Goal: Task Accomplishment & Management: Complete application form

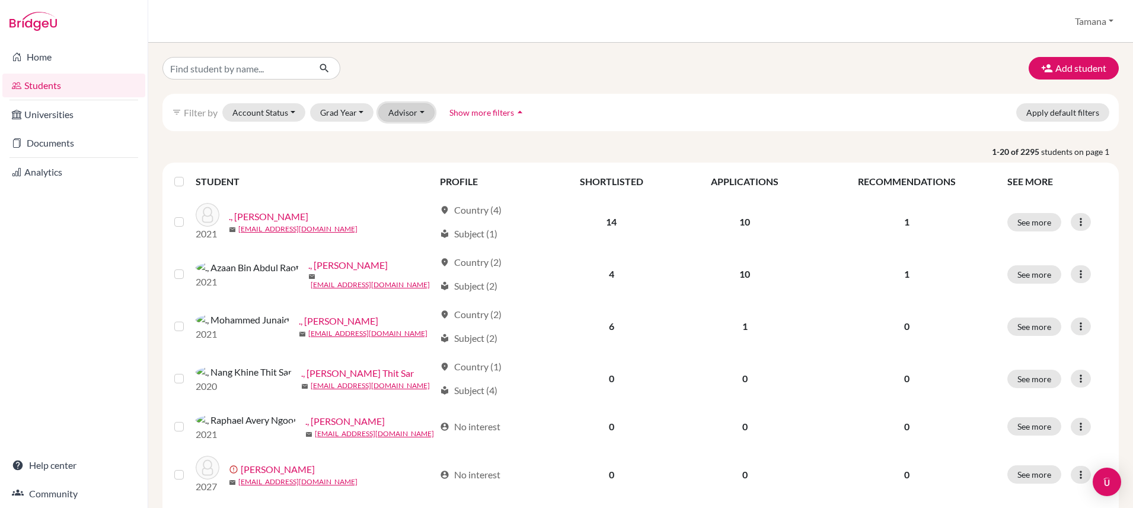
click at [386, 109] on button "Advisor" at bounding box center [406, 112] width 56 height 18
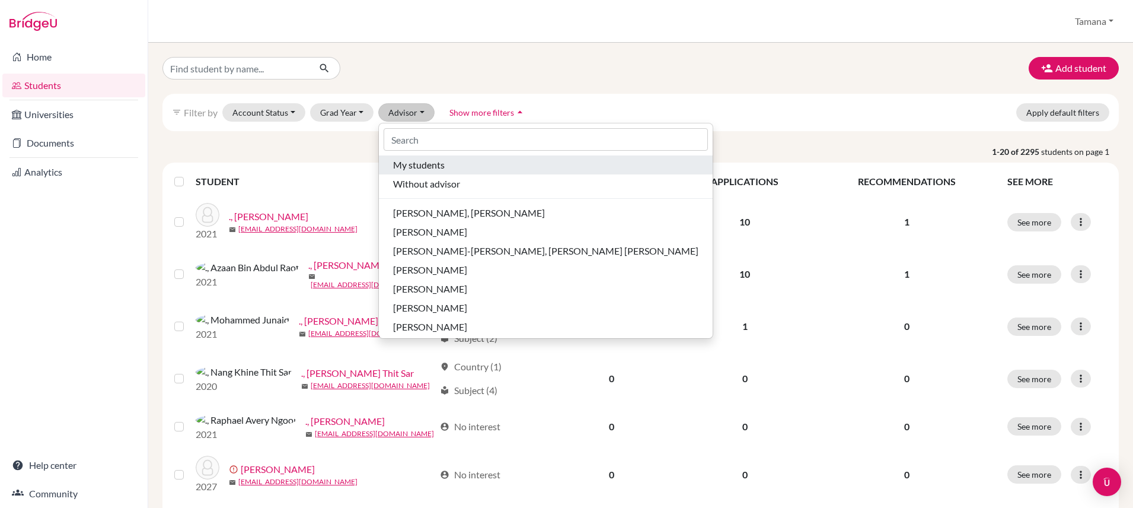
click at [419, 170] on span "My students" at bounding box center [419, 165] width 52 height 14
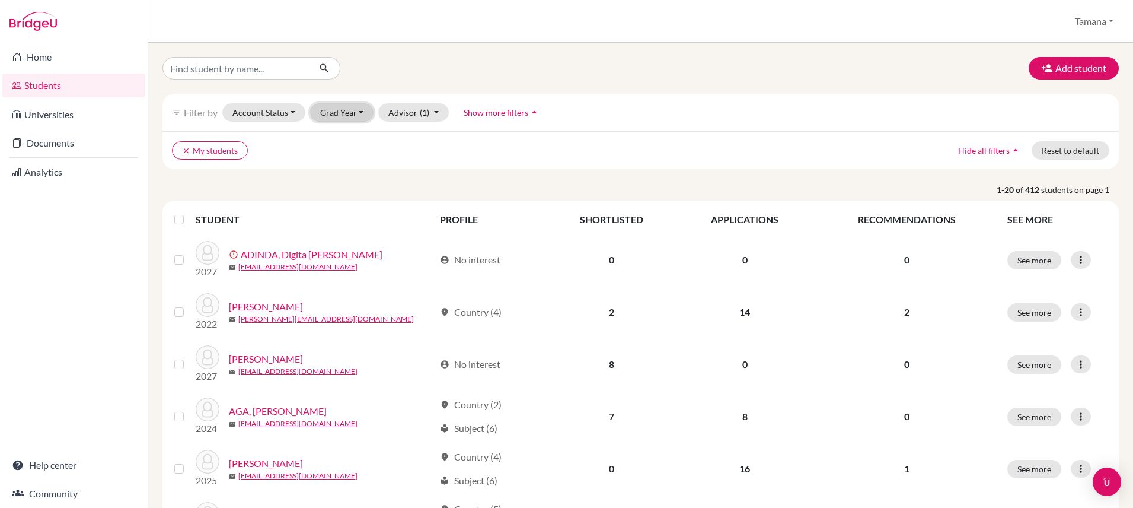
click at [340, 114] on button "Grad Year" at bounding box center [342, 112] width 64 height 18
click at [345, 196] on span "2026" at bounding box center [335, 194] width 21 height 14
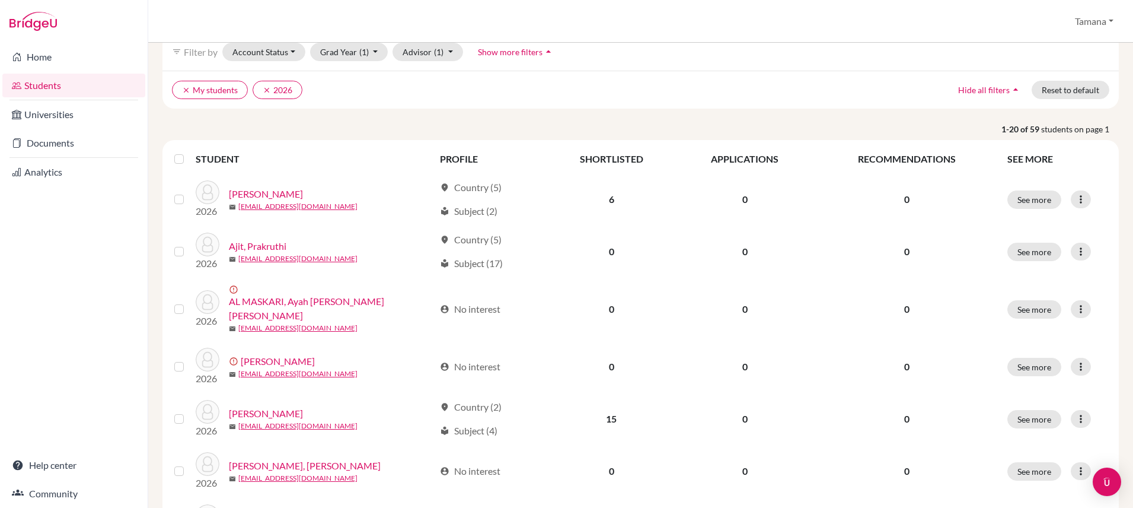
scroll to position [78, 0]
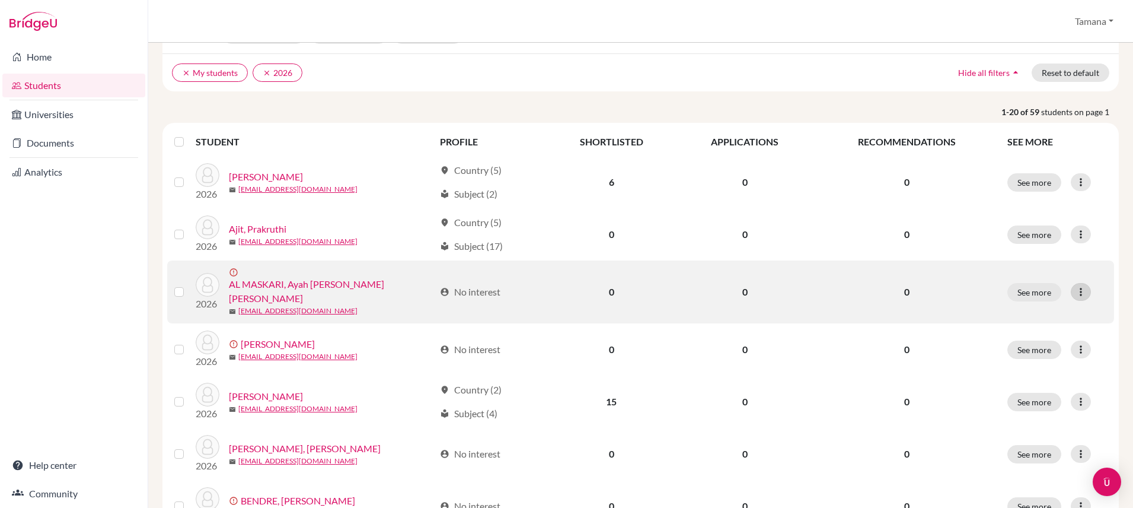
click at [1076, 286] on icon at bounding box center [1081, 292] width 12 height 12
click at [1078, 289] on icon at bounding box center [1081, 292] width 12 height 12
click at [189, 285] on label at bounding box center [189, 285] width 0 height 0
click at [0, 0] on input "checkbox" at bounding box center [0, 0] width 0 height 0
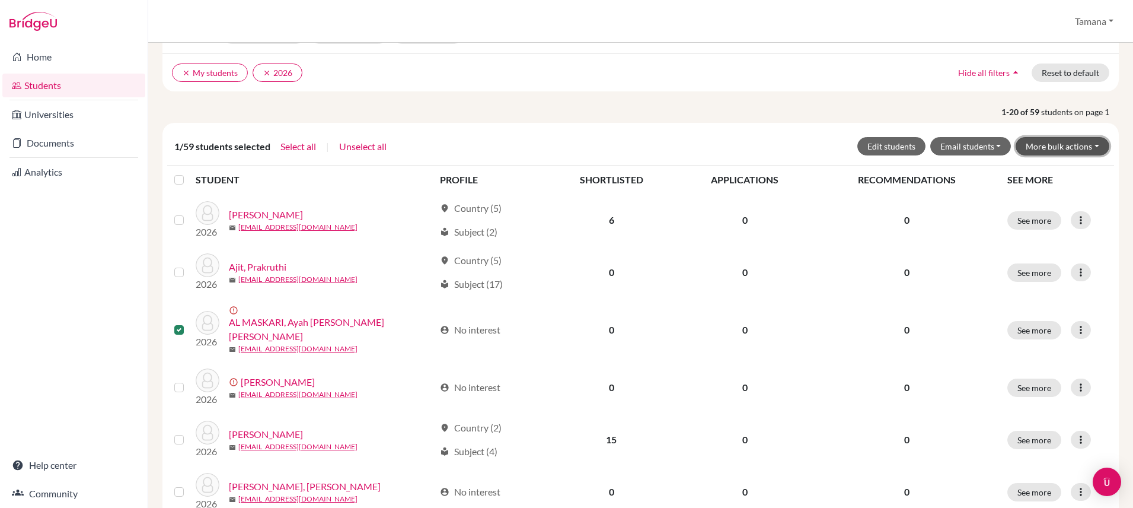
click at [1094, 147] on button "More bulk actions" at bounding box center [1063, 146] width 94 height 18
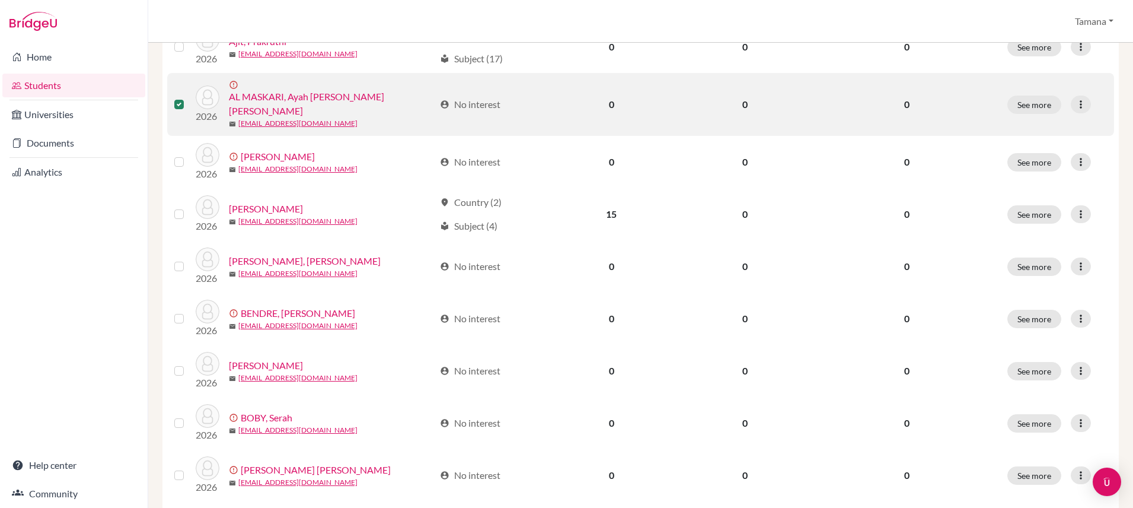
scroll to position [332, 0]
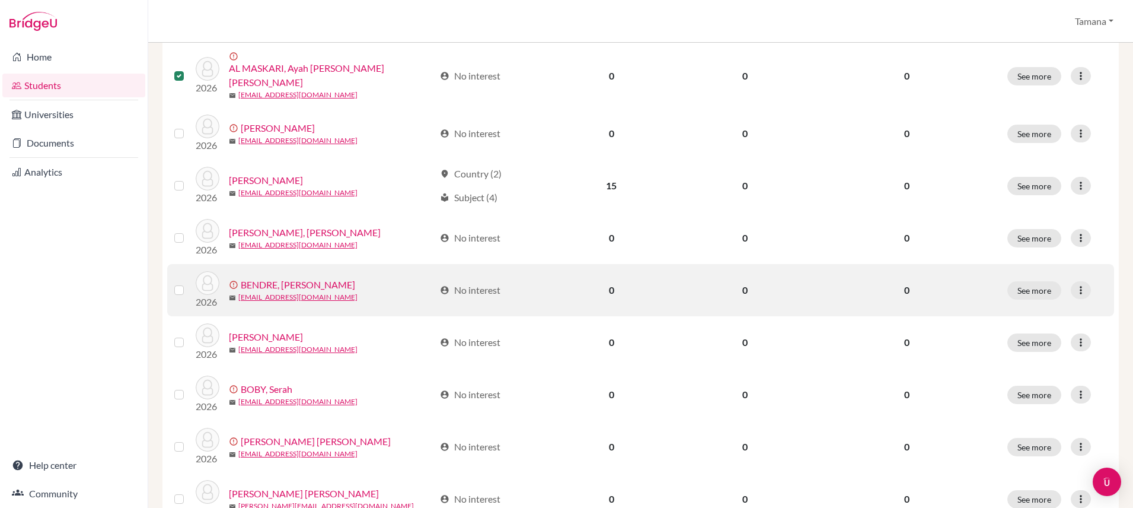
click at [173, 278] on td at bounding box center [181, 290] width 28 height 52
click at [189, 283] on label at bounding box center [189, 283] width 0 height 0
click at [0, 0] on input "checkbox" at bounding box center [0, 0] width 0 height 0
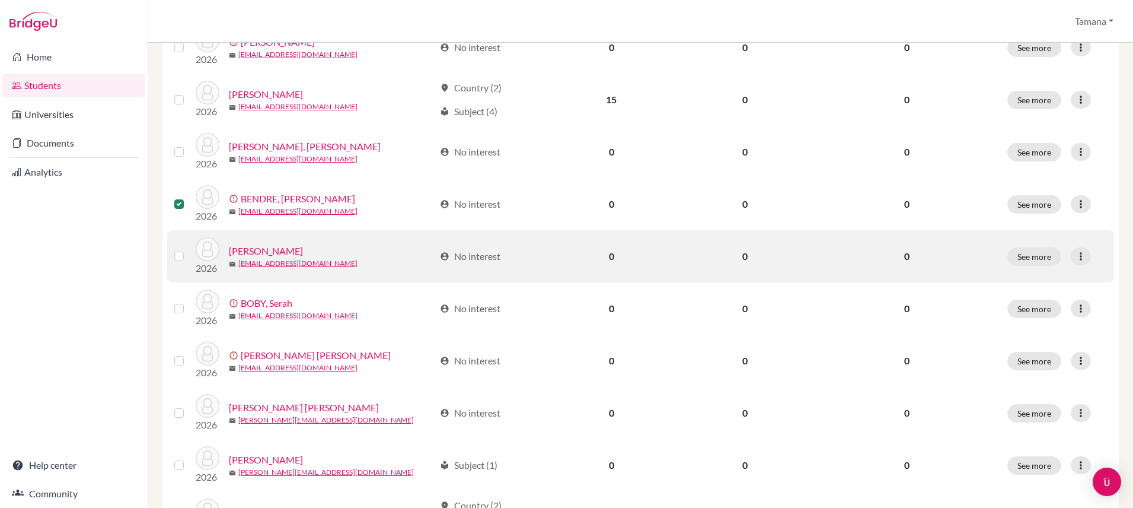
scroll to position [420, 0]
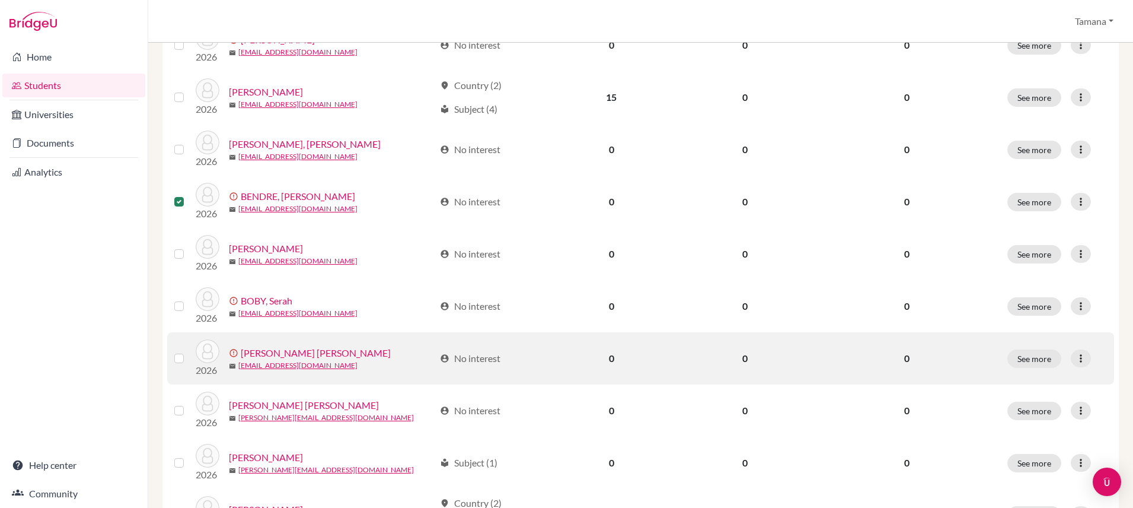
click at [189, 351] on label at bounding box center [189, 351] width 0 height 0
click at [0, 0] on input "checkbox" at bounding box center [0, 0] width 0 height 0
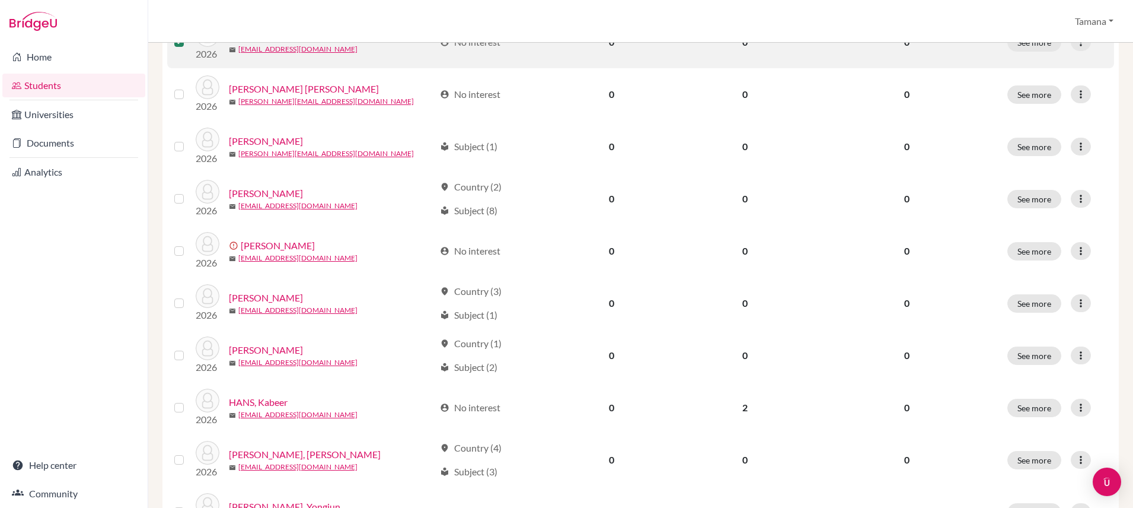
scroll to position [755, 0]
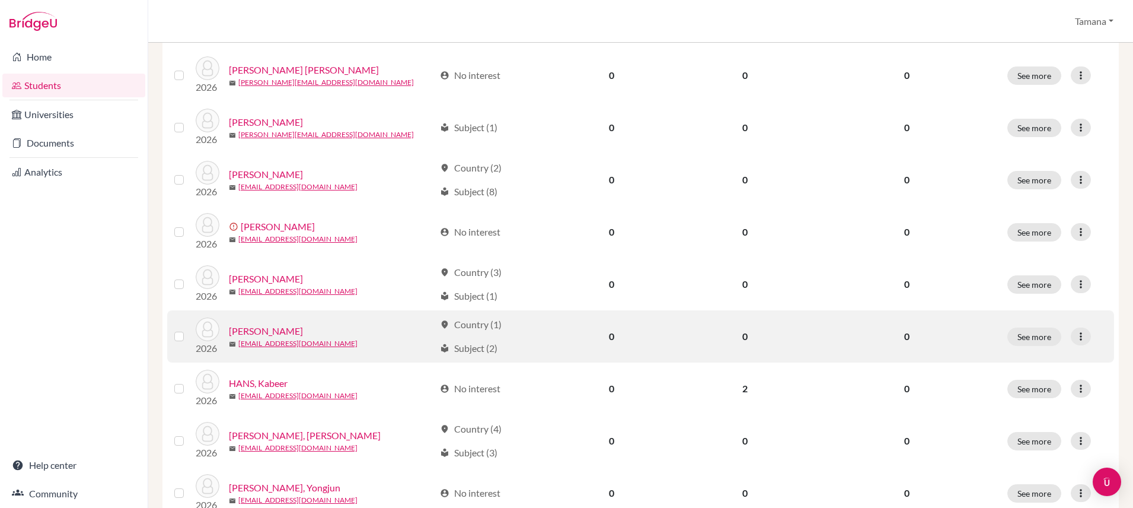
click at [189, 329] on label at bounding box center [189, 329] width 0 height 0
click at [0, 0] on input "checkbox" at bounding box center [0, 0] width 0 height 0
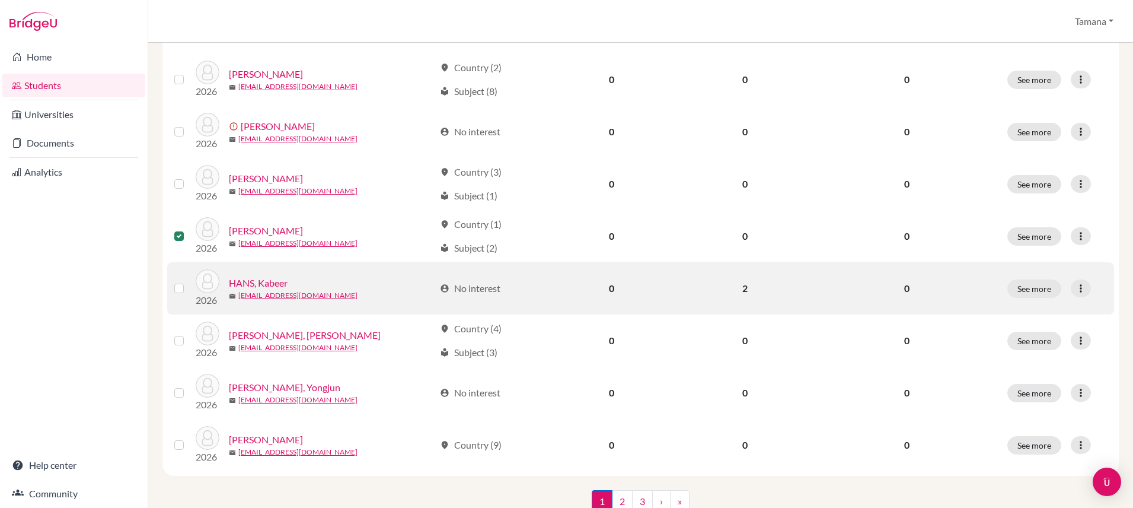
scroll to position [862, 0]
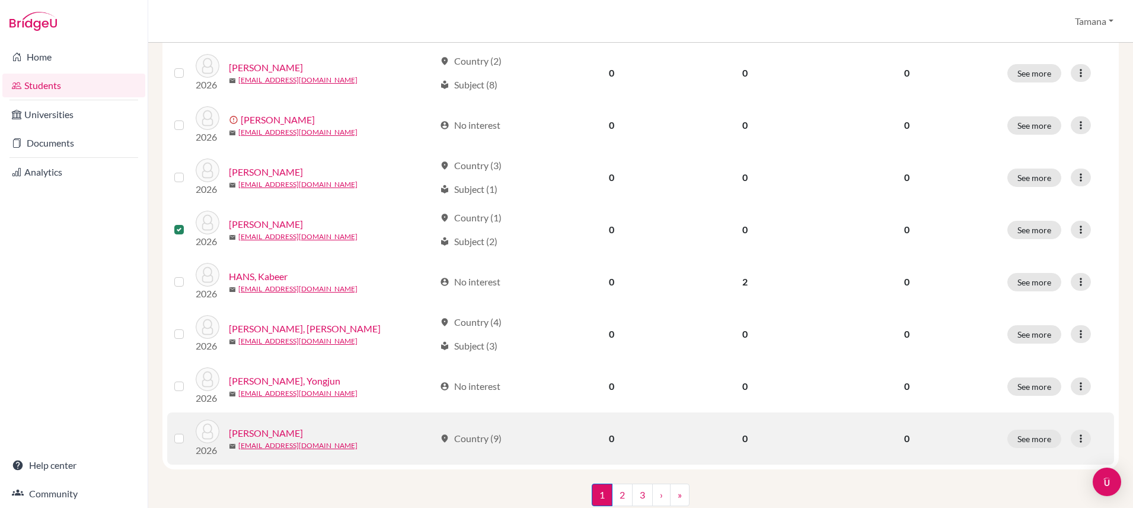
click at [176, 435] on td at bounding box center [181, 438] width 28 height 52
click at [189, 431] on label at bounding box center [189, 431] width 0 height 0
click at [0, 0] on input "checkbox" at bounding box center [0, 0] width 0 height 0
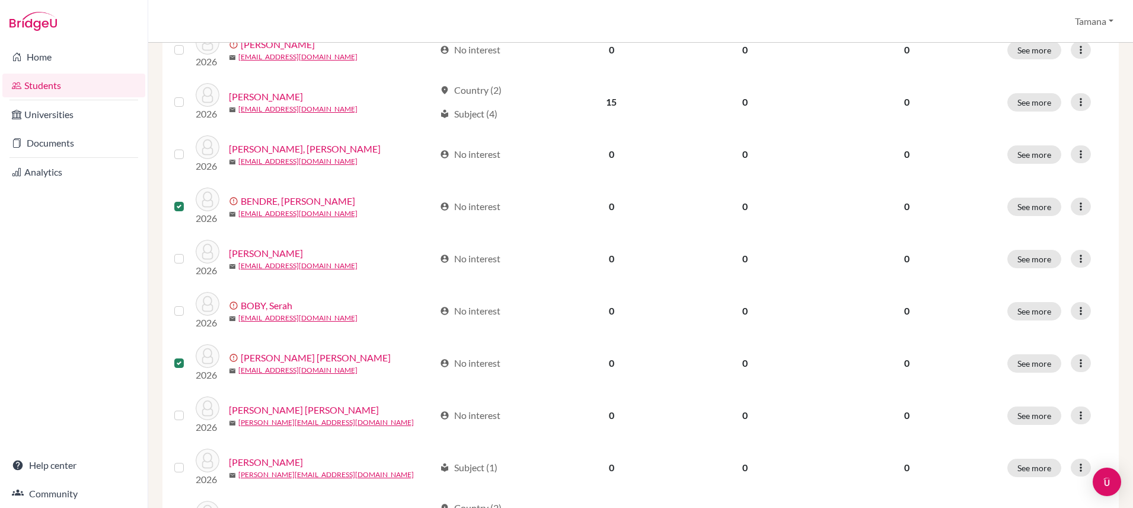
scroll to position [413, 0]
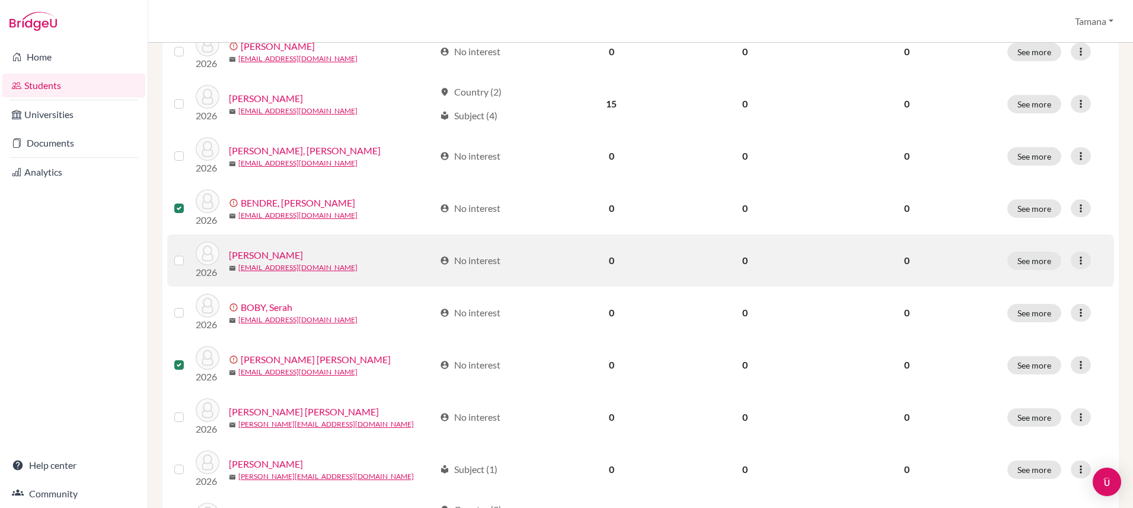
click at [189, 253] on label at bounding box center [189, 253] width 0 height 0
click at [0, 0] on input "checkbox" at bounding box center [0, 0] width 0 height 0
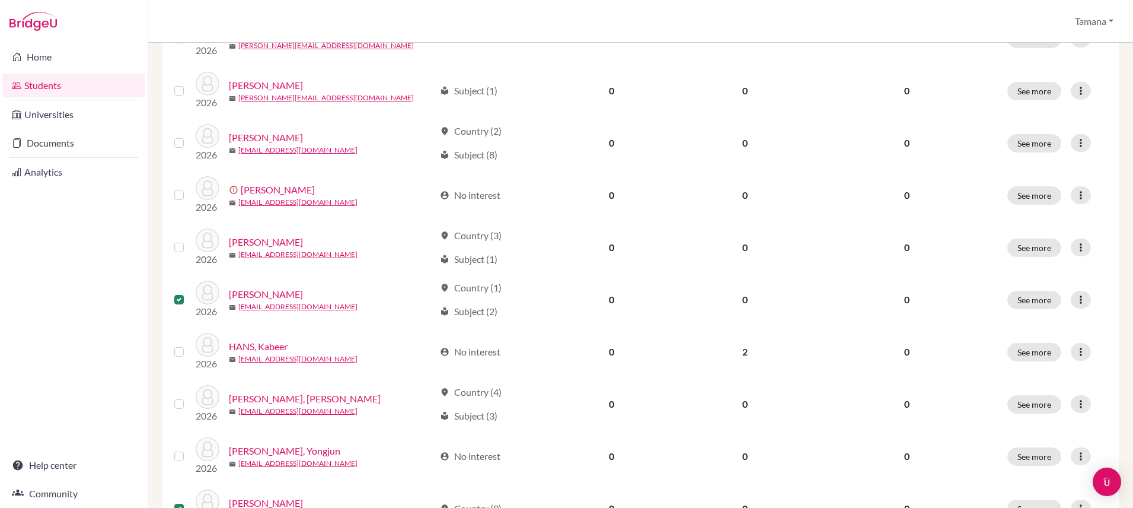
scroll to position [887, 0]
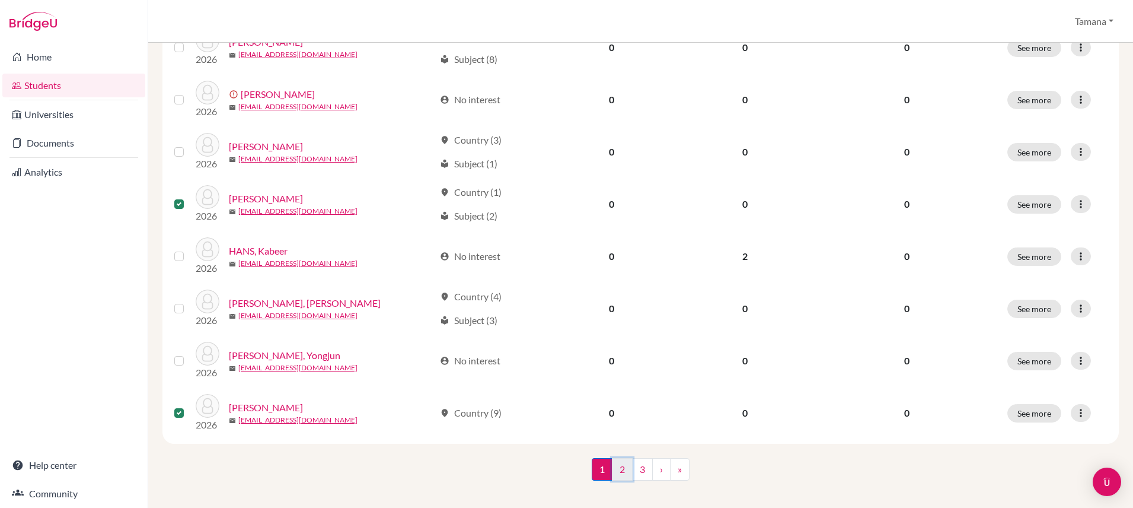
click at [622, 465] on link "2" at bounding box center [622, 469] width 21 height 23
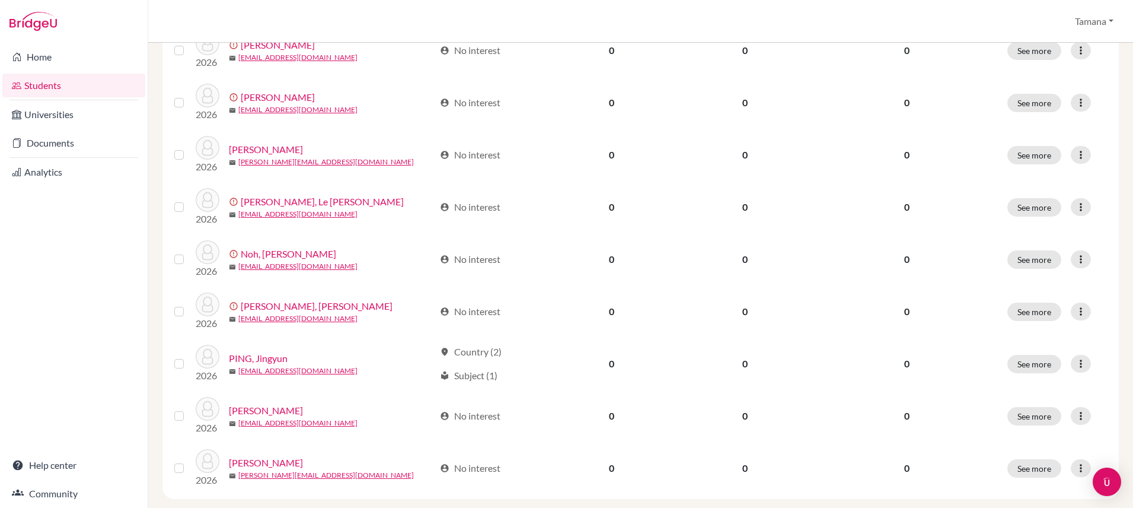
scroll to position [887, 0]
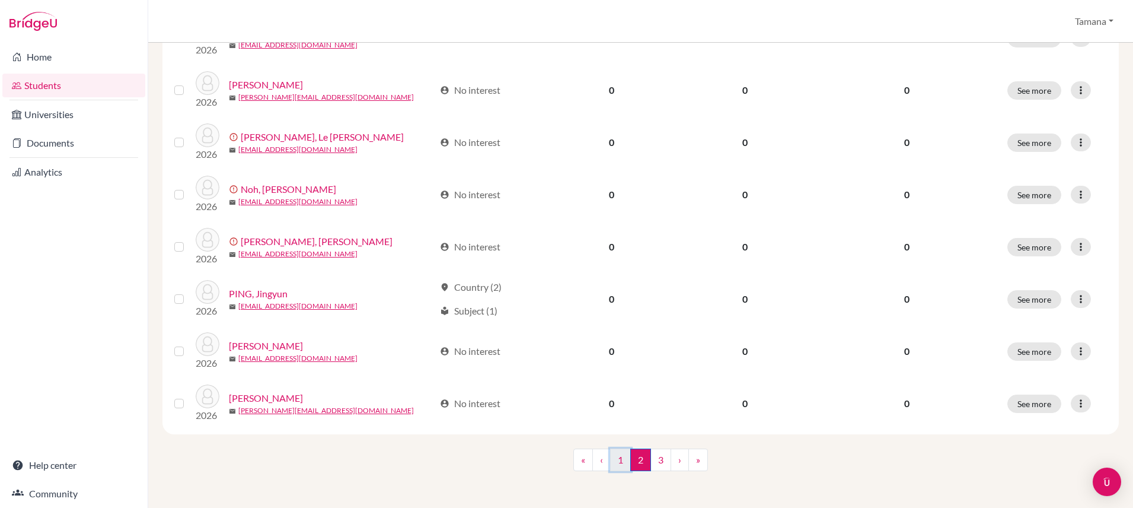
click at [620, 460] on link "1" at bounding box center [620, 459] width 21 height 23
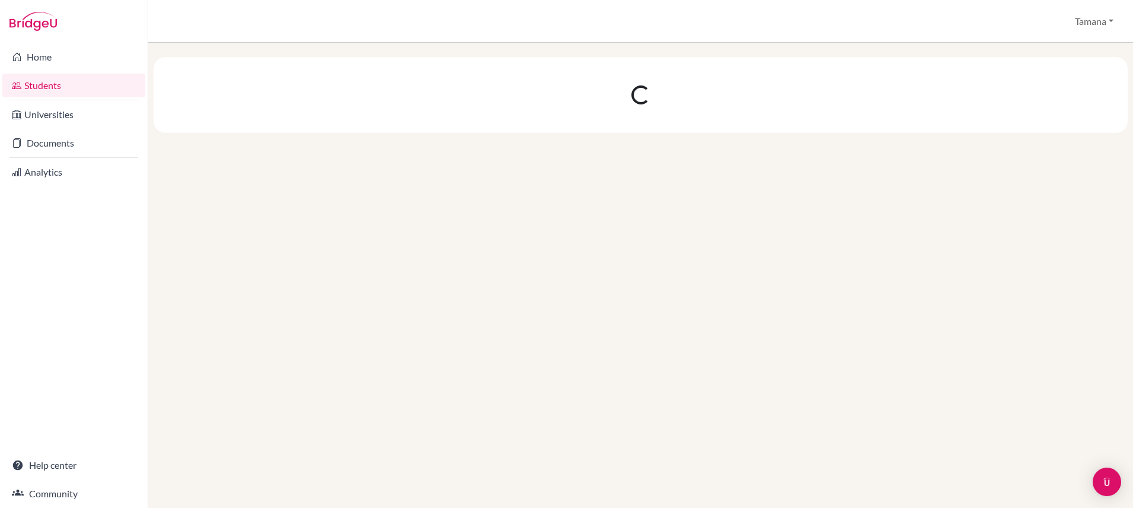
scroll to position [0, 0]
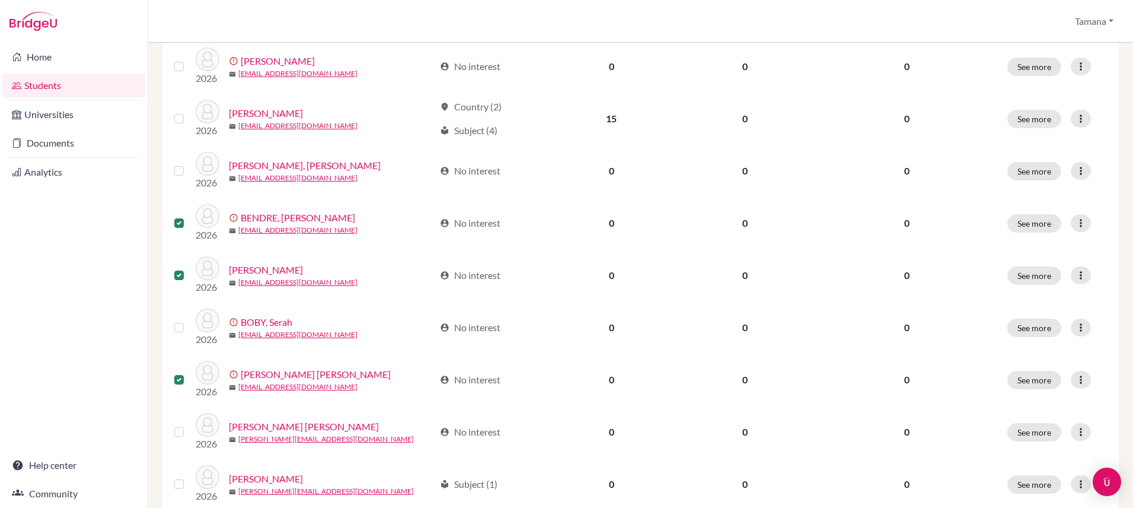
scroll to position [887, 0]
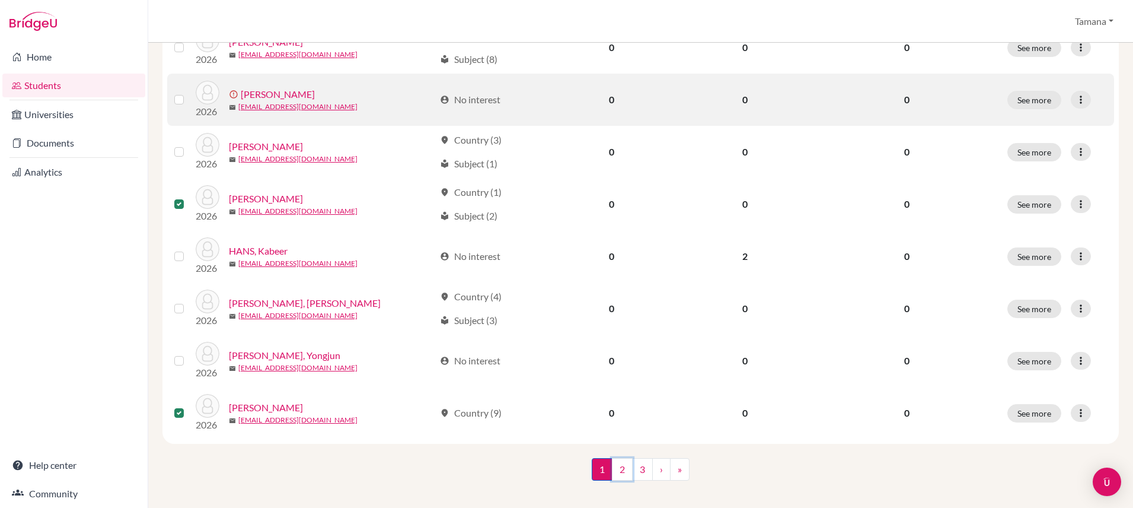
click at [623, 458] on link "2" at bounding box center [622, 469] width 21 height 23
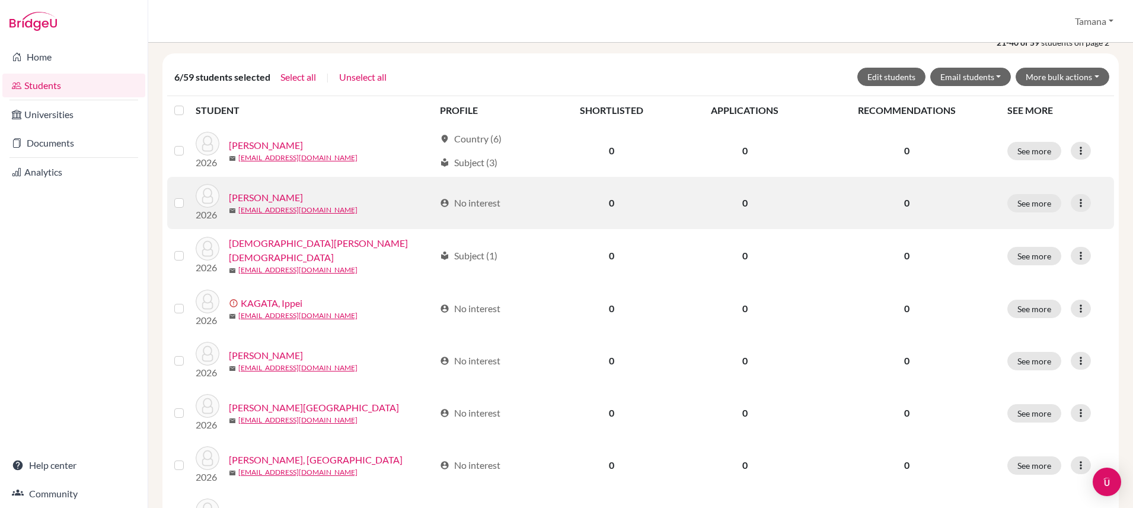
scroll to position [142, 0]
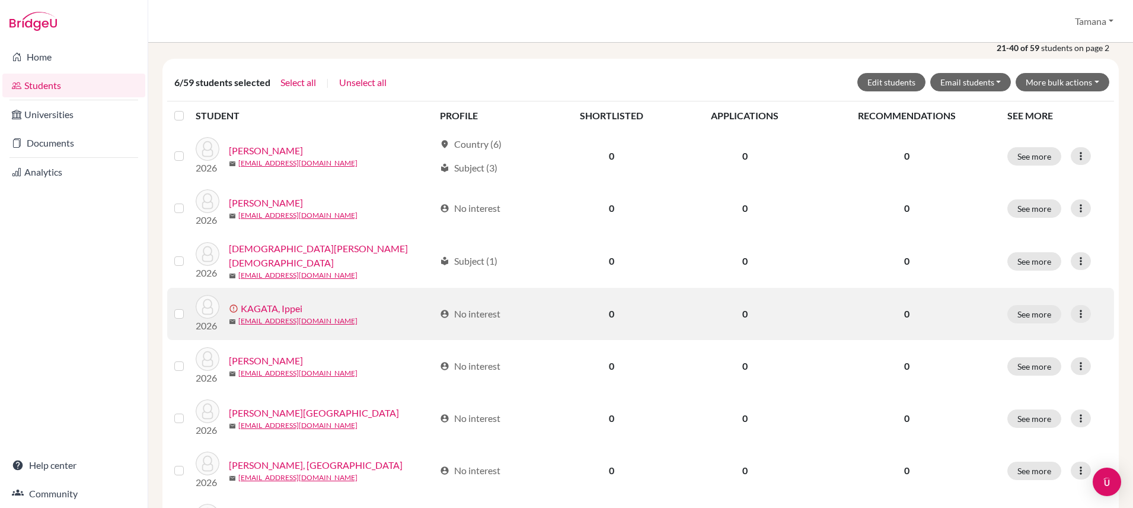
click at [189, 307] on label at bounding box center [189, 307] width 0 height 0
click at [0, 0] on input "checkbox" at bounding box center [0, 0] width 0 height 0
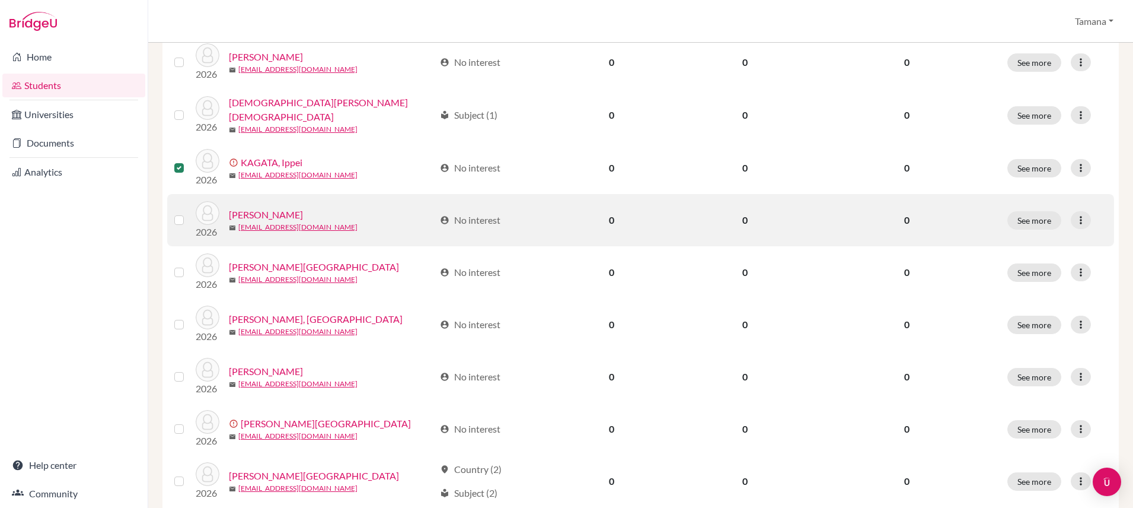
scroll to position [289, 0]
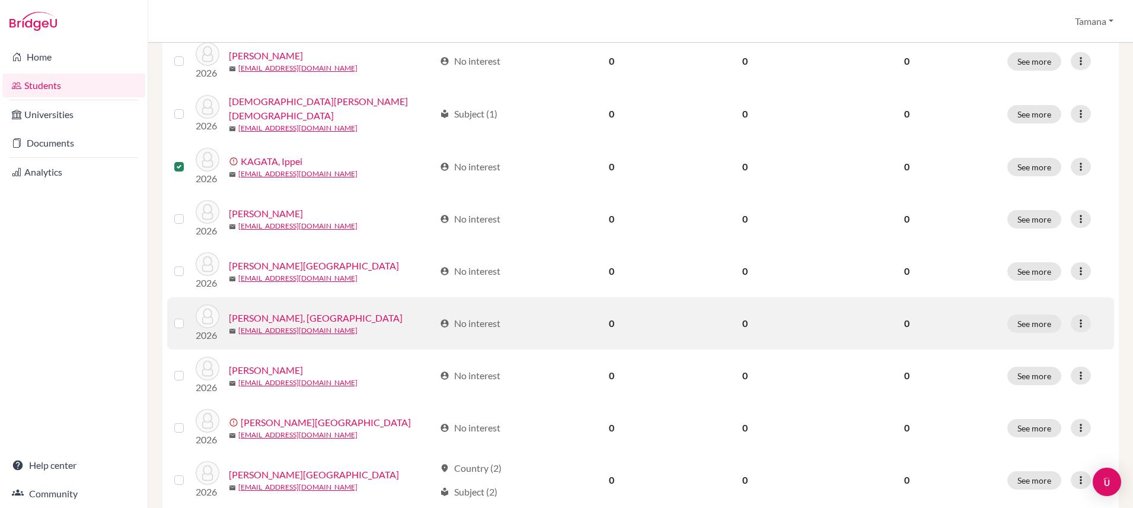
click at [189, 316] on label at bounding box center [189, 316] width 0 height 0
click at [0, 0] on input "checkbox" at bounding box center [0, 0] width 0 height 0
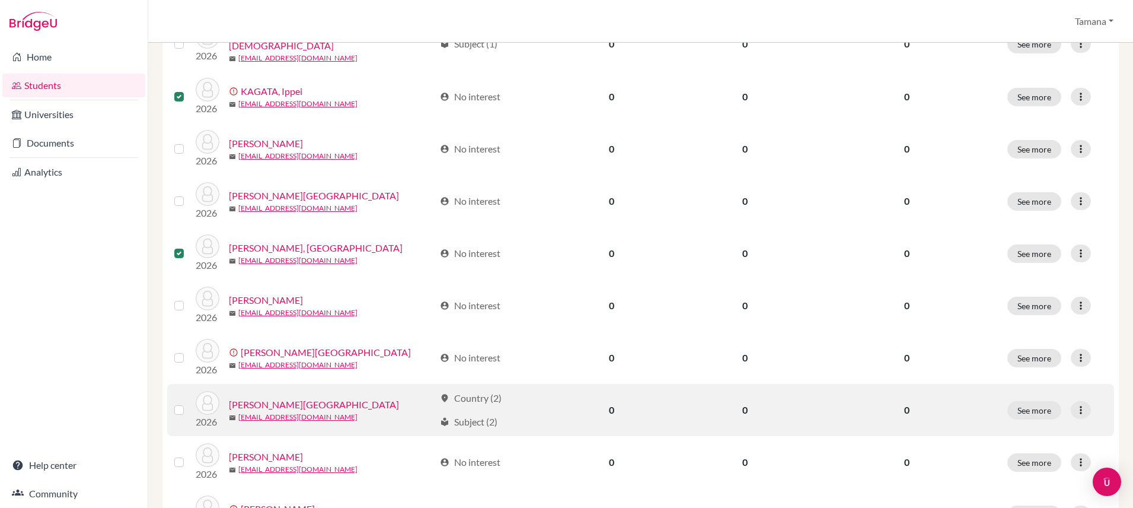
scroll to position [384, 0]
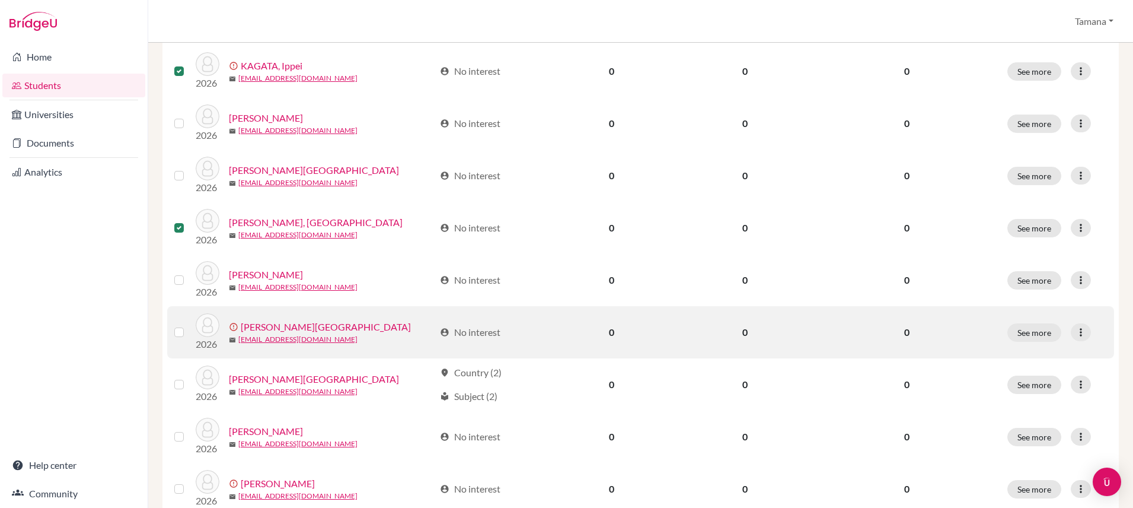
click at [189, 325] on label at bounding box center [189, 325] width 0 height 0
click at [0, 0] on input "checkbox" at bounding box center [0, 0] width 0 height 0
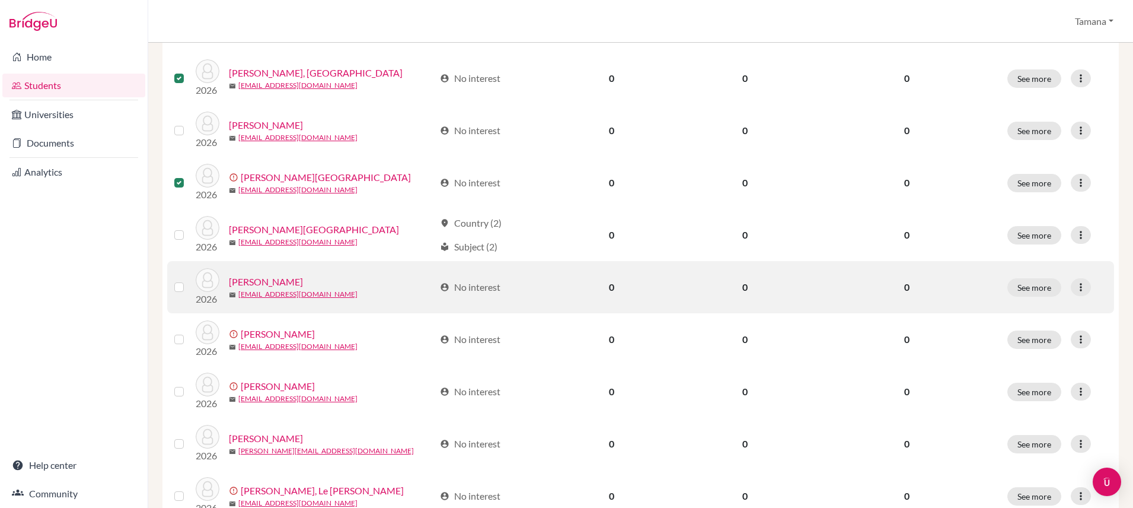
scroll to position [535, 0]
click at [173, 281] on td at bounding box center [181, 286] width 28 height 52
click at [189, 279] on label at bounding box center [189, 279] width 0 height 0
click at [0, 0] on input "checkbox" at bounding box center [0, 0] width 0 height 0
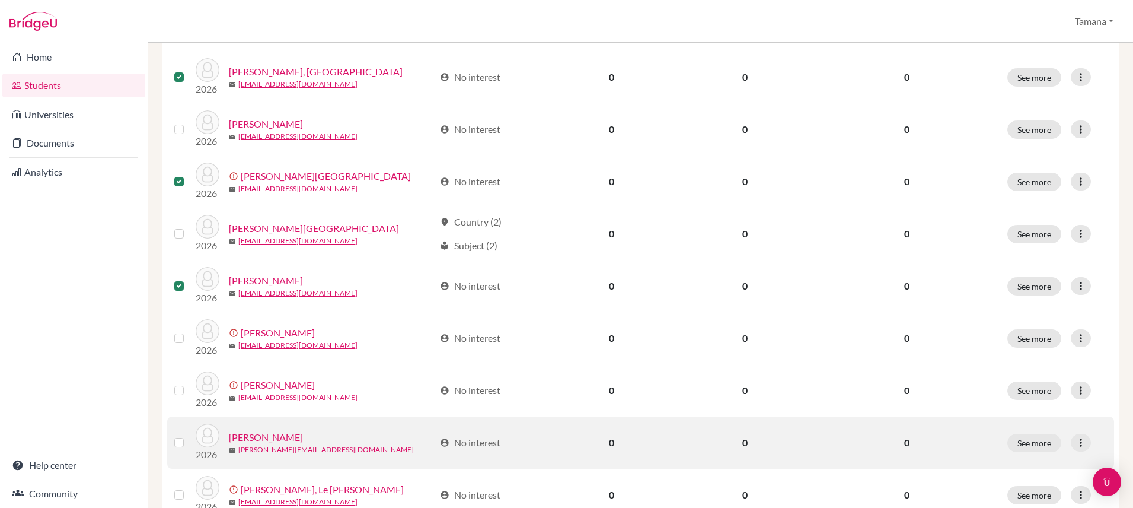
click at [189, 435] on label at bounding box center [189, 435] width 0 height 0
click at [0, 0] on input "checkbox" at bounding box center [0, 0] width 0 height 0
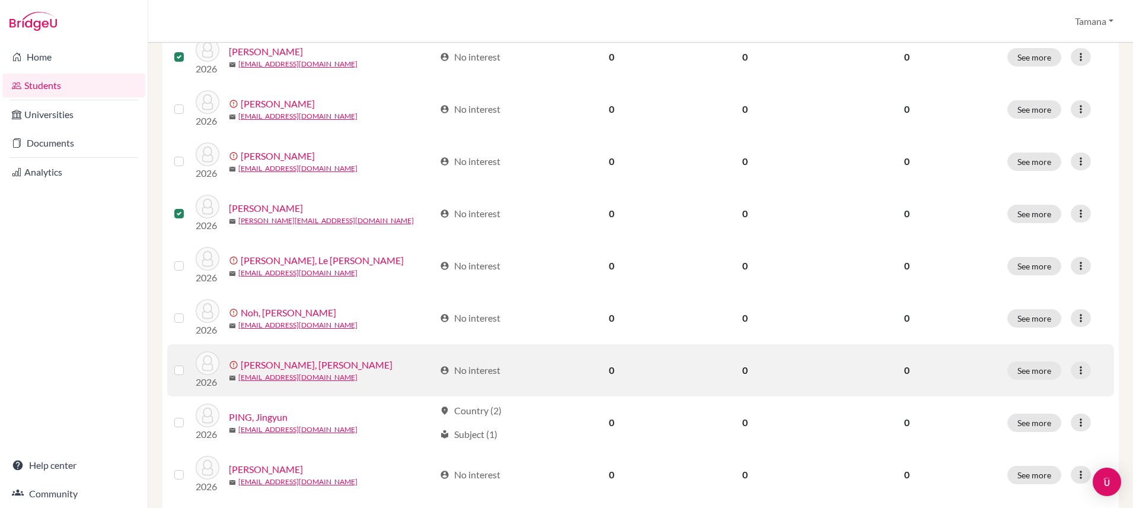
scroll to position [771, 0]
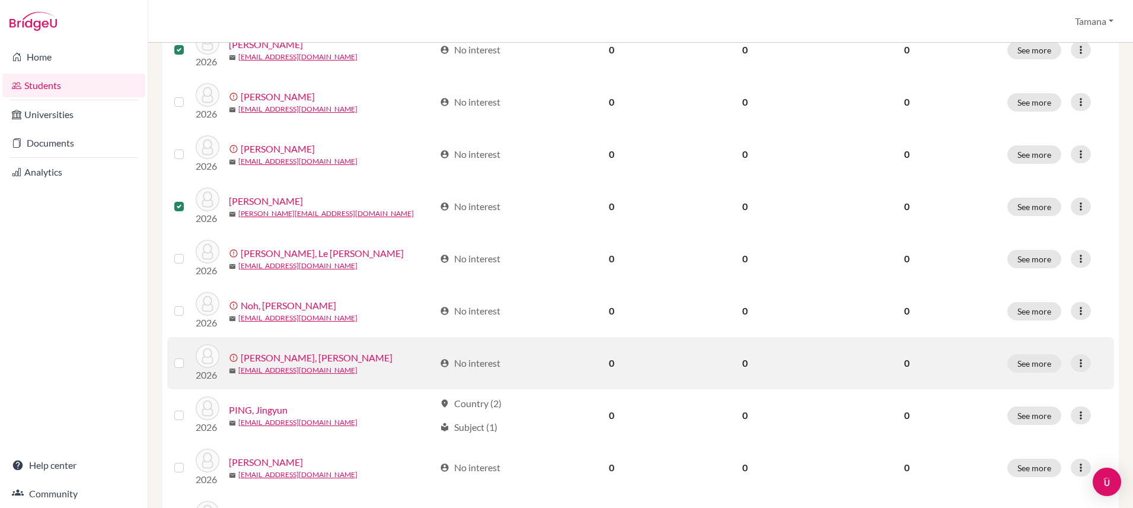
click at [189, 356] on label at bounding box center [189, 356] width 0 height 0
click at [0, 0] on input "checkbox" at bounding box center [0, 0] width 0 height 0
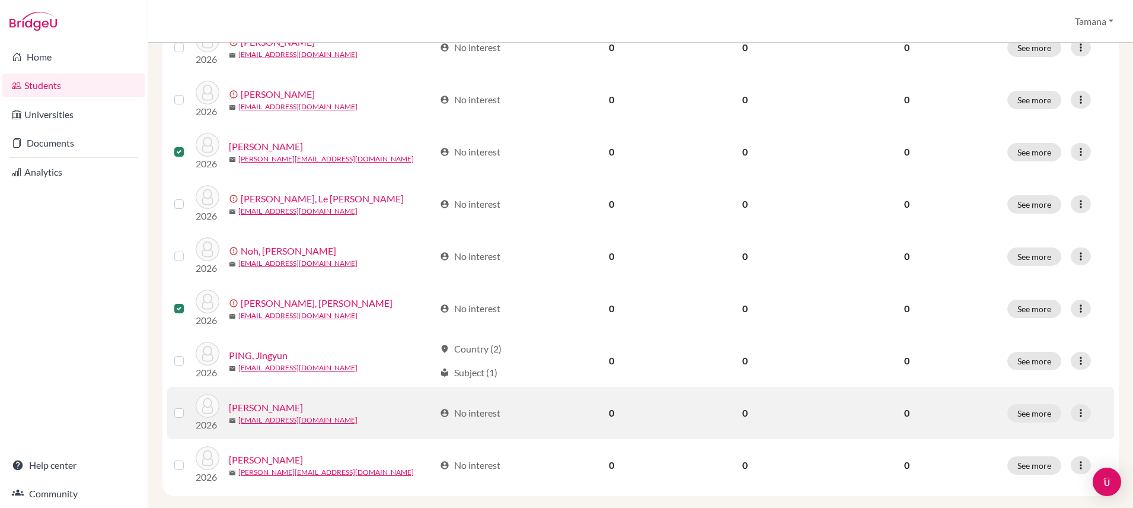
scroll to position [887, 0]
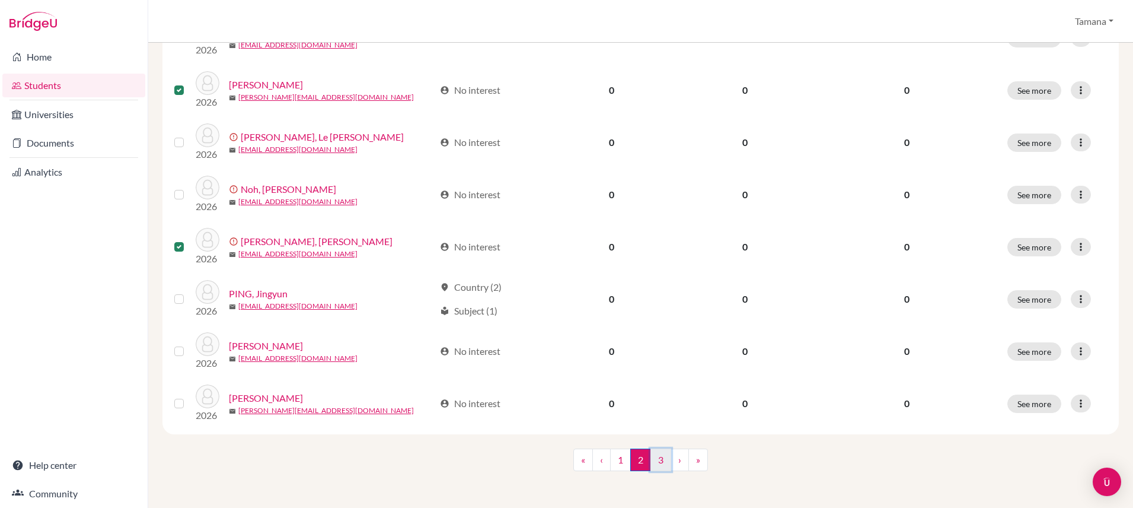
click at [658, 455] on link "3" at bounding box center [661, 459] width 21 height 23
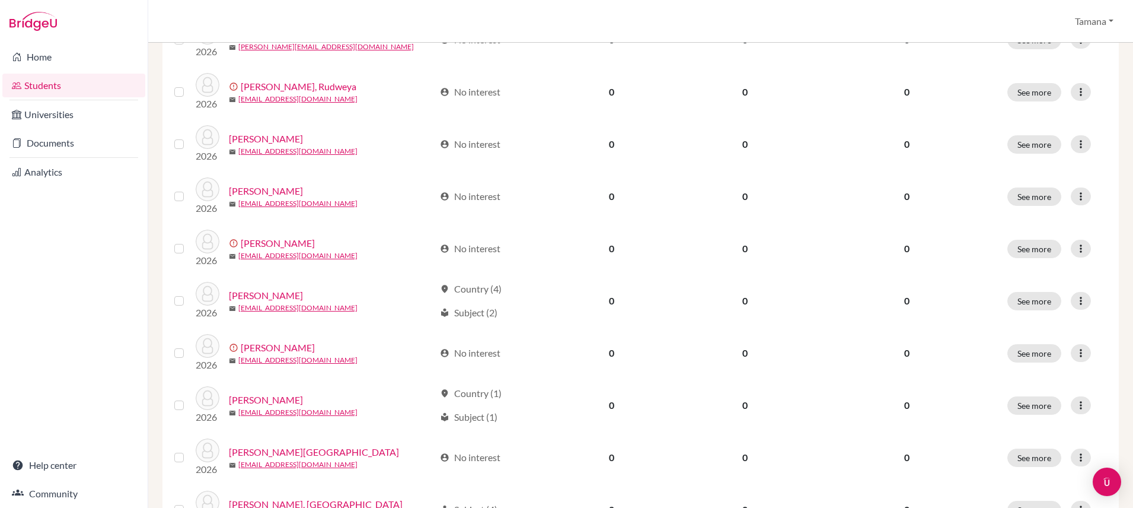
scroll to position [522, 0]
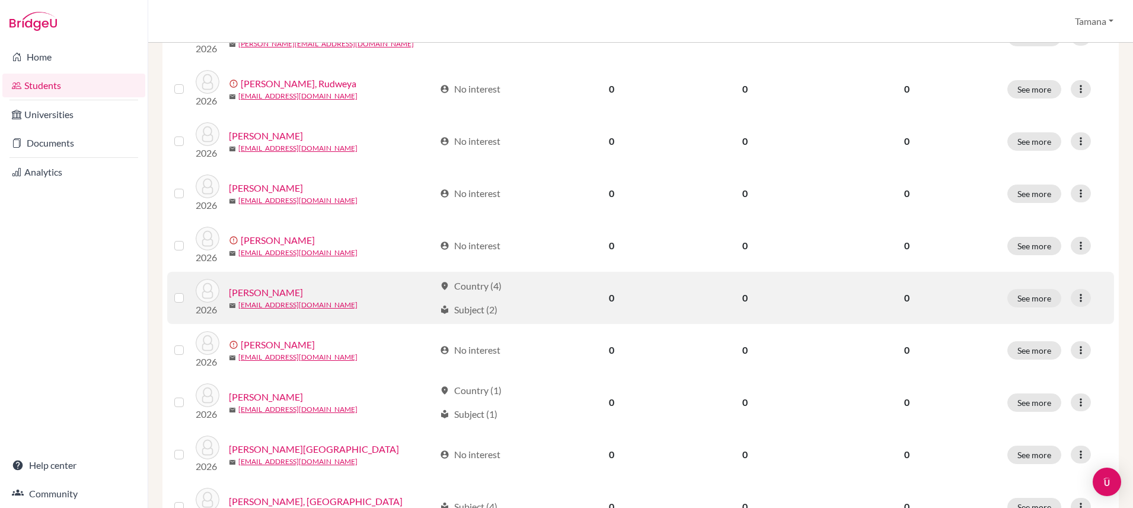
click at [189, 291] on label at bounding box center [189, 291] width 0 height 0
click at [0, 0] on input "checkbox" at bounding box center [0, 0] width 0 height 0
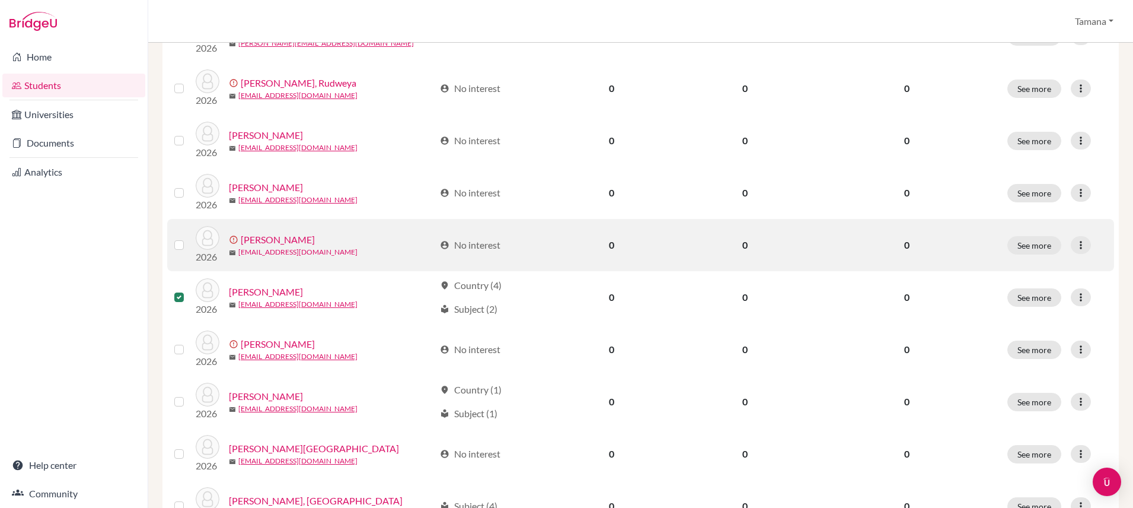
scroll to position [521, 0]
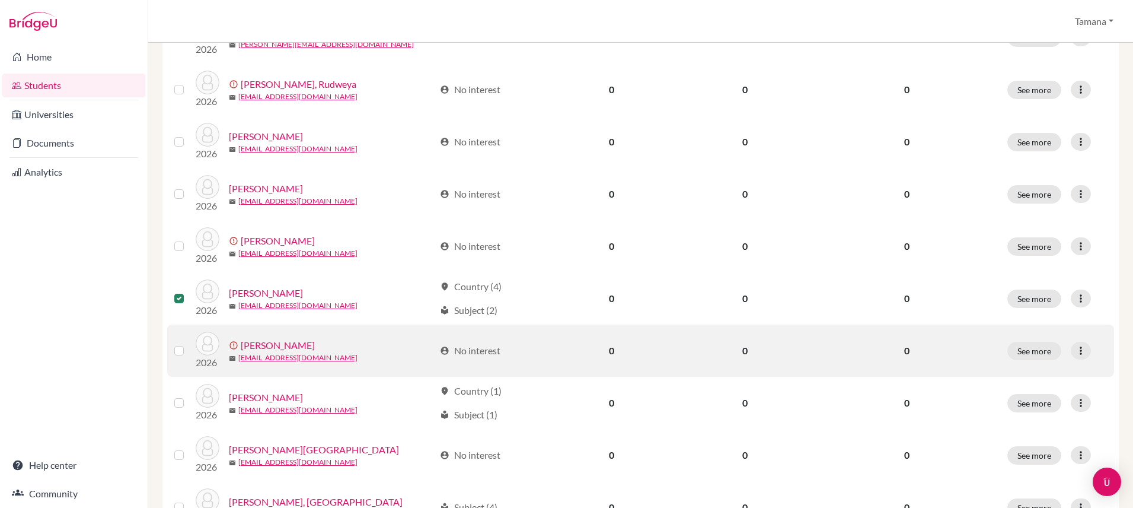
click at [189, 343] on label at bounding box center [189, 343] width 0 height 0
click at [0, 0] on input "checkbox" at bounding box center [0, 0] width 0 height 0
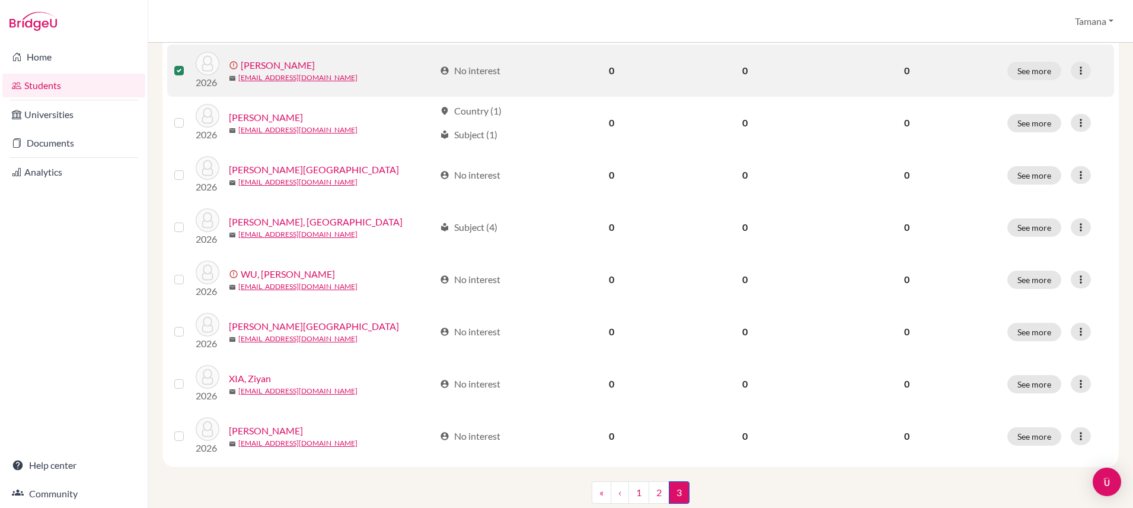
scroll to position [802, 0]
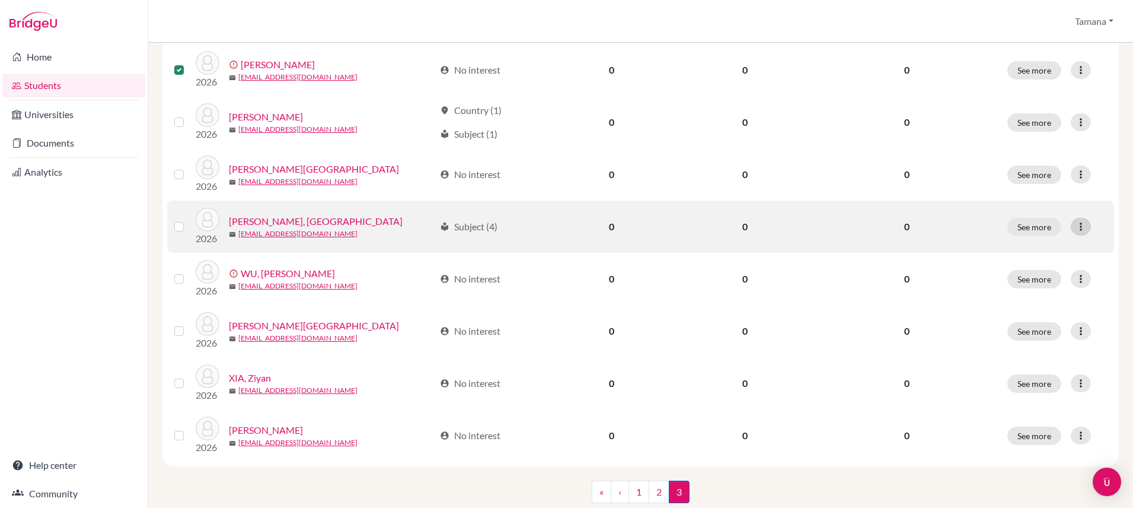
click at [1082, 230] on icon at bounding box center [1081, 227] width 12 height 12
click at [1052, 249] on button "Edit student" at bounding box center [1030, 251] width 94 height 19
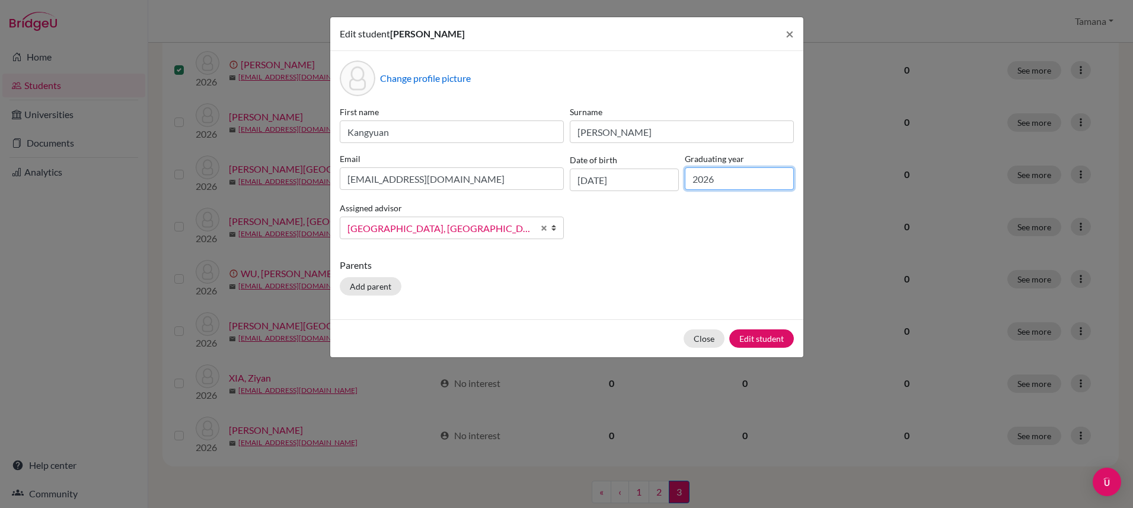
click at [720, 180] on input "2026" at bounding box center [739, 178] width 109 height 23
type input "2027"
click at [752, 344] on button "Edit student" at bounding box center [762, 338] width 65 height 18
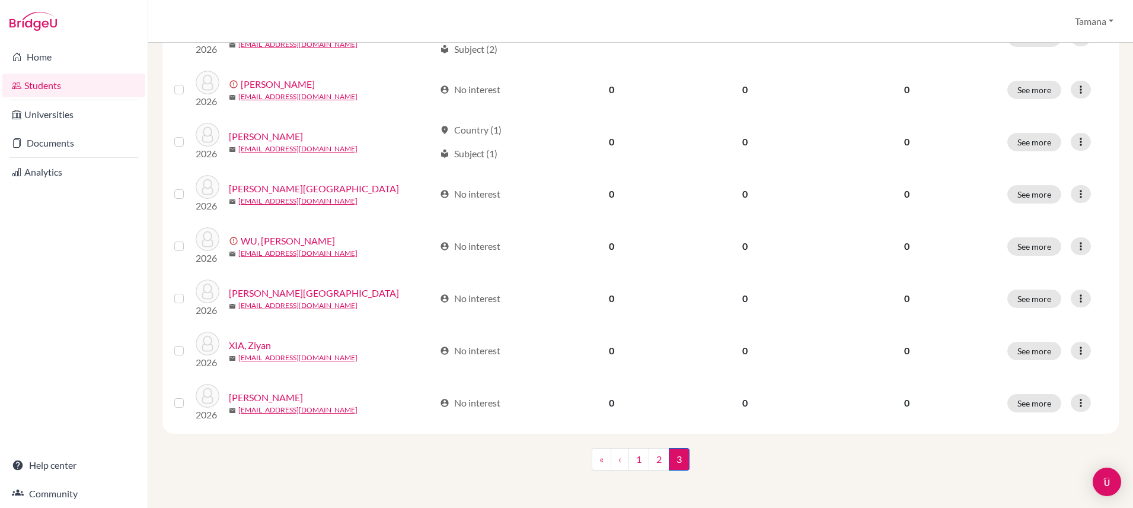
scroll to position [787, 0]
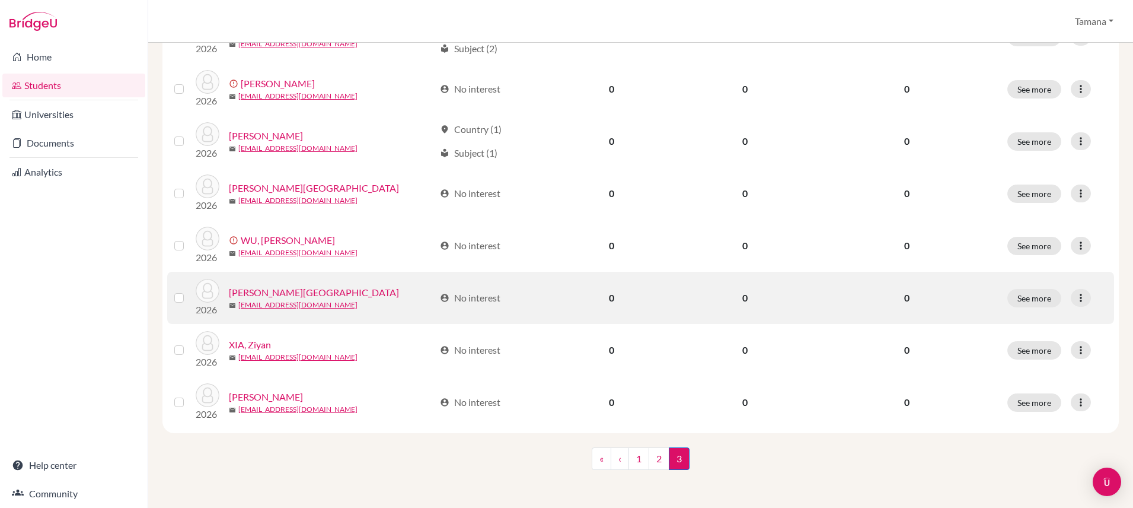
click at [189, 291] on label at bounding box center [189, 291] width 0 height 0
click at [0, 0] on input "checkbox" at bounding box center [0, 0] width 0 height 0
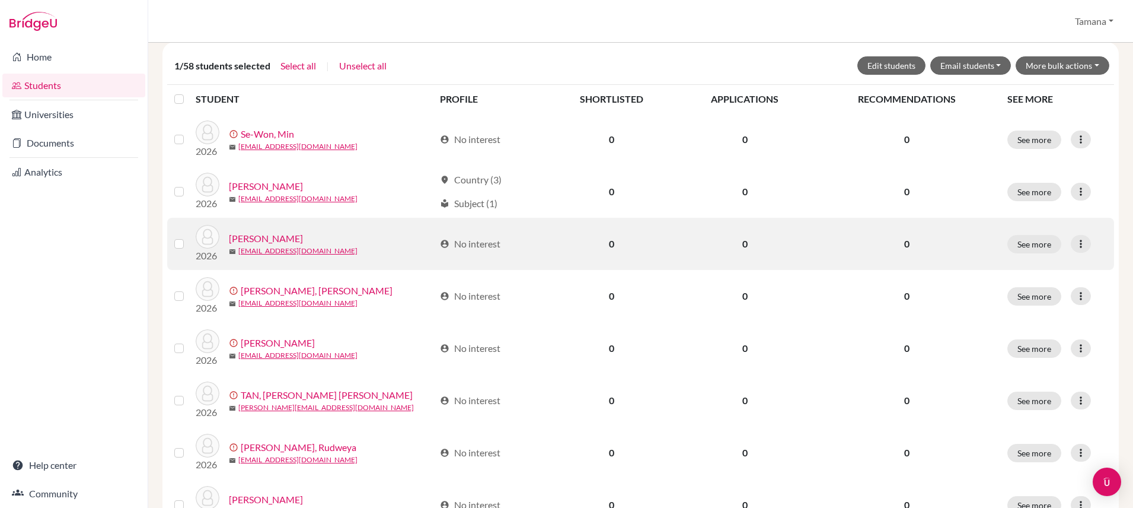
scroll to position [194, 0]
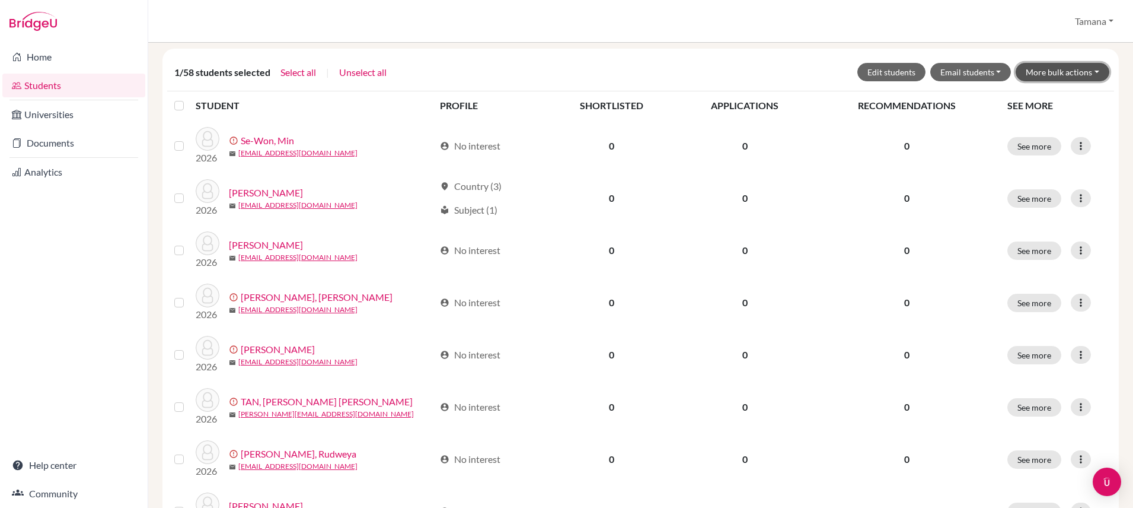
click at [1075, 69] on button "More bulk actions" at bounding box center [1063, 72] width 94 height 18
click at [1072, 102] on button "Archive" at bounding box center [1055, 97] width 107 height 19
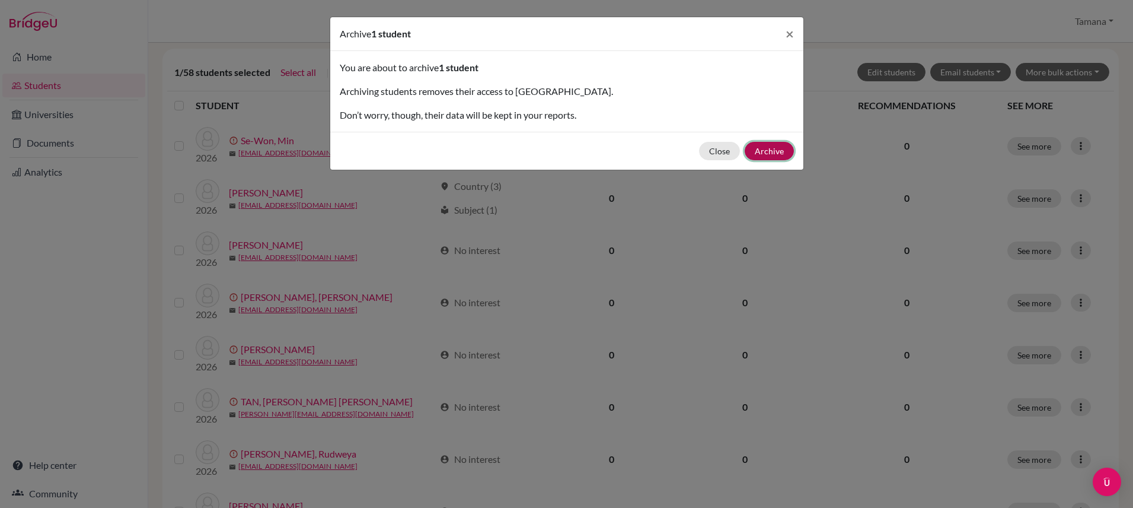
click at [776, 158] on button "Archive" at bounding box center [769, 151] width 49 height 18
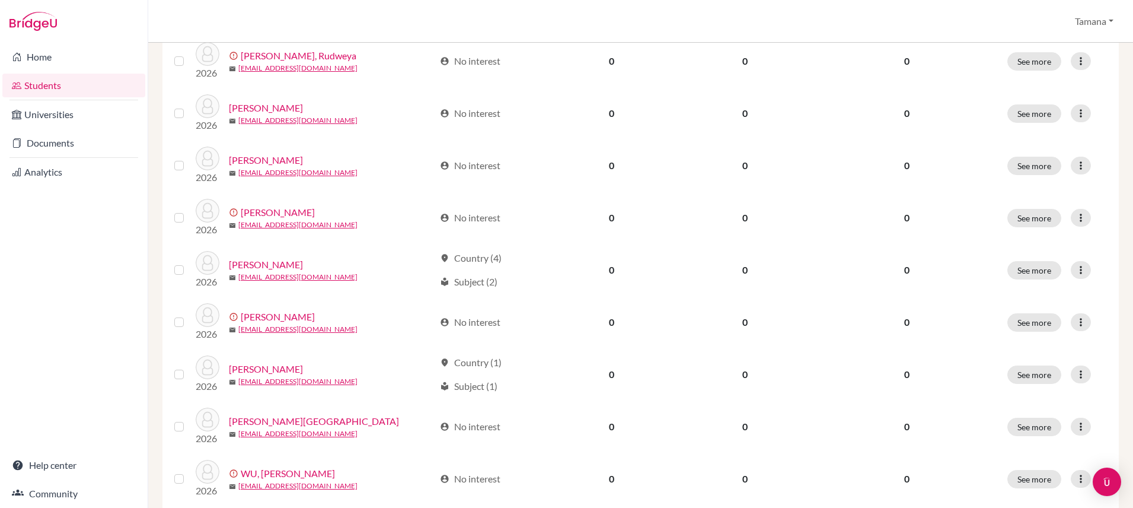
scroll to position [787, 0]
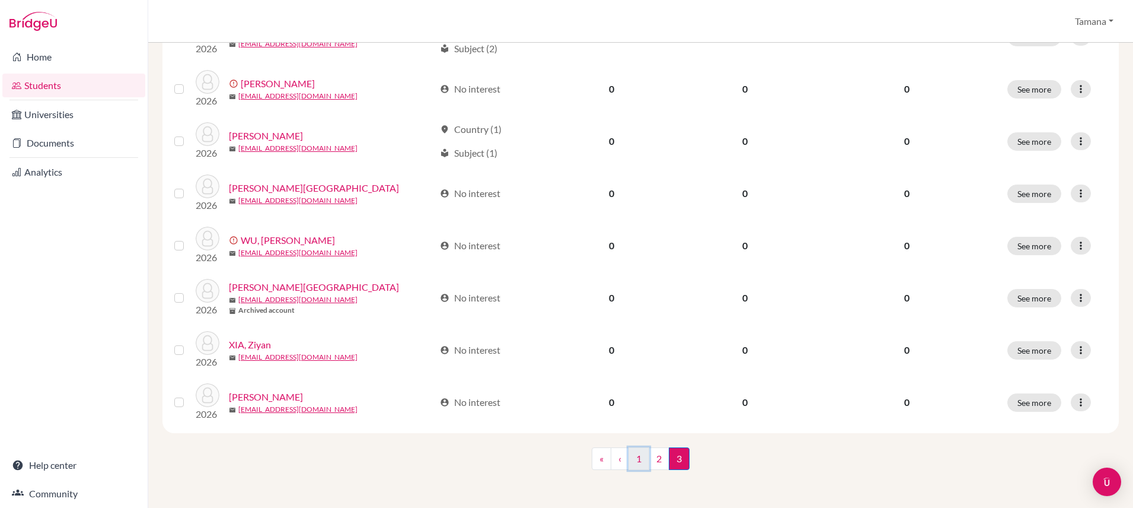
click at [641, 453] on link "1" at bounding box center [639, 458] width 21 height 23
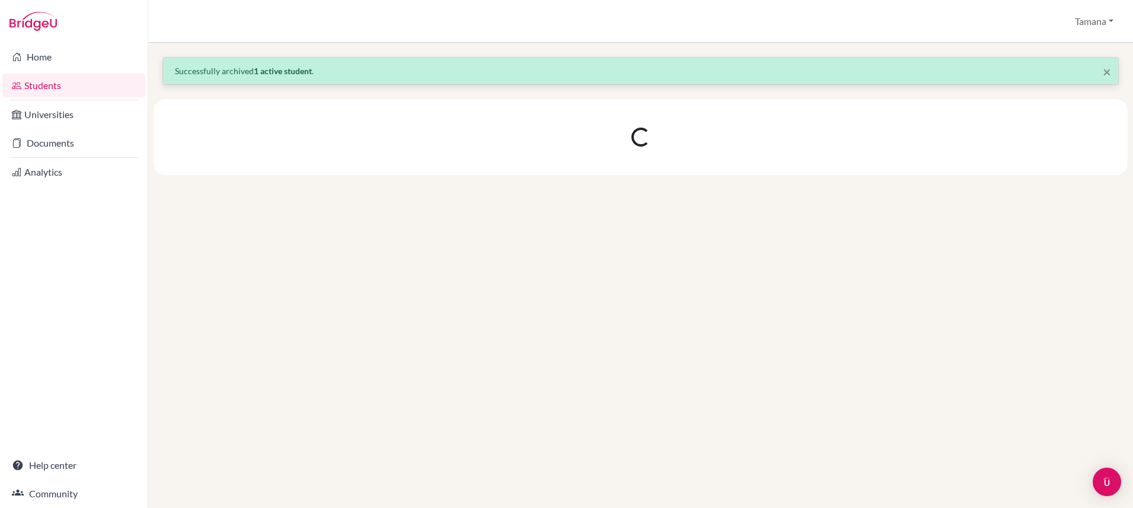
scroll to position [0, 0]
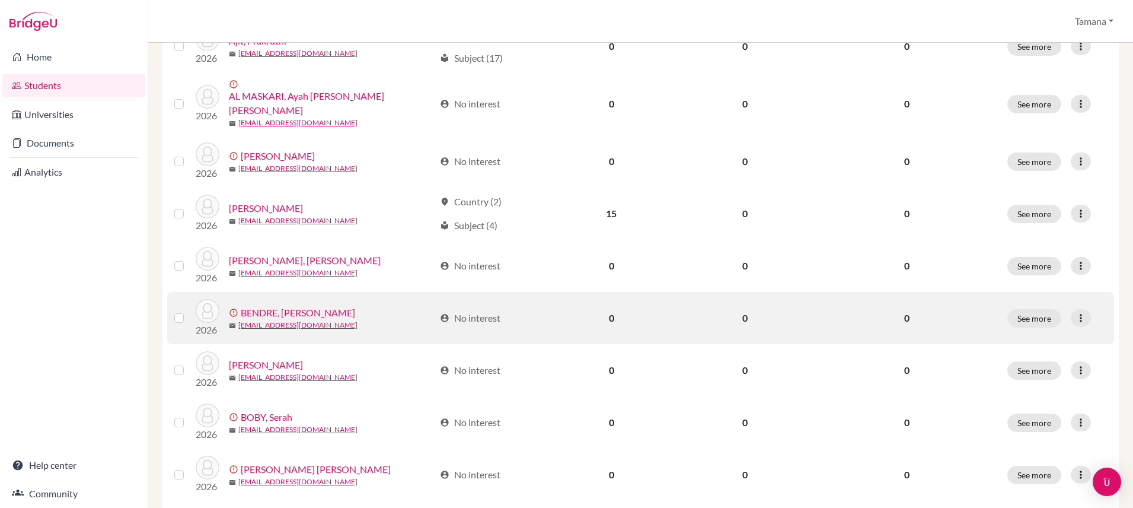
scroll to position [345, 0]
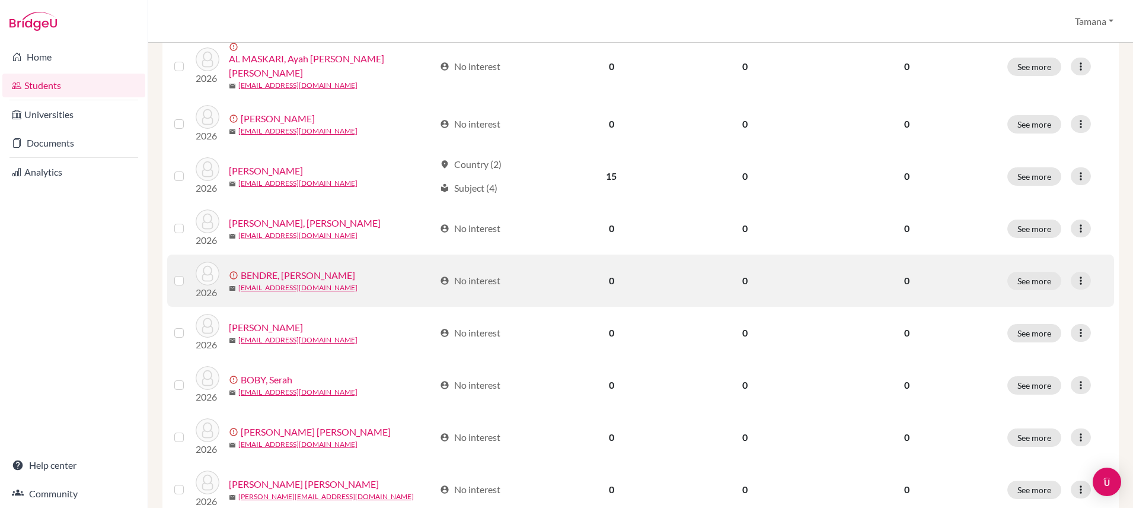
click at [189, 273] on label at bounding box center [189, 273] width 0 height 0
click at [0, 0] on input "checkbox" at bounding box center [0, 0] width 0 height 0
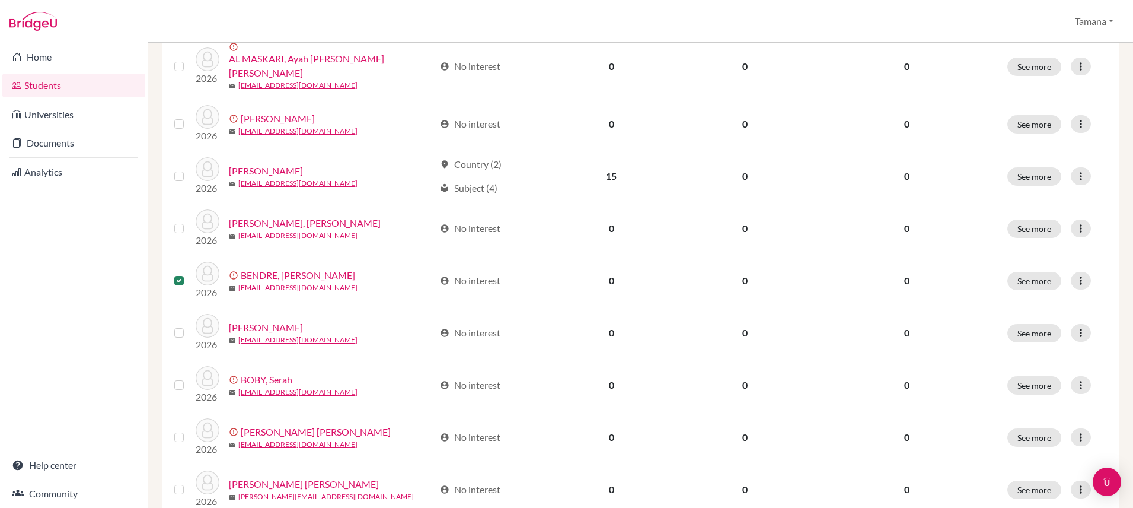
scroll to position [377, 0]
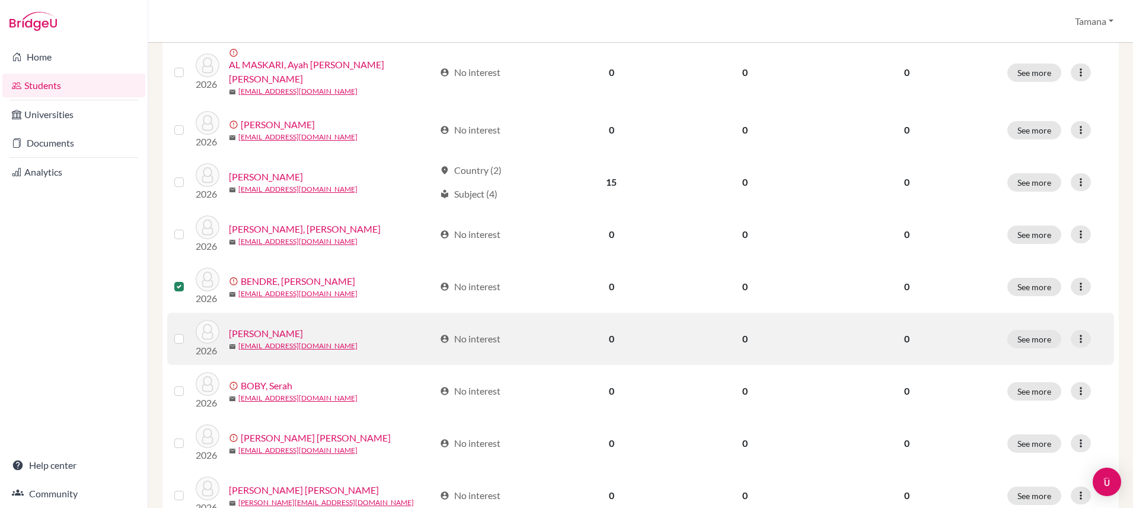
click at [189, 332] on label at bounding box center [189, 332] width 0 height 0
click at [0, 0] on input "checkbox" at bounding box center [0, 0] width 0 height 0
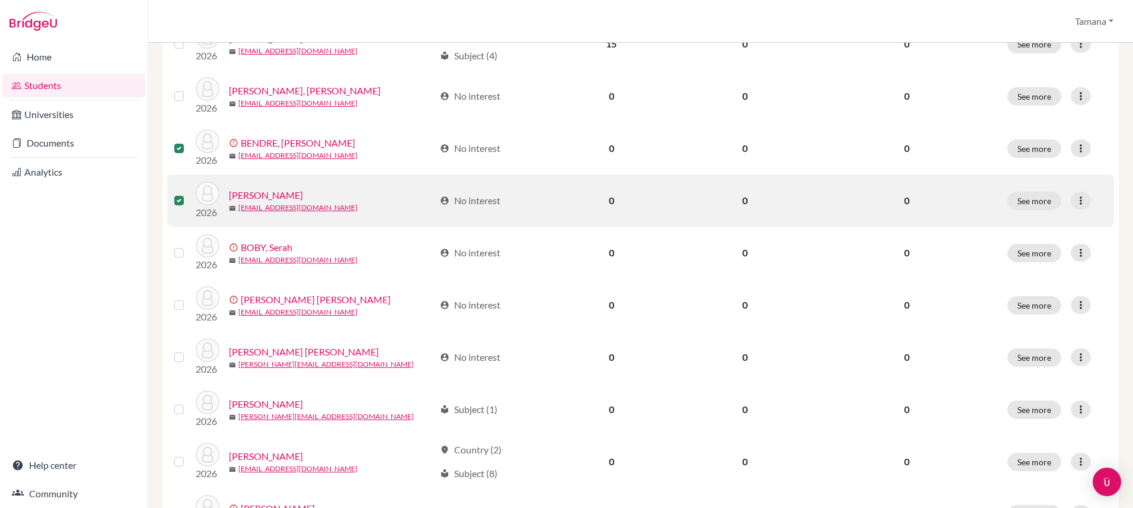
scroll to position [518, 0]
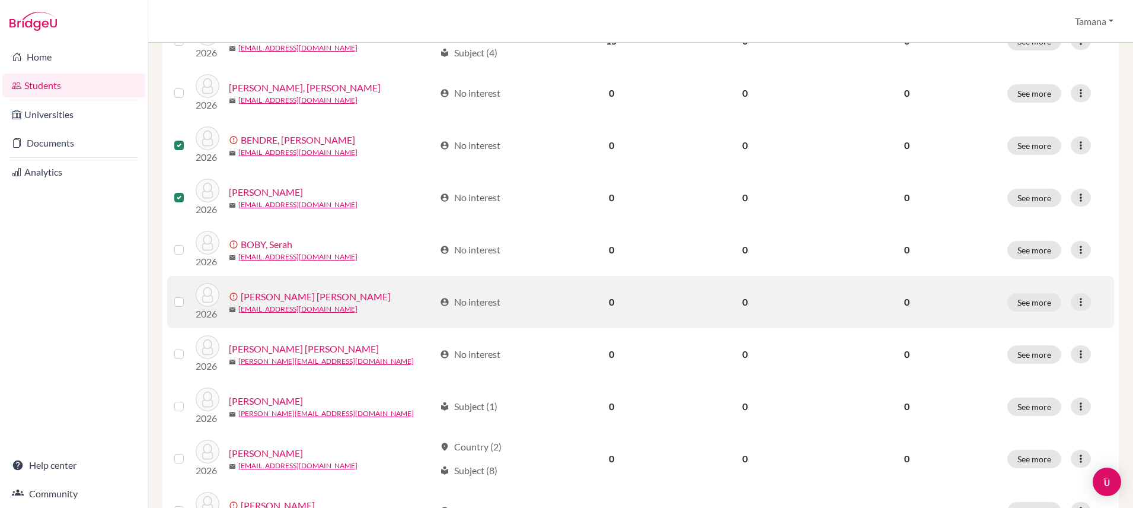
click at [189, 295] on label at bounding box center [189, 295] width 0 height 0
click at [0, 0] on input "checkbox" at bounding box center [0, 0] width 0 height 0
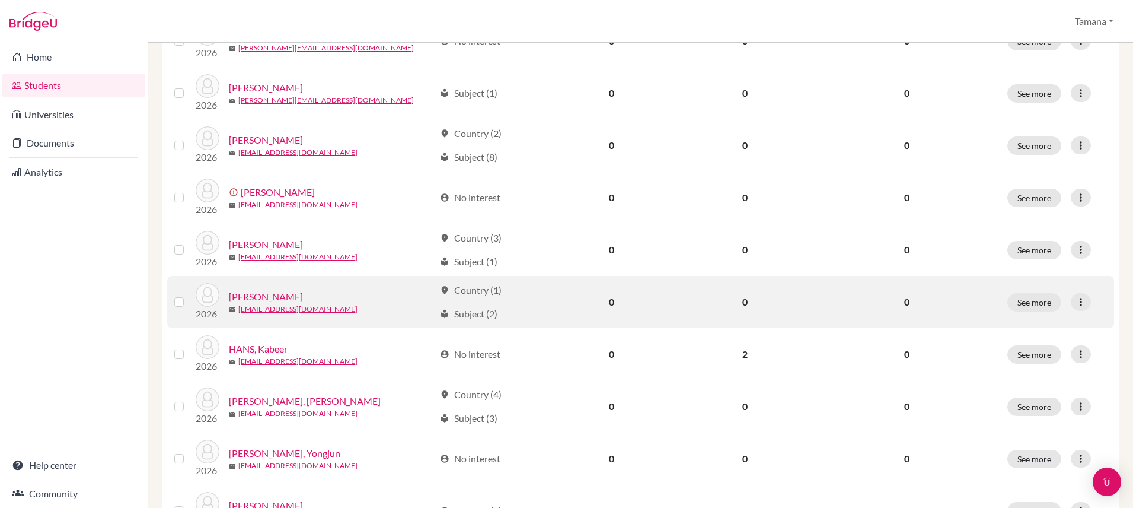
scroll to position [851, 0]
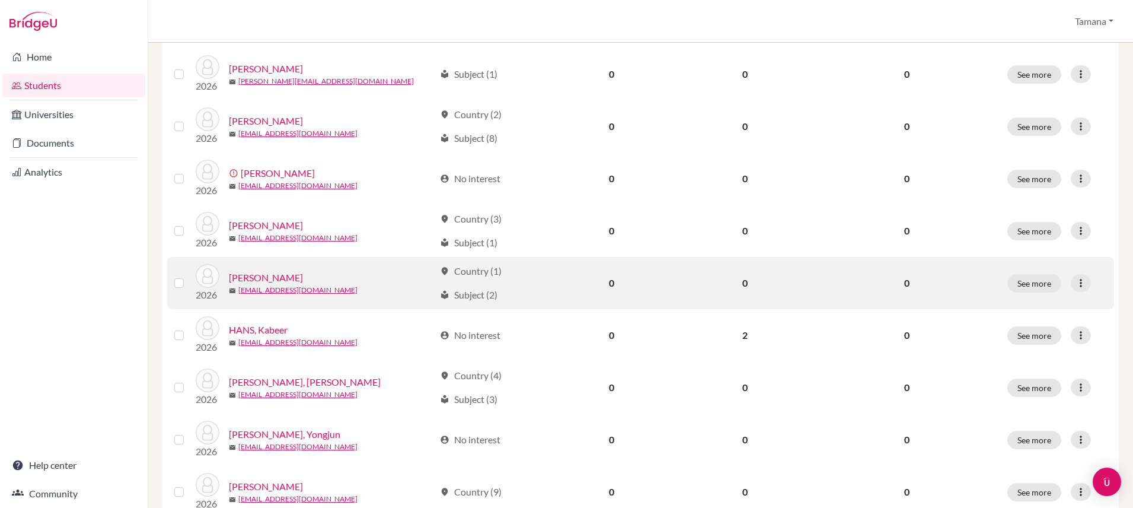
click at [189, 276] on label at bounding box center [189, 276] width 0 height 0
click at [0, 0] on input "checkbox" at bounding box center [0, 0] width 0 height 0
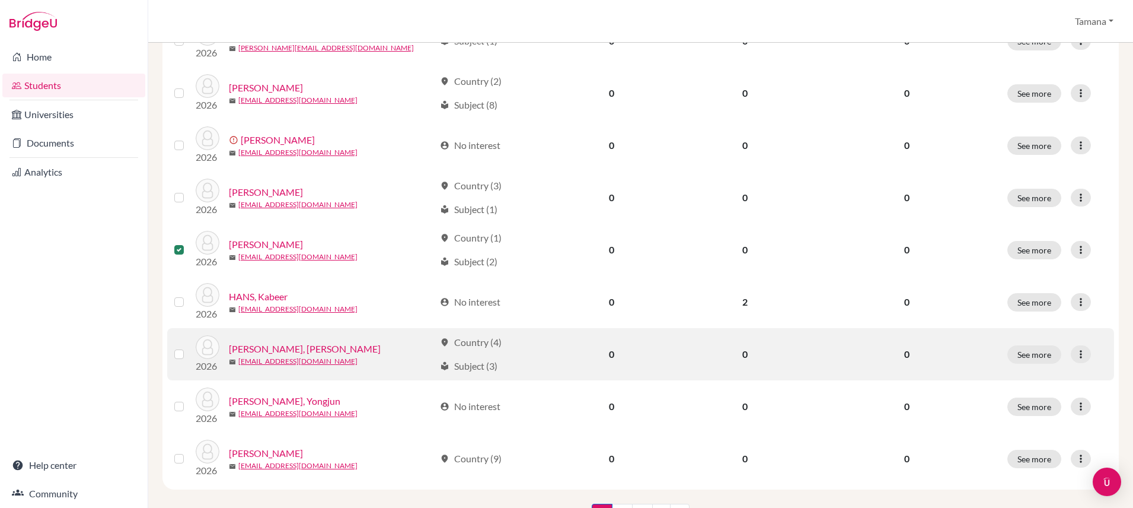
scroll to position [929, 0]
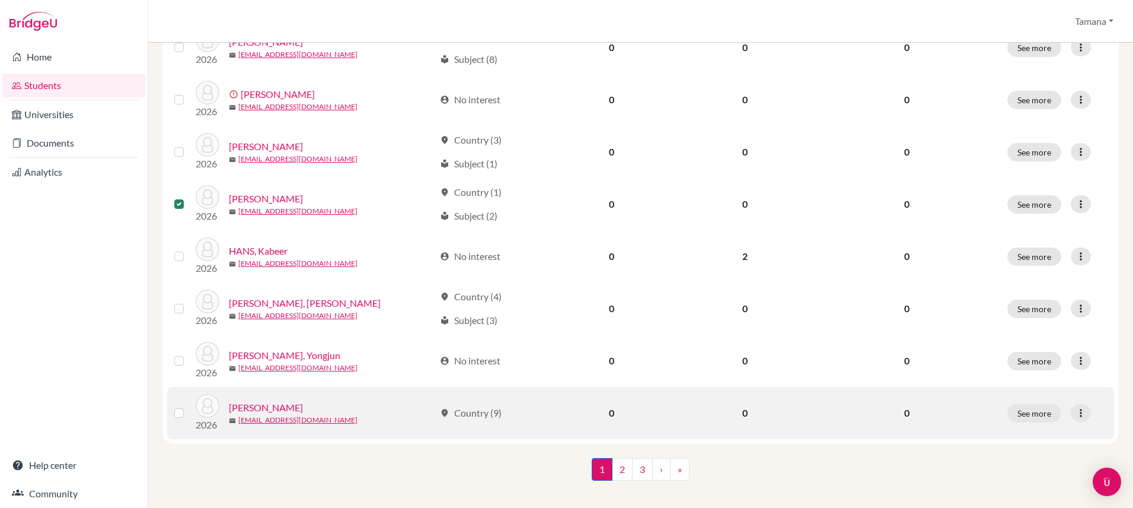
click at [189, 406] on label at bounding box center [189, 406] width 0 height 0
click at [0, 0] on input "checkbox" at bounding box center [0, 0] width 0 height 0
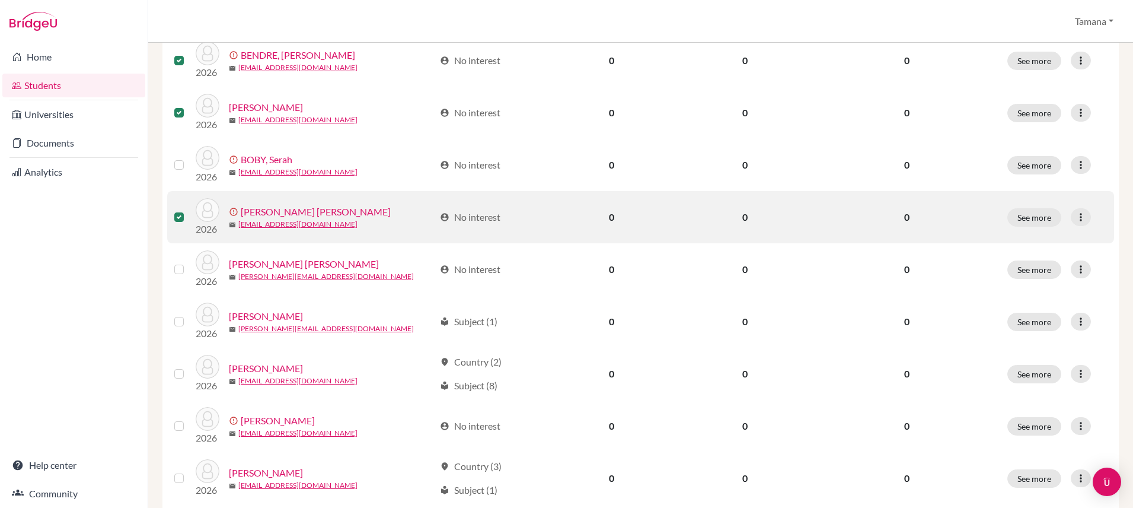
scroll to position [0, 0]
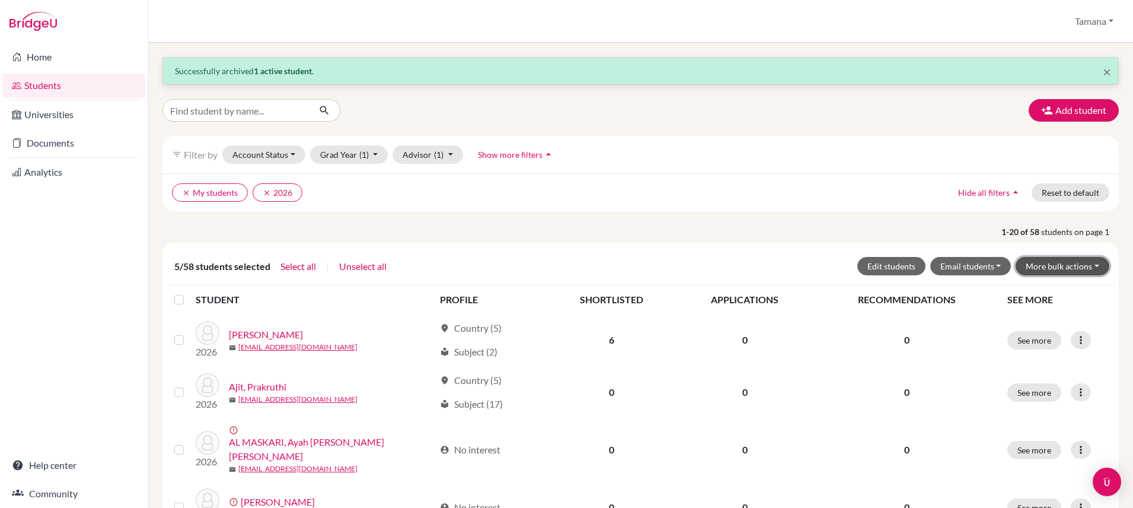
click at [1090, 264] on button "More bulk actions" at bounding box center [1063, 266] width 94 height 18
click at [1083, 289] on button "Archive" at bounding box center [1055, 291] width 107 height 19
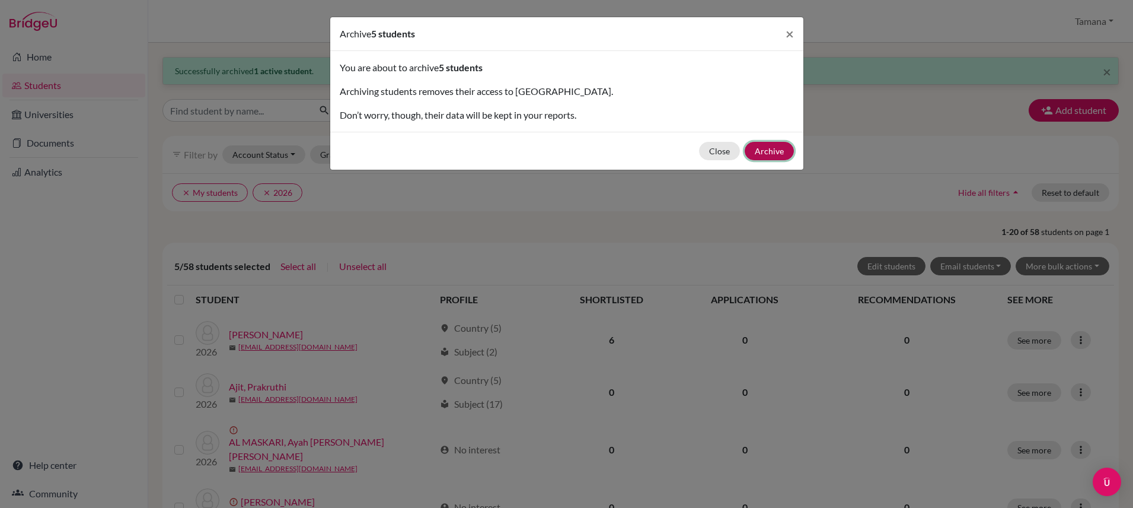
click at [783, 154] on button "Archive" at bounding box center [769, 151] width 49 height 18
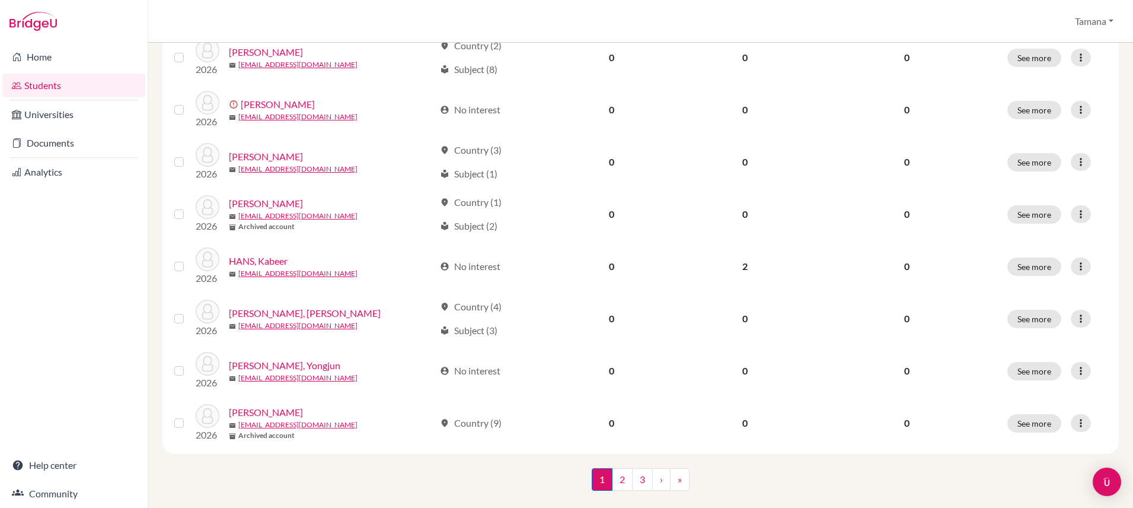
scroll to position [891, 0]
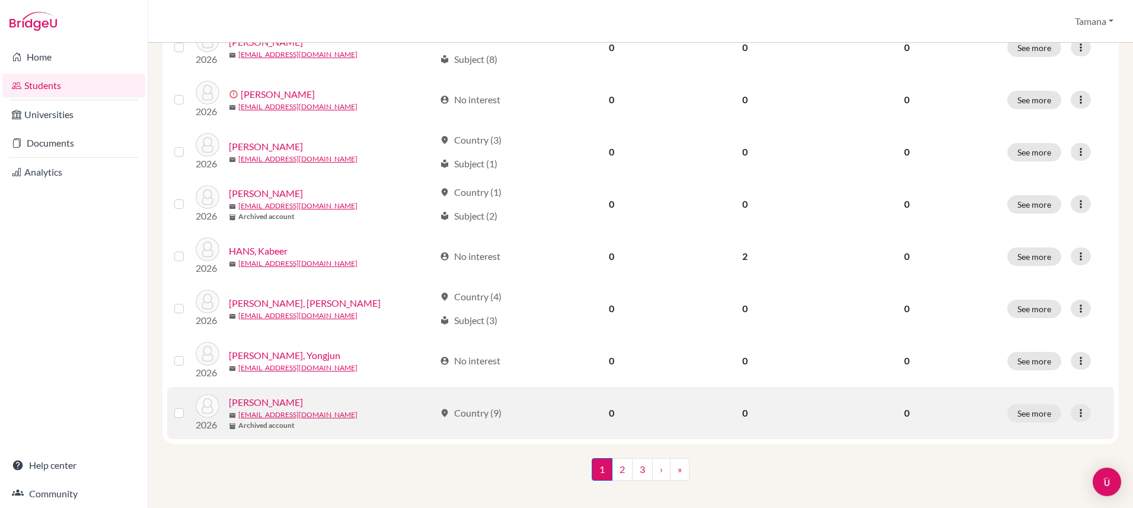
click at [189, 406] on label at bounding box center [189, 406] width 0 height 0
click at [0, 0] on input "checkbox" at bounding box center [0, 0] width 0 height 0
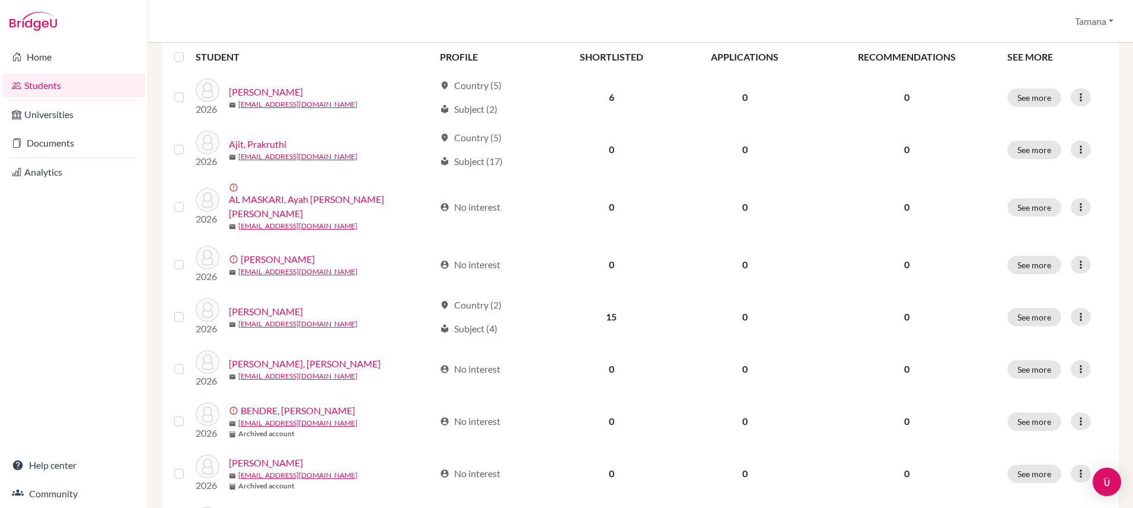
scroll to position [148, 0]
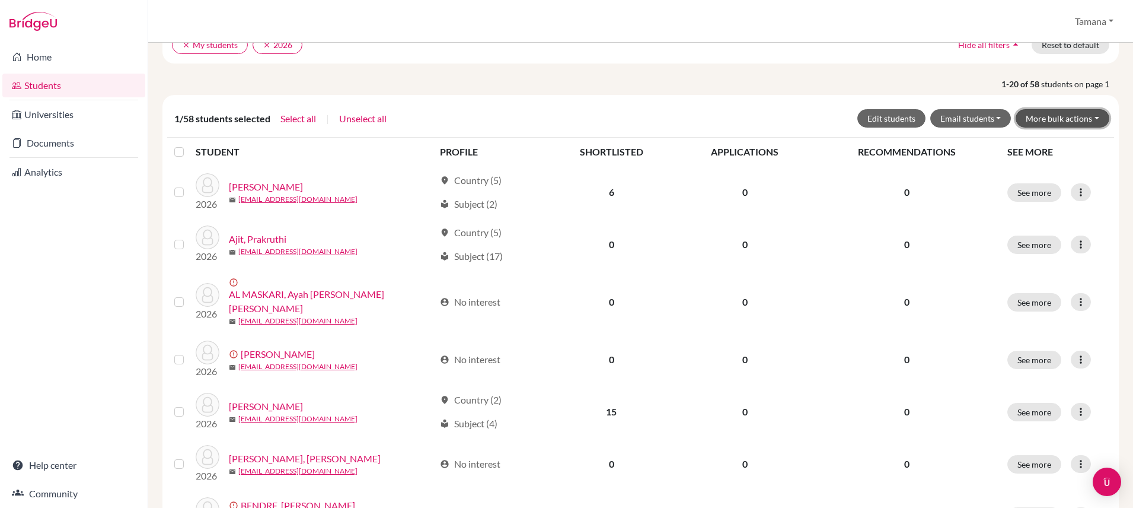
click at [1082, 122] on button "More bulk actions" at bounding box center [1063, 118] width 94 height 18
click at [1073, 141] on button "Archive" at bounding box center [1055, 143] width 107 height 19
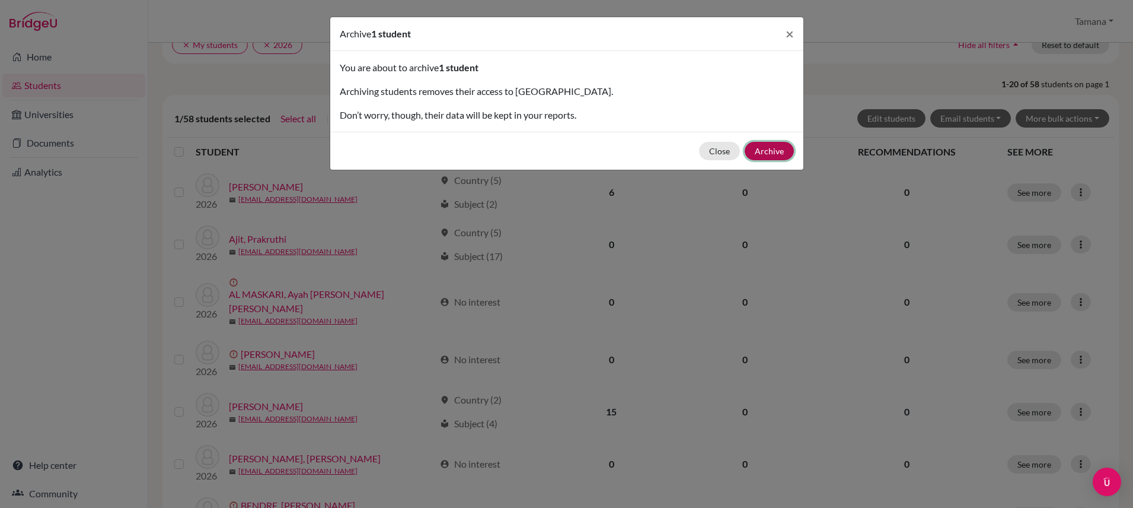
click at [770, 153] on button "Archive" at bounding box center [769, 151] width 49 height 18
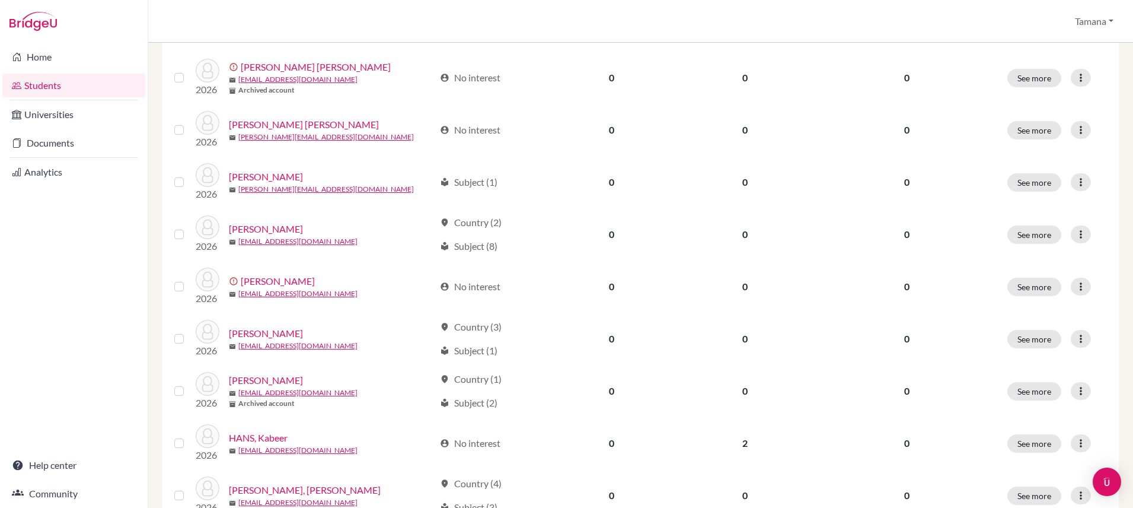
scroll to position [891, 0]
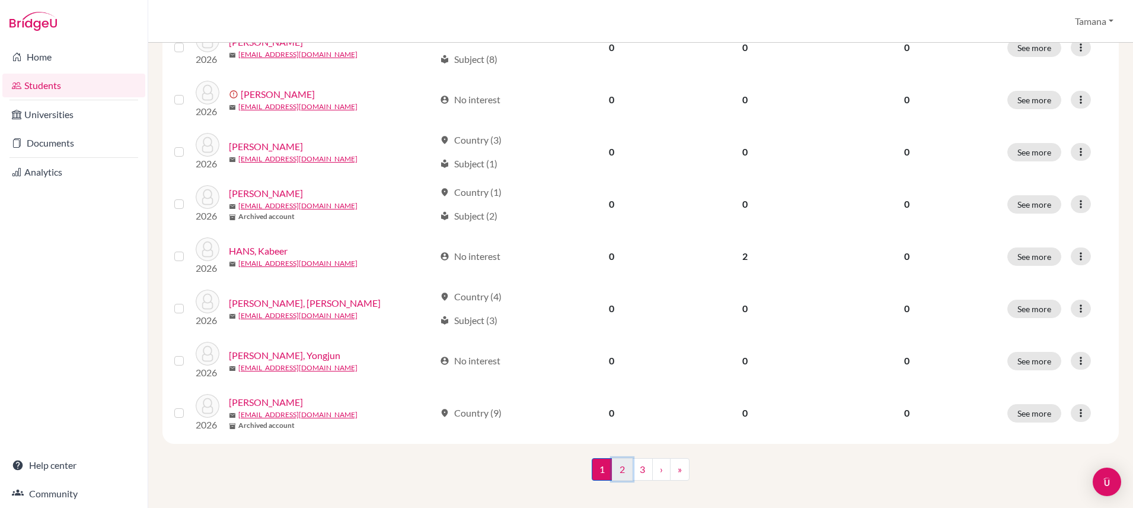
click at [620, 460] on link "2" at bounding box center [622, 469] width 21 height 23
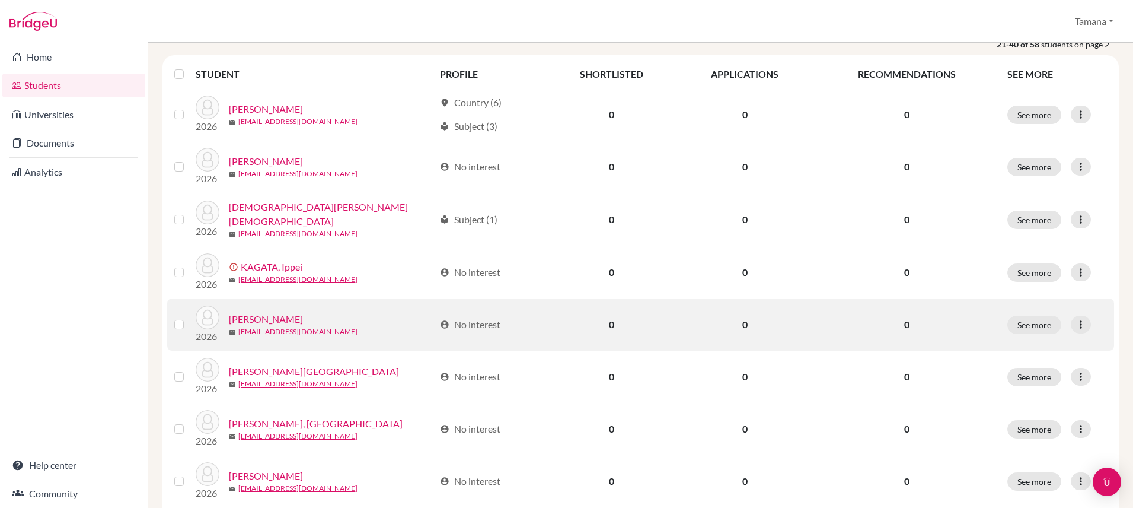
scroll to position [225, 0]
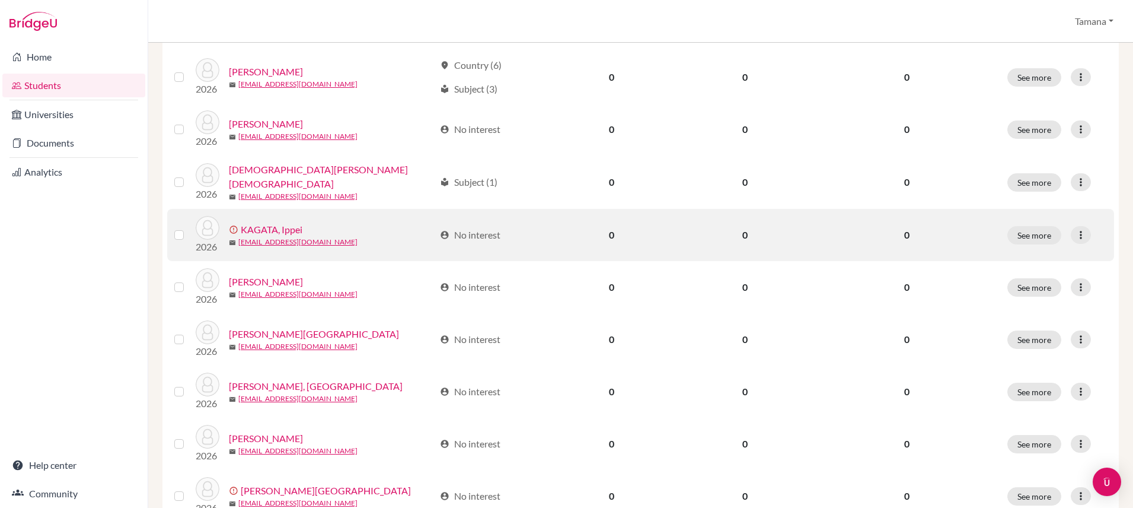
click at [189, 228] on label at bounding box center [189, 228] width 0 height 0
click at [0, 0] on input "checkbox" at bounding box center [0, 0] width 0 height 0
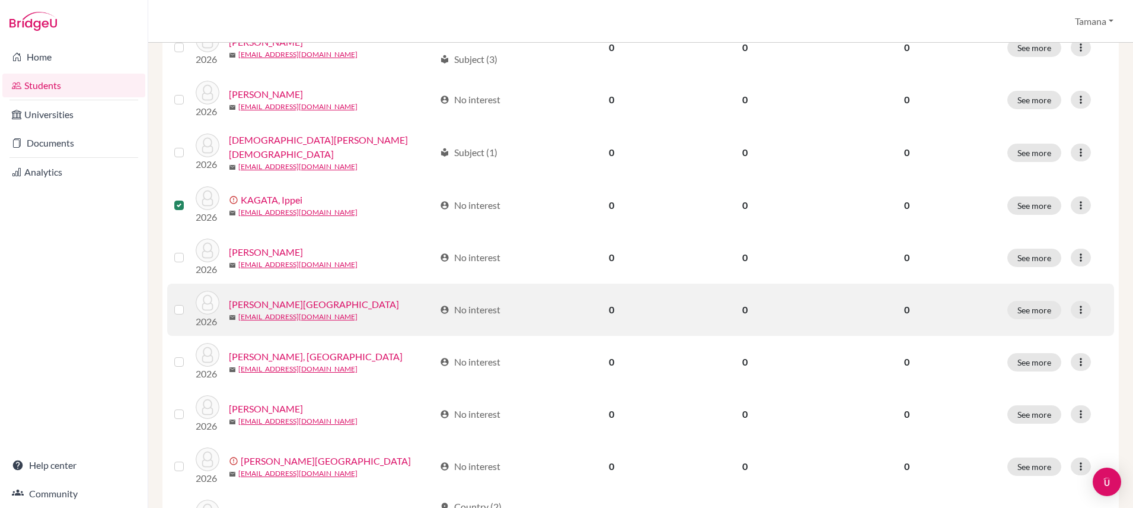
scroll to position [295, 0]
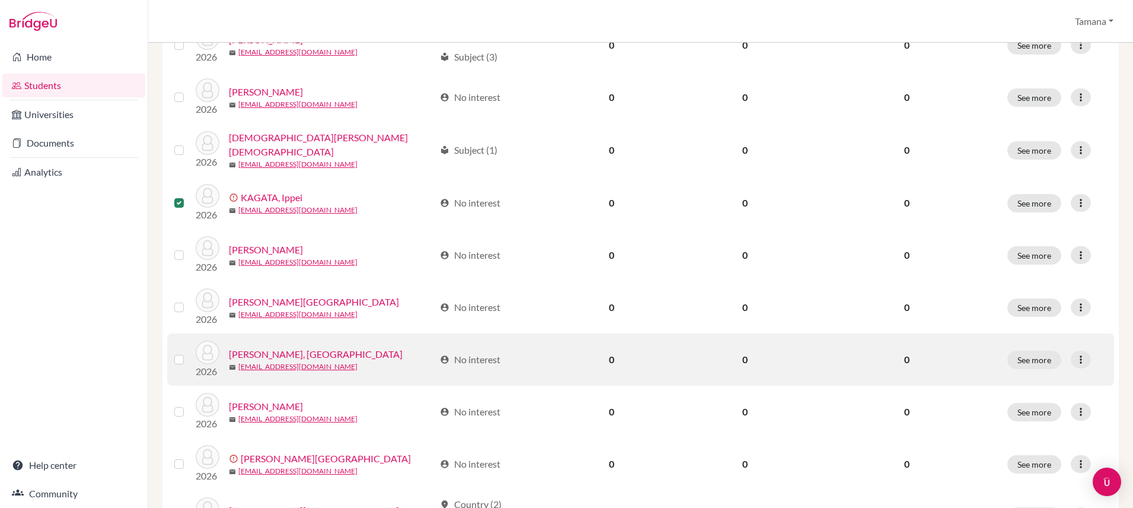
click at [189, 352] on label at bounding box center [189, 352] width 0 height 0
click at [0, 0] on input "checkbox" at bounding box center [0, 0] width 0 height 0
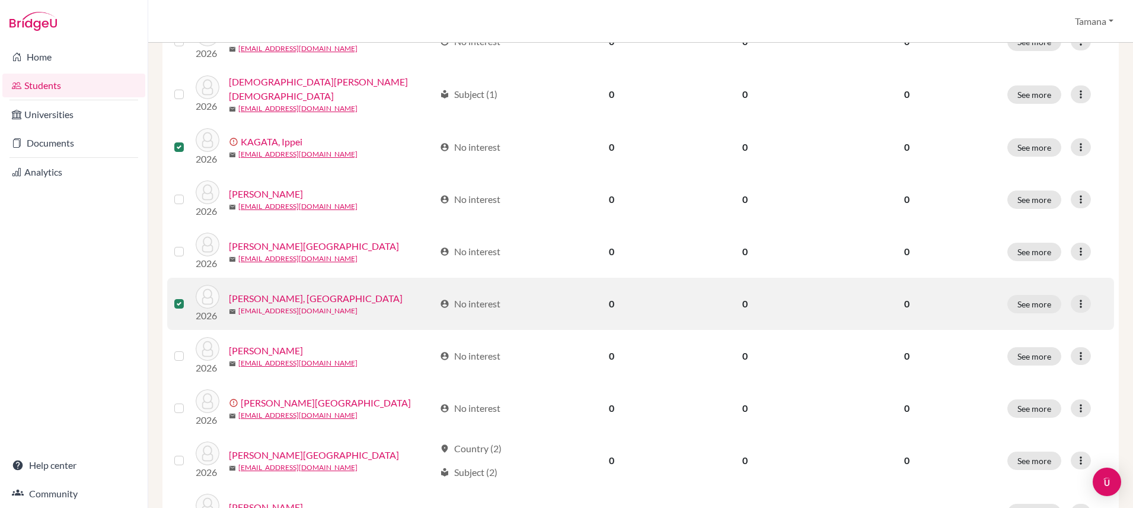
scroll to position [457, 0]
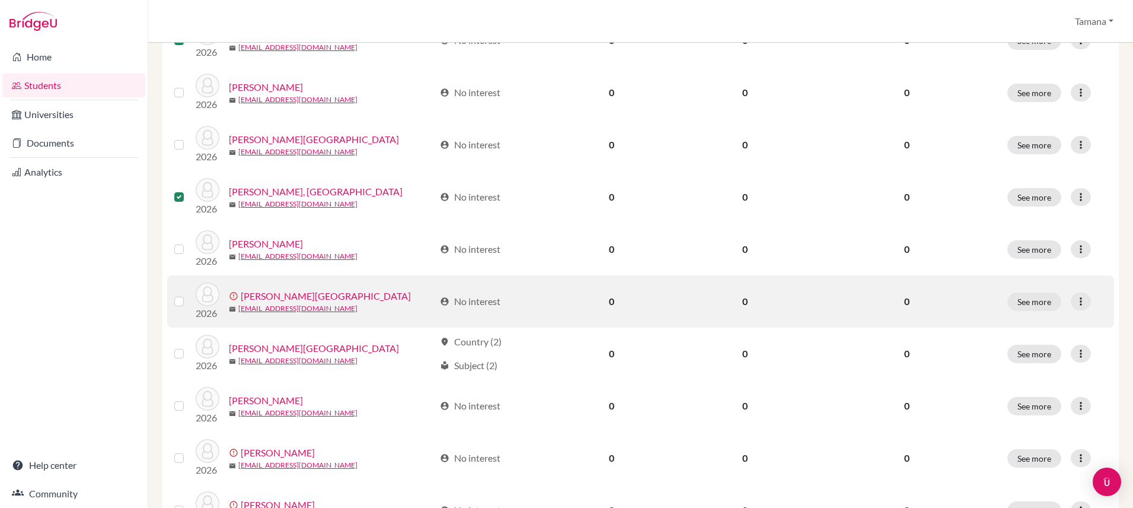
click at [189, 294] on label at bounding box center [189, 294] width 0 height 0
click at [0, 0] on input "checkbox" at bounding box center [0, 0] width 0 height 0
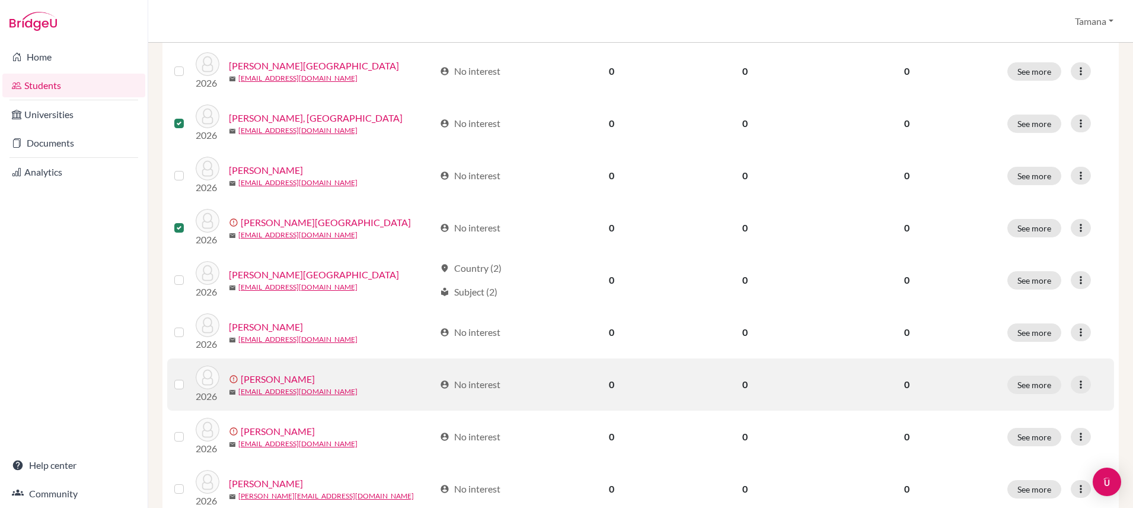
scroll to position [530, 0]
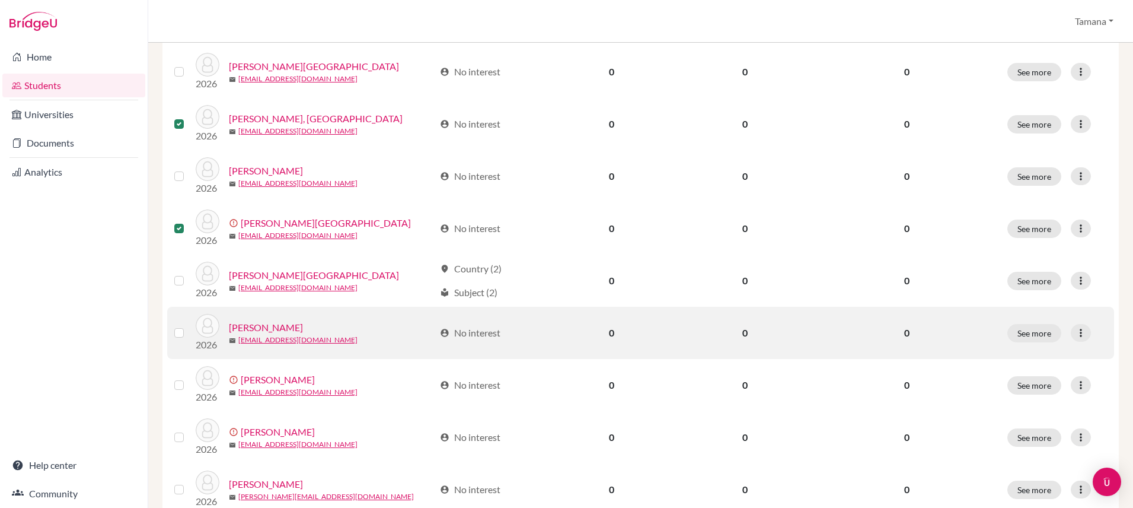
click at [189, 326] on label at bounding box center [189, 326] width 0 height 0
click at [0, 0] on input "checkbox" at bounding box center [0, 0] width 0 height 0
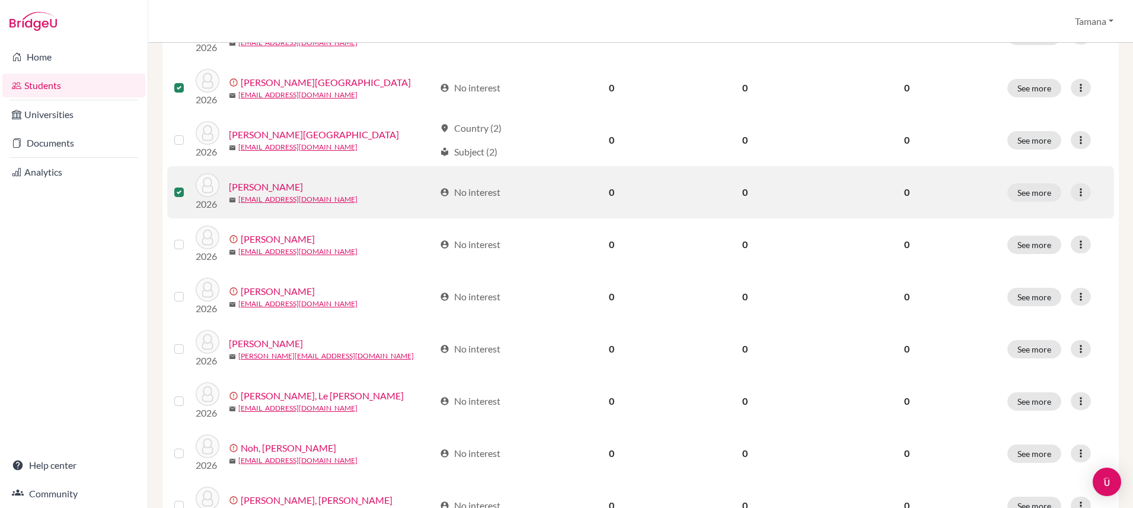
scroll to position [672, 0]
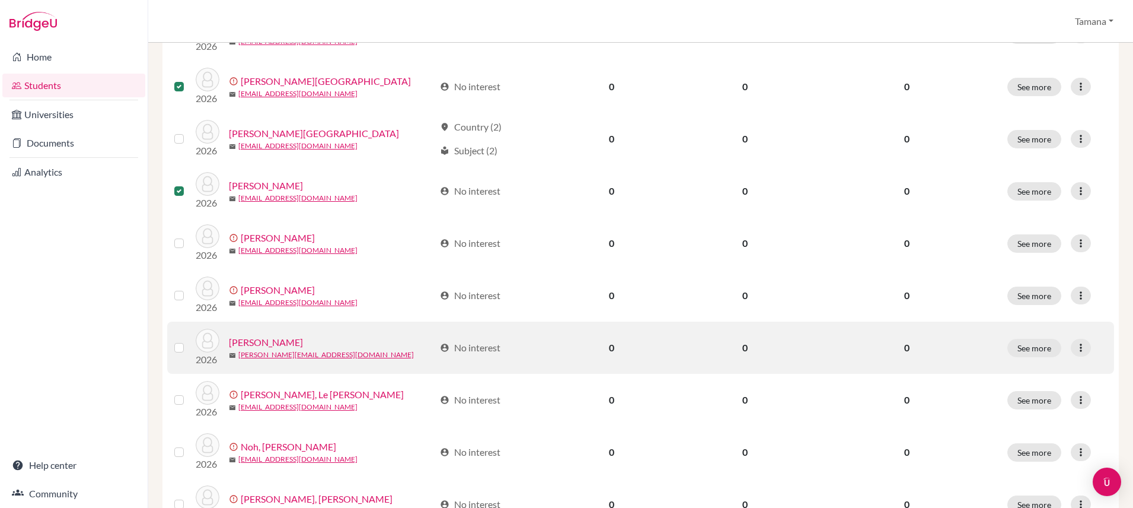
click at [189, 340] on label at bounding box center [189, 340] width 0 height 0
click at [0, 0] on input "checkbox" at bounding box center [0, 0] width 0 height 0
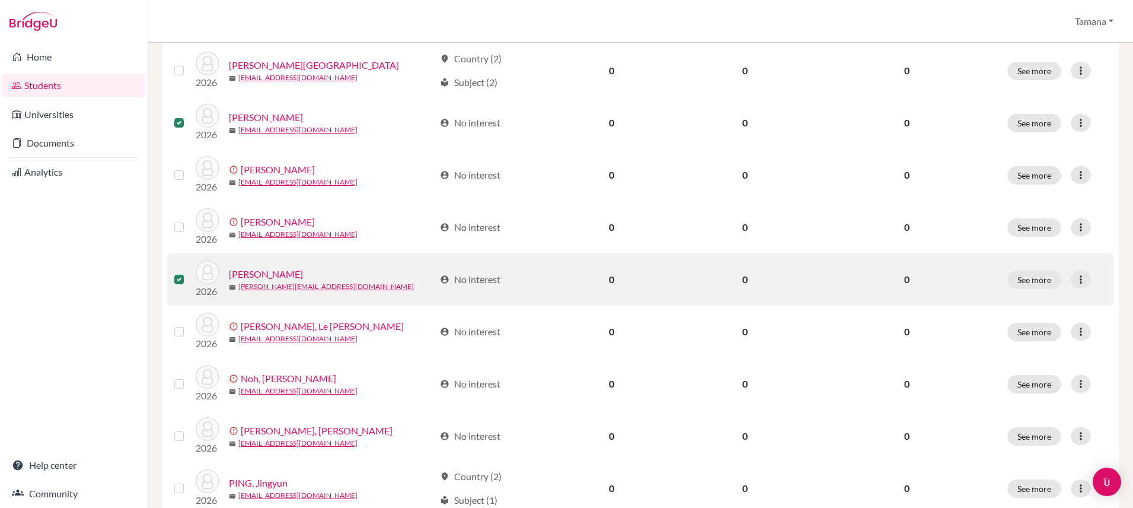
scroll to position [821, 0]
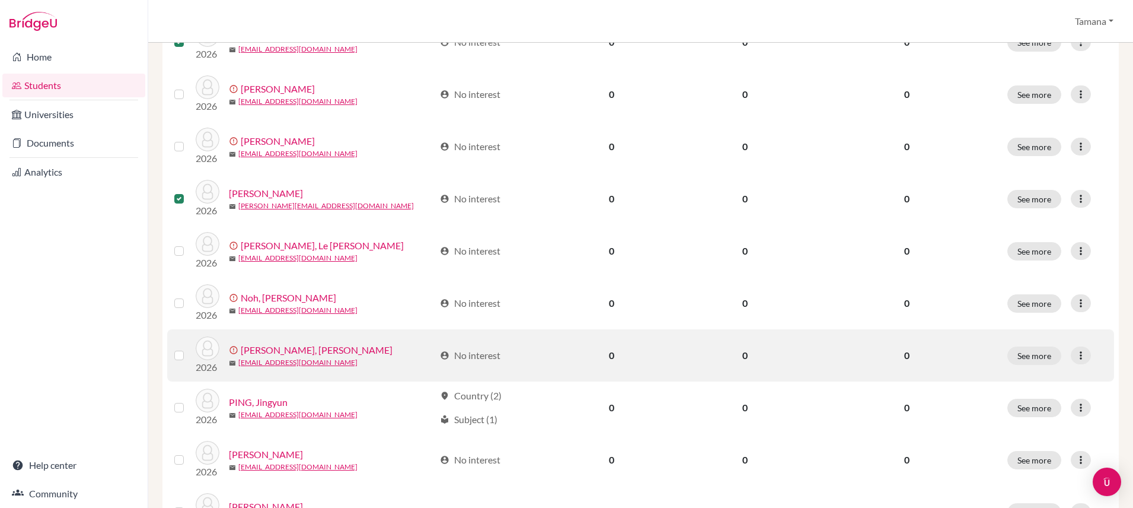
click at [189, 348] on label at bounding box center [189, 348] width 0 height 0
click at [0, 0] on input "checkbox" at bounding box center [0, 0] width 0 height 0
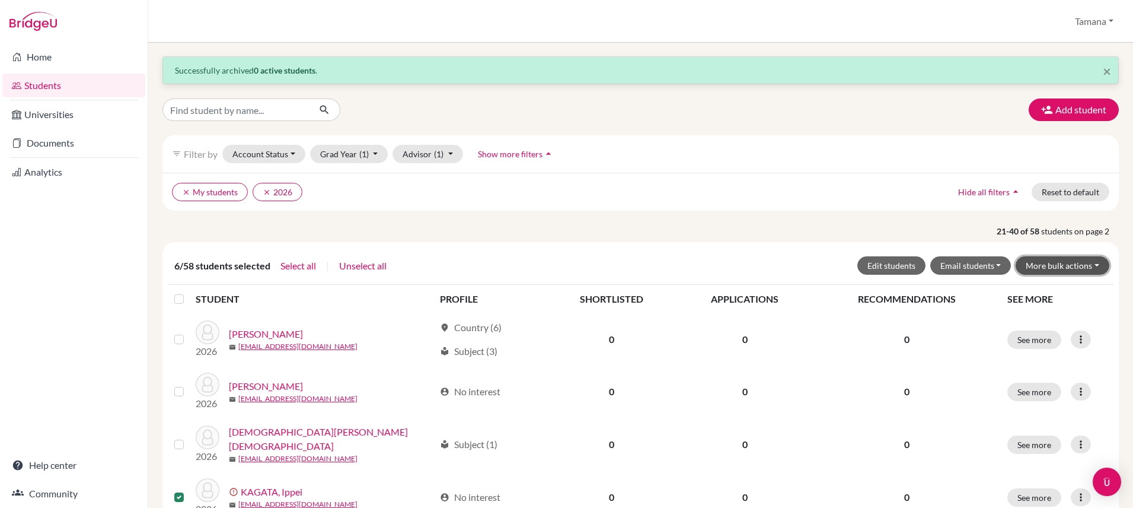
scroll to position [2, 0]
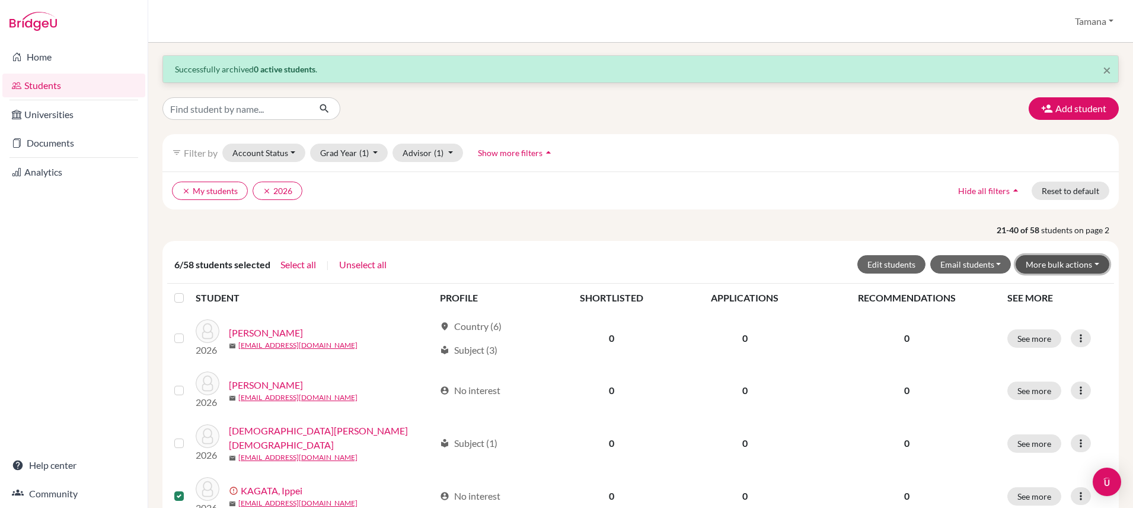
click at [1090, 260] on button "More bulk actions" at bounding box center [1063, 264] width 94 height 18
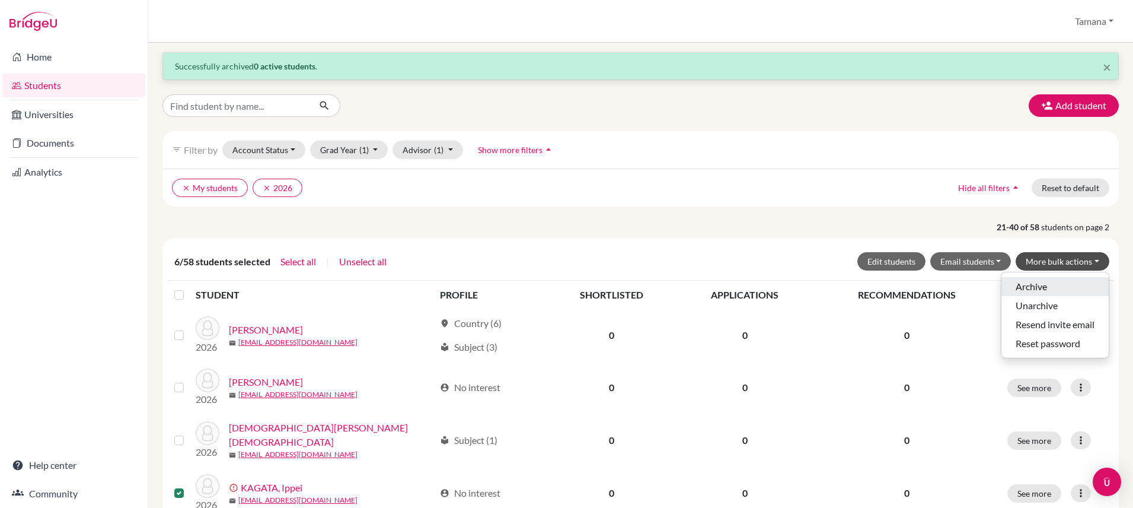
click at [1052, 284] on button "Archive" at bounding box center [1055, 286] width 107 height 19
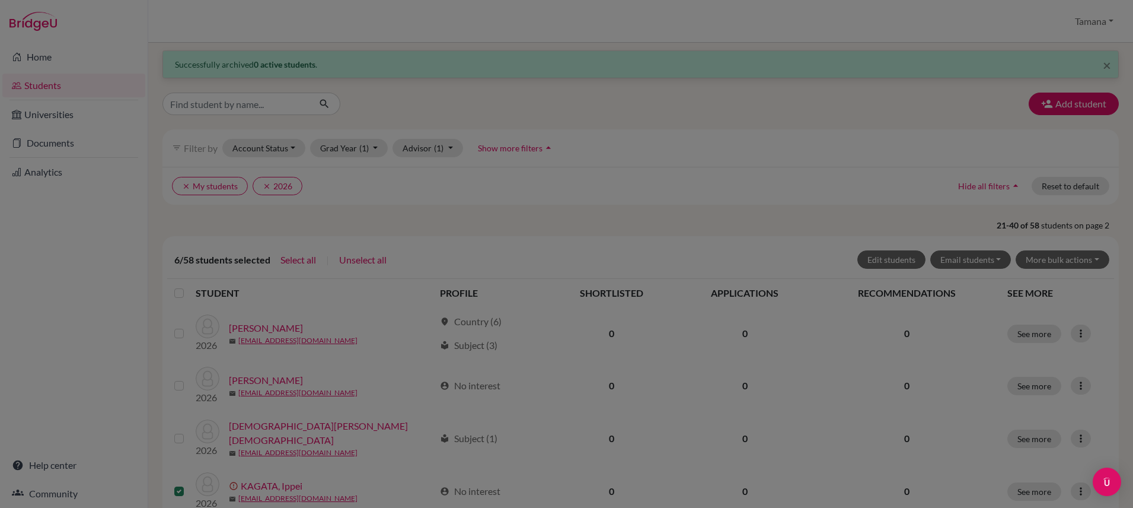
scroll to position [5, 0]
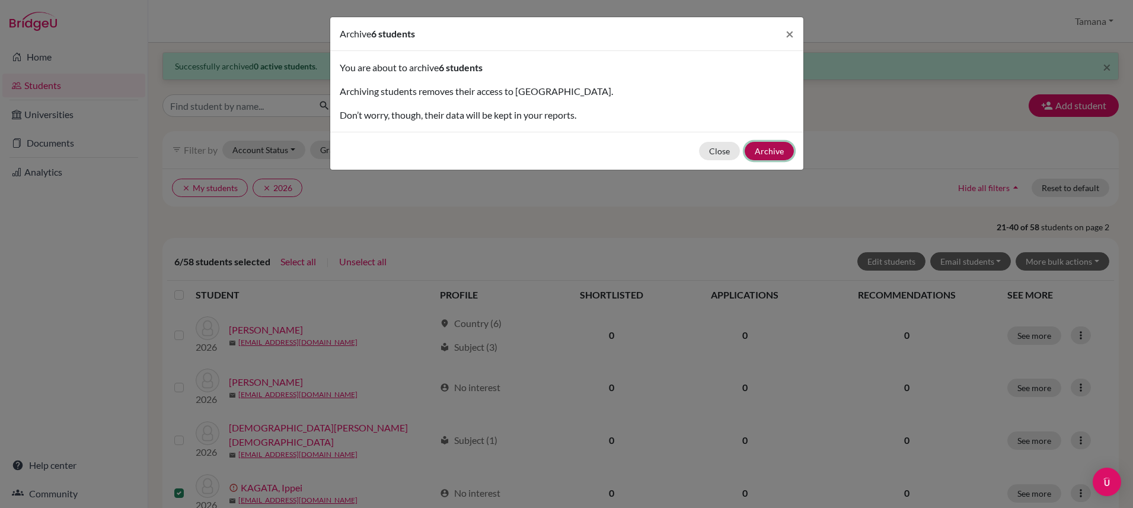
click at [781, 151] on button "Archive" at bounding box center [769, 151] width 49 height 18
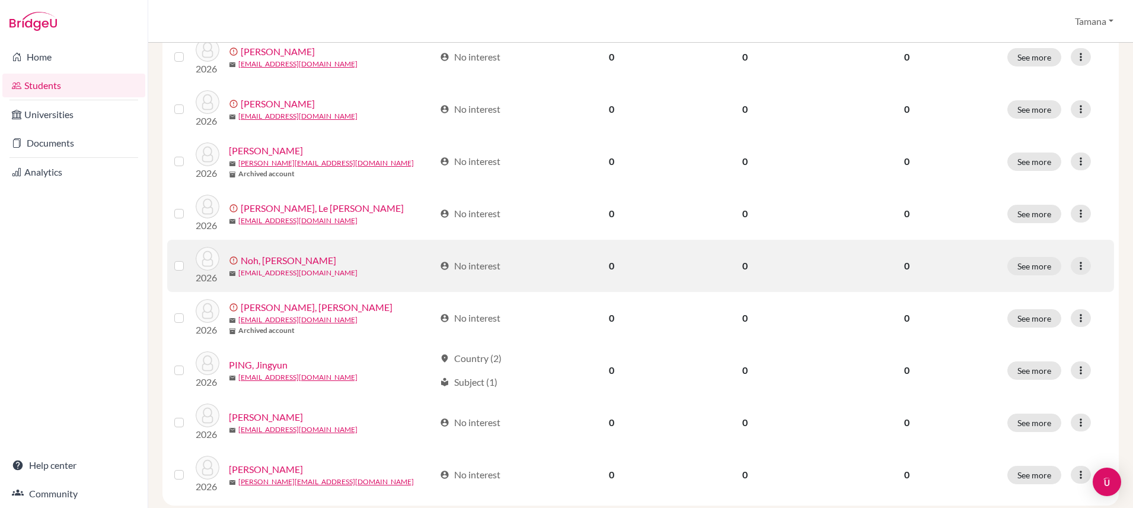
scroll to position [891, 0]
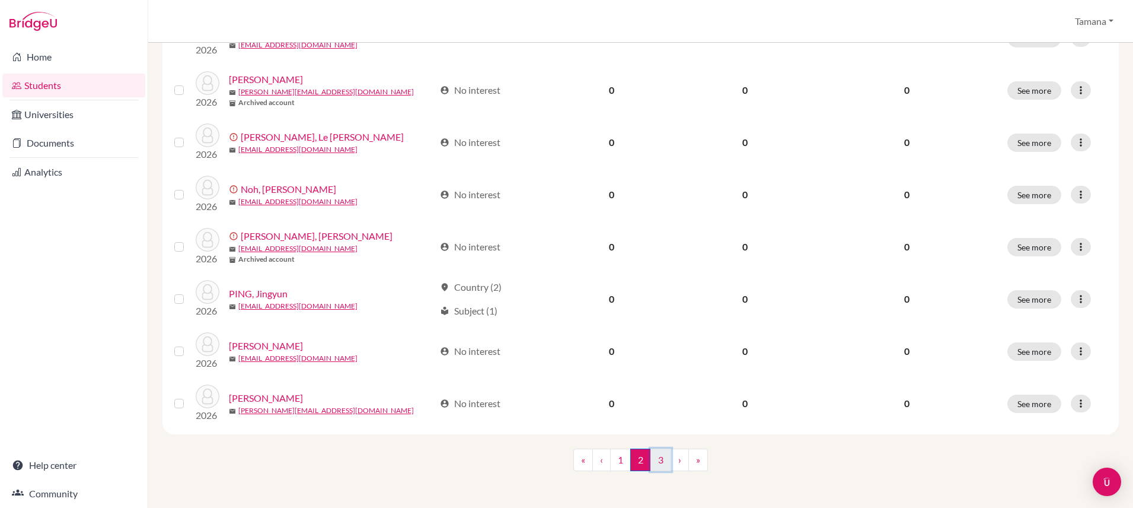
click at [658, 452] on link "3" at bounding box center [661, 459] width 21 height 23
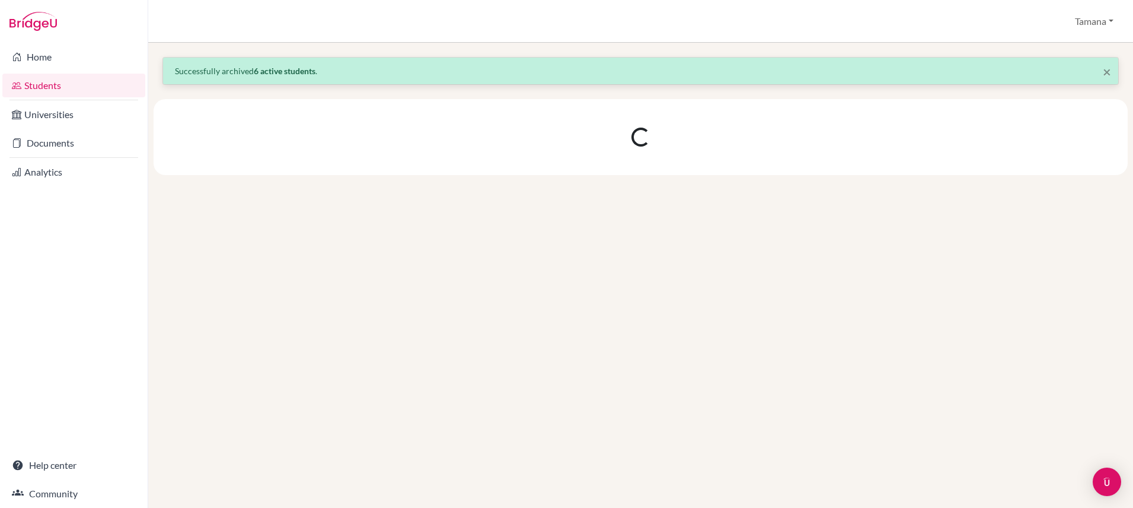
scroll to position [0, 0]
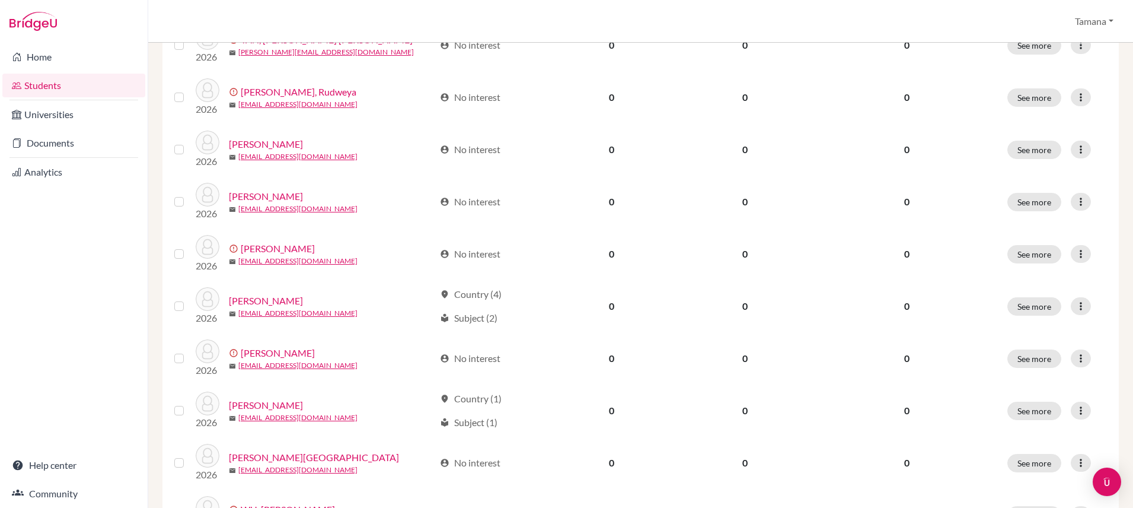
scroll to position [521, 0]
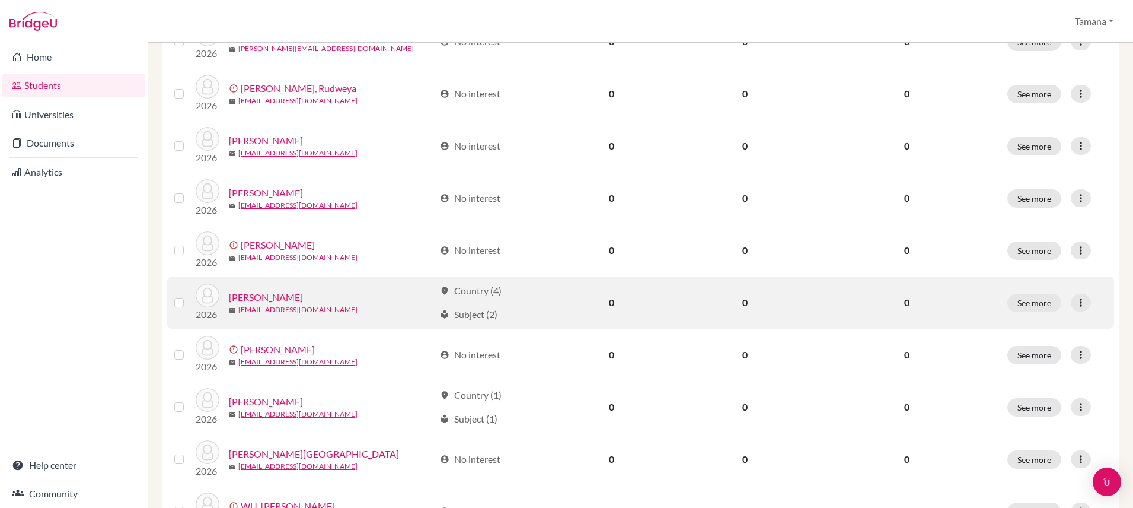
click at [189, 295] on label at bounding box center [189, 295] width 0 height 0
click at [0, 0] on input "checkbox" at bounding box center [0, 0] width 0 height 0
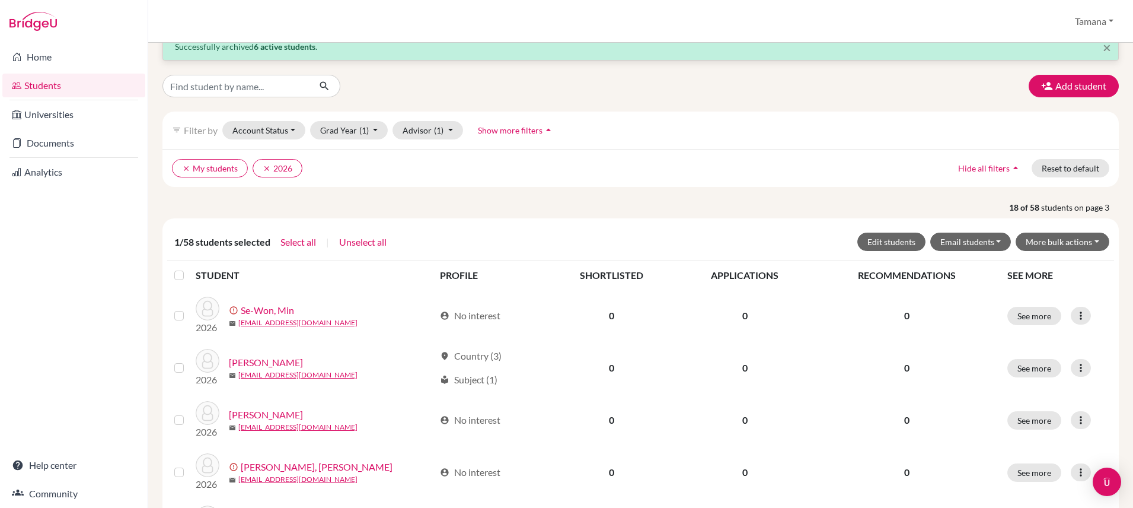
scroll to position [0, 0]
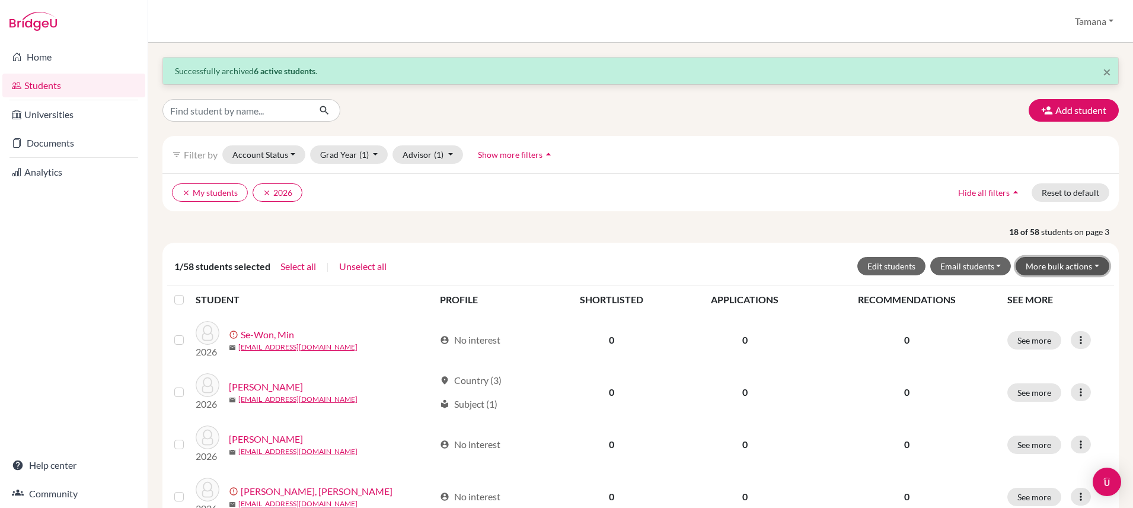
click at [1074, 269] on button "More bulk actions" at bounding box center [1063, 266] width 94 height 18
click at [1052, 286] on button "Archive" at bounding box center [1055, 291] width 107 height 19
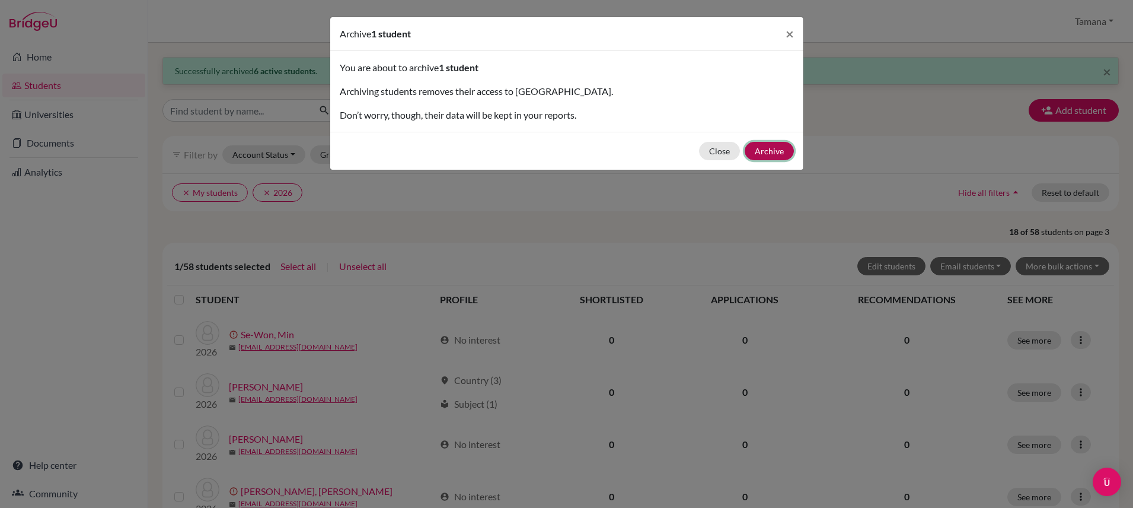
click at [781, 149] on button "Archive" at bounding box center [769, 151] width 49 height 18
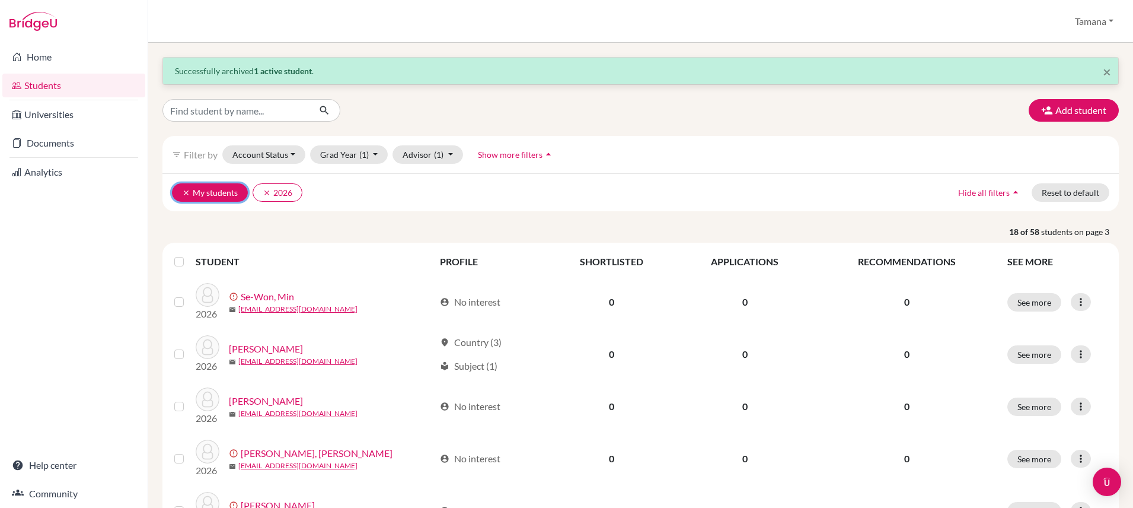
click at [183, 196] on icon "clear" at bounding box center [186, 193] width 8 height 8
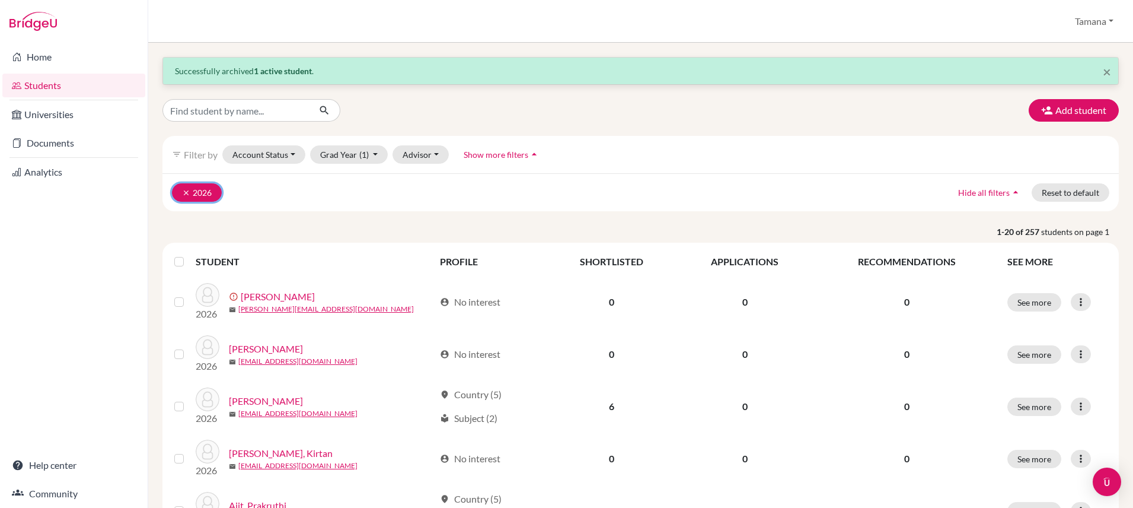
click at [184, 194] on icon "clear" at bounding box center [186, 193] width 8 height 8
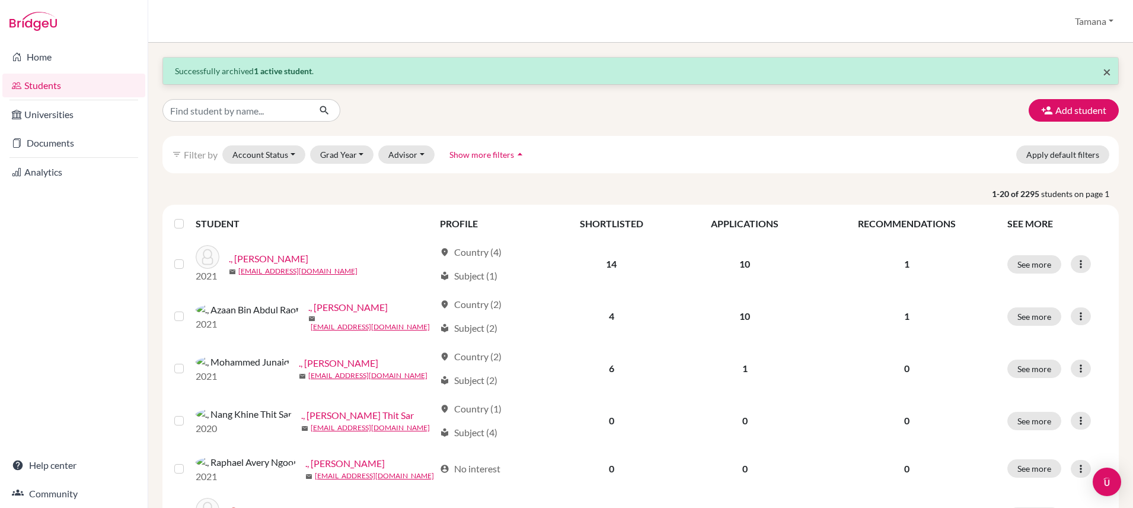
click at [1109, 73] on span "×" at bounding box center [1107, 71] width 8 height 17
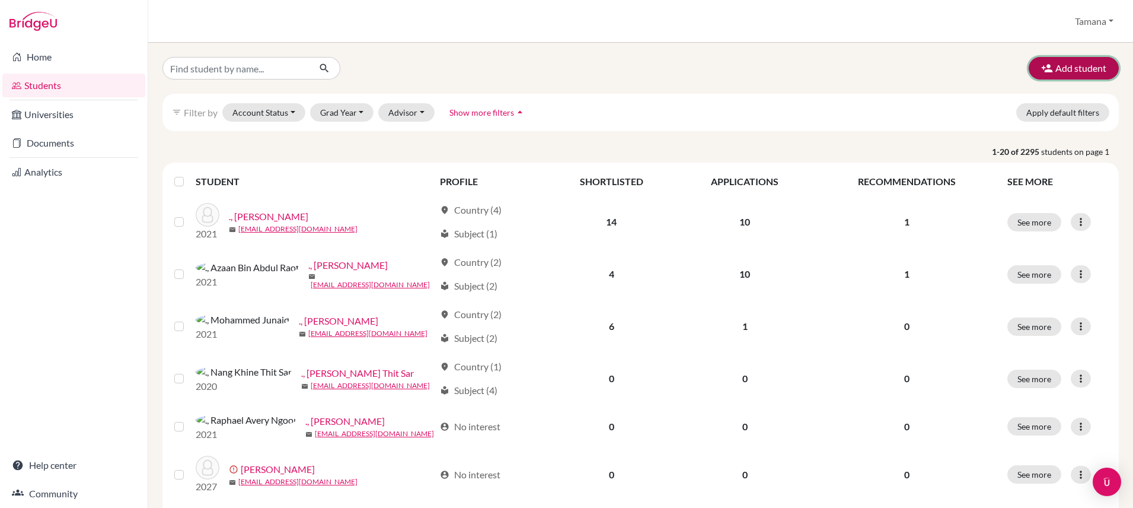
click at [1070, 69] on button "Add student" at bounding box center [1074, 68] width 90 height 23
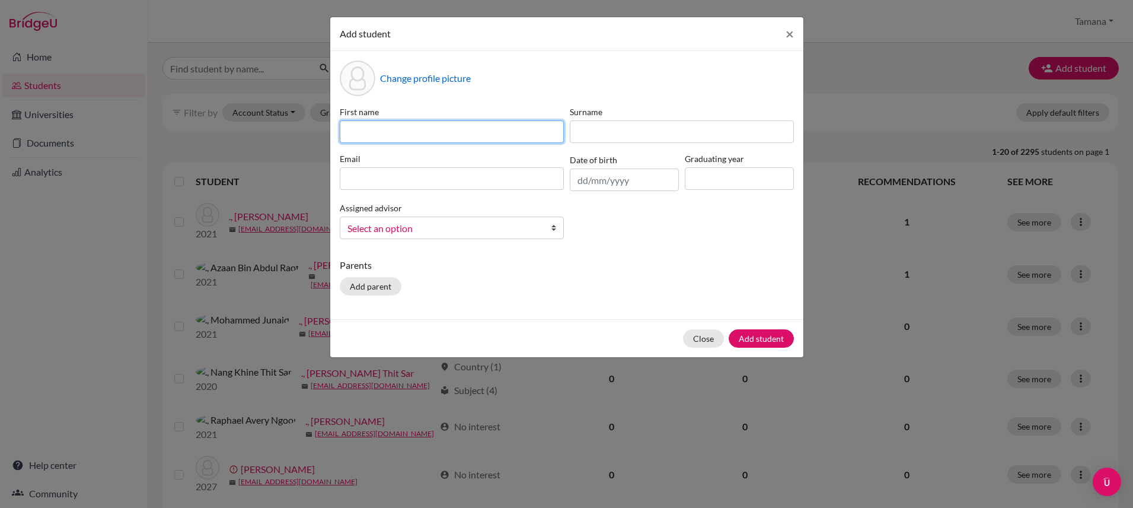
click at [449, 132] on input at bounding box center [452, 131] width 224 height 23
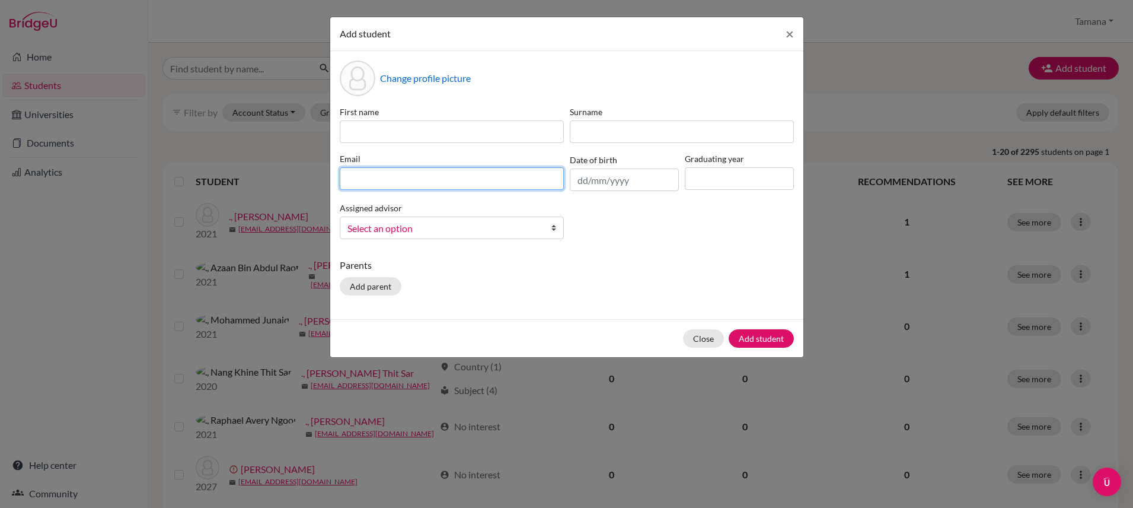
click at [518, 187] on input at bounding box center [452, 178] width 224 height 23
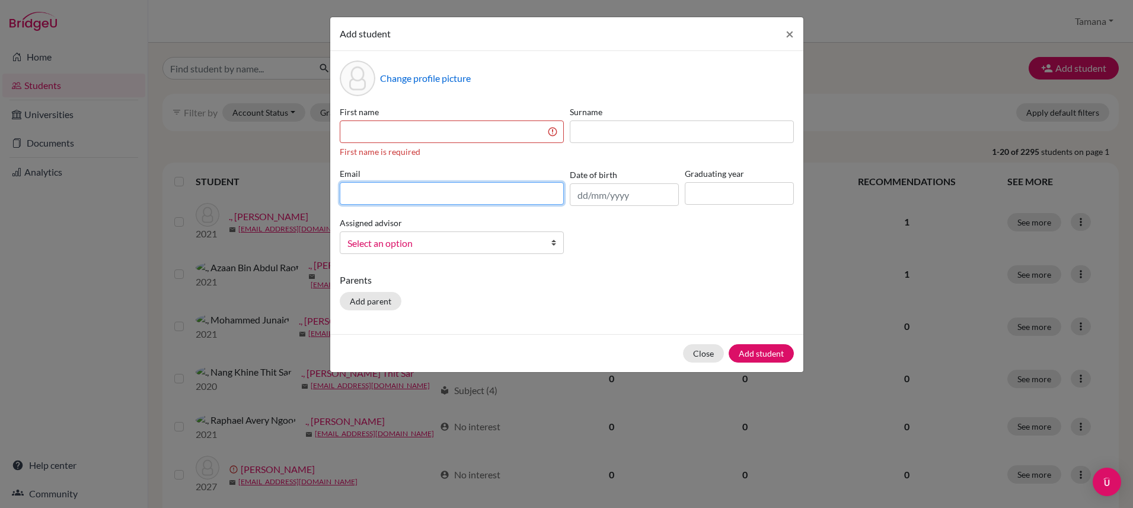
paste input "[EMAIL_ADDRESS][DOMAIN_NAME]"
type input "[EMAIL_ADDRESS][DOMAIN_NAME]"
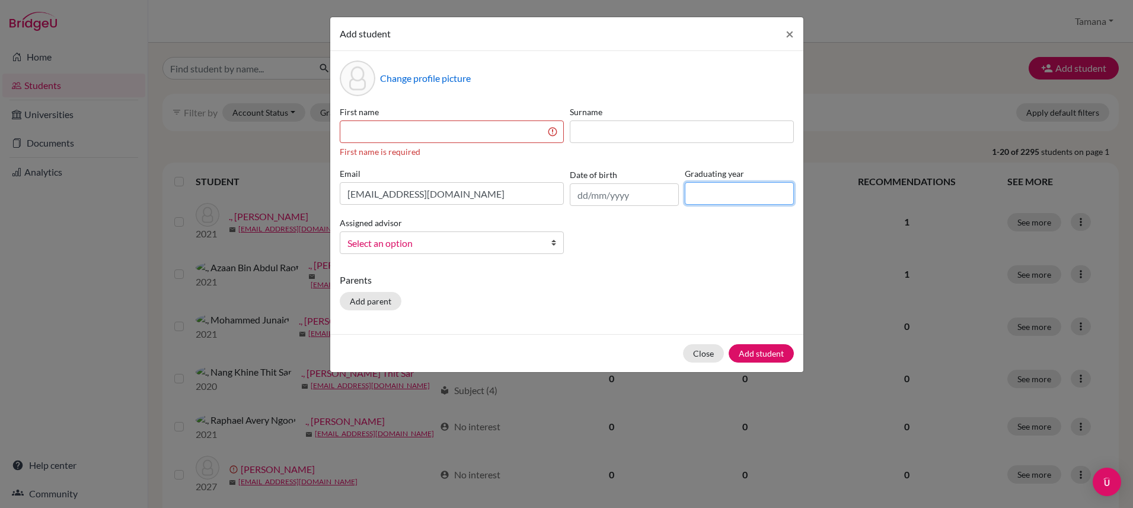
click at [709, 190] on input at bounding box center [739, 193] width 109 height 23
type input "2029"
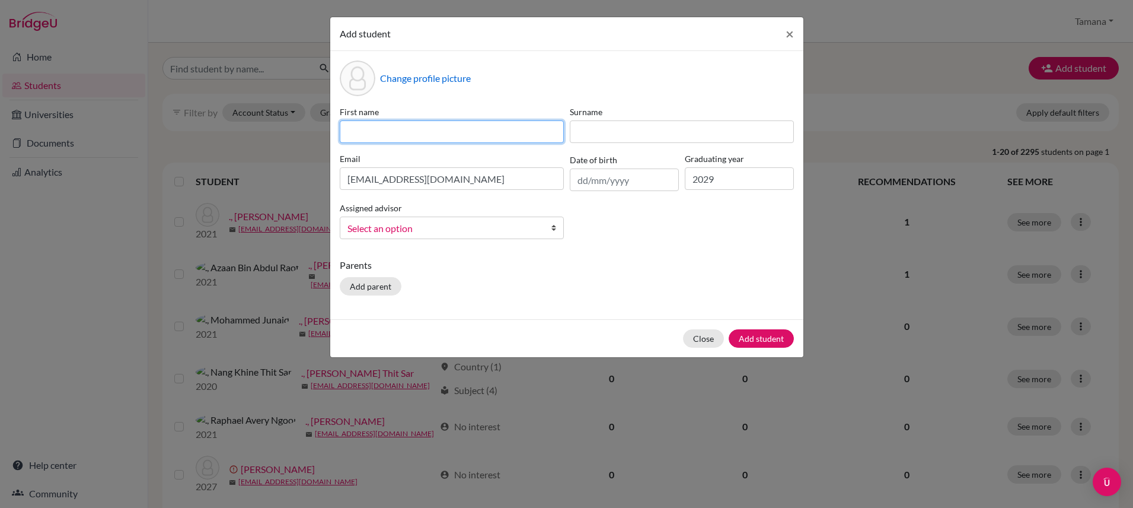
click at [391, 135] on input at bounding box center [452, 131] width 224 height 23
paste input "[PERSON_NAME] [PERSON_NAME]"
click at [676, 281] on div "Parents Add parent" at bounding box center [567, 279] width 454 height 42
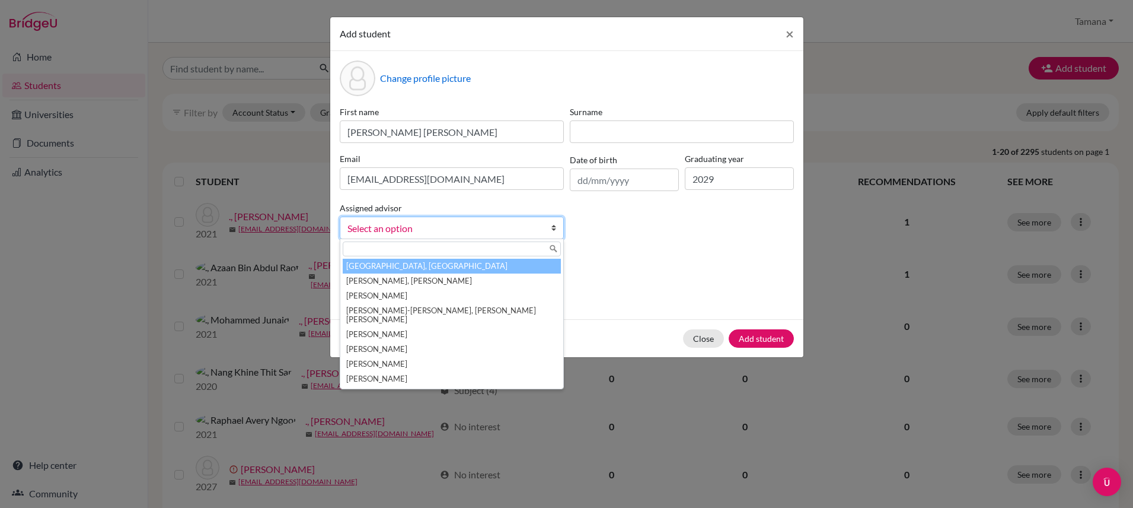
drag, startPoint x: 495, startPoint y: 232, endPoint x: 683, endPoint y: 252, distance: 189.0
click at [683, 252] on div "Change profile picture First name [PERSON_NAME] [PERSON_NAME] Surname Email [EM…" at bounding box center [566, 185] width 473 height 268
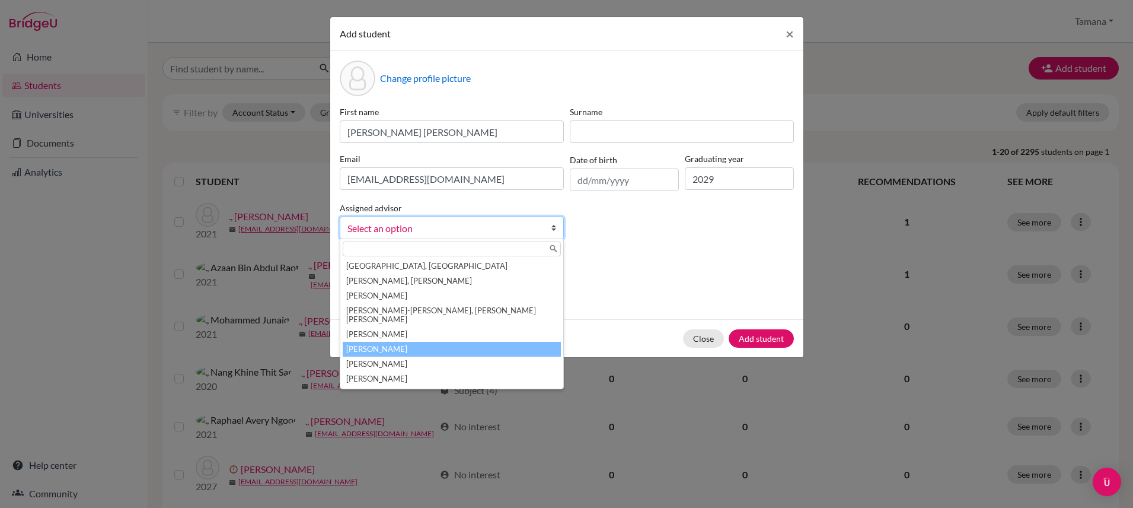
drag, startPoint x: 502, startPoint y: 228, endPoint x: 490, endPoint y: 336, distance: 108.6
click at [490, 239] on div "Select an option [PERSON_NAME], [PERSON_NAME], [PERSON_NAME] [PERSON_NAME] [PER…" at bounding box center [452, 227] width 224 height 23
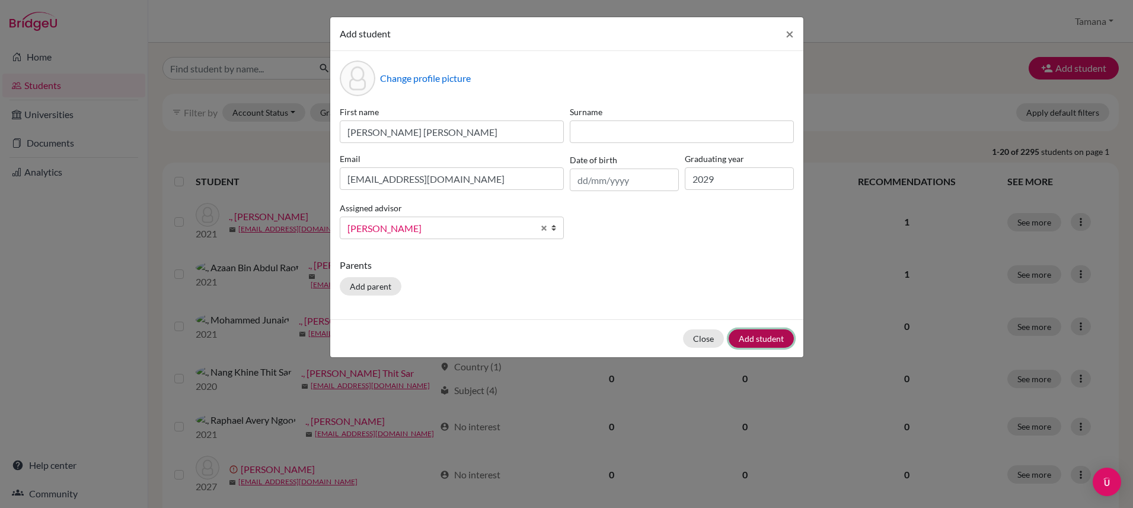
click at [770, 342] on button "Add student" at bounding box center [761, 338] width 65 height 18
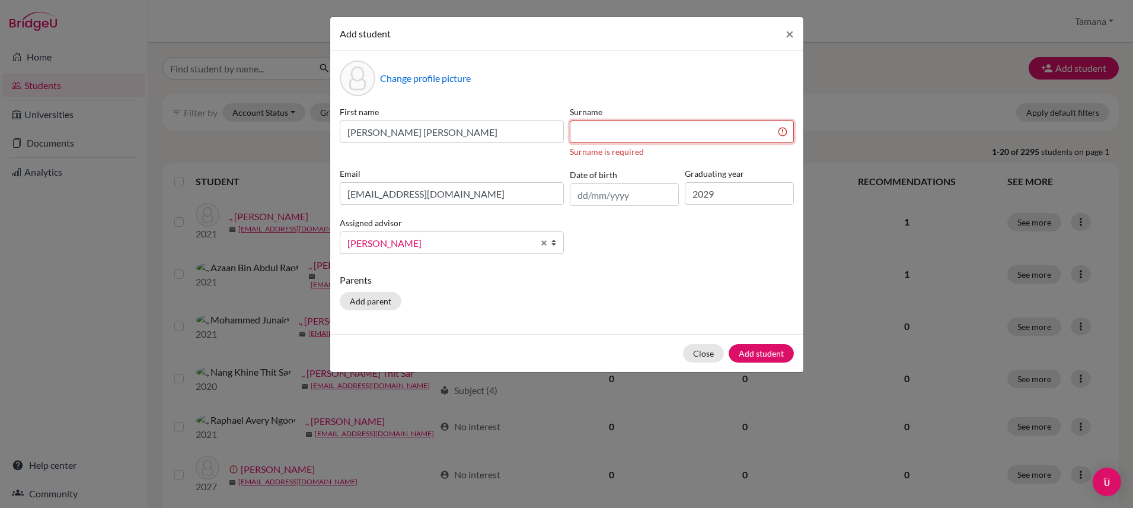
click at [606, 132] on input at bounding box center [682, 131] width 224 height 23
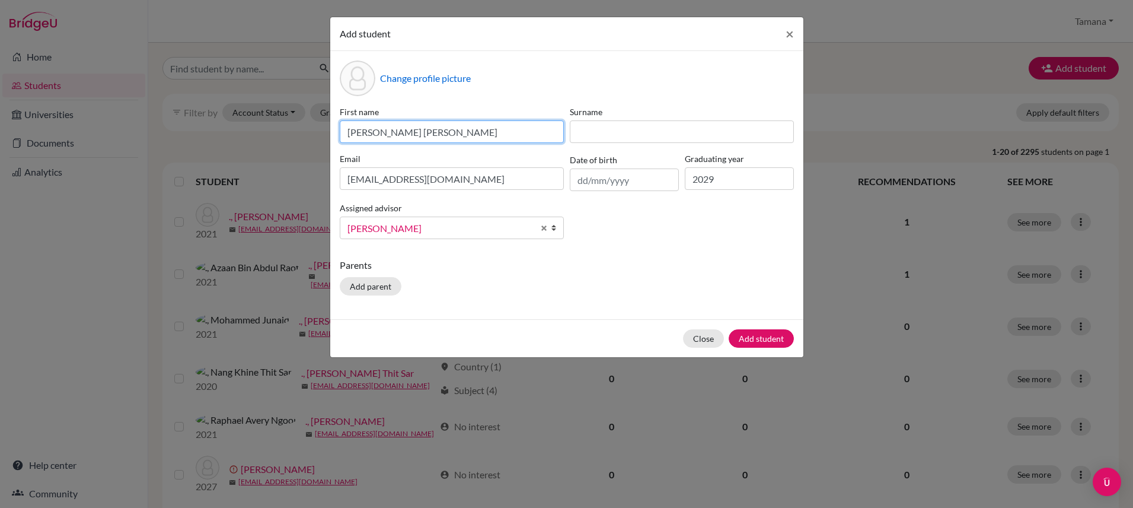
click at [383, 133] on input "[PERSON_NAME] [PERSON_NAME]" at bounding box center [452, 131] width 224 height 23
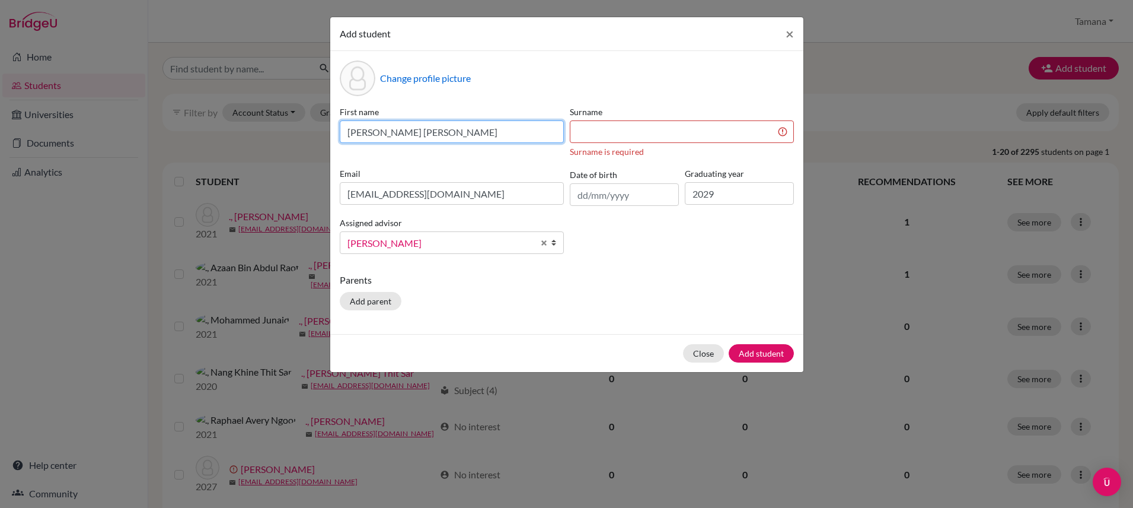
click at [383, 133] on input "[PERSON_NAME] [PERSON_NAME]" at bounding box center [452, 131] width 224 height 23
type input "[DEMOGRAPHIC_DATA]"
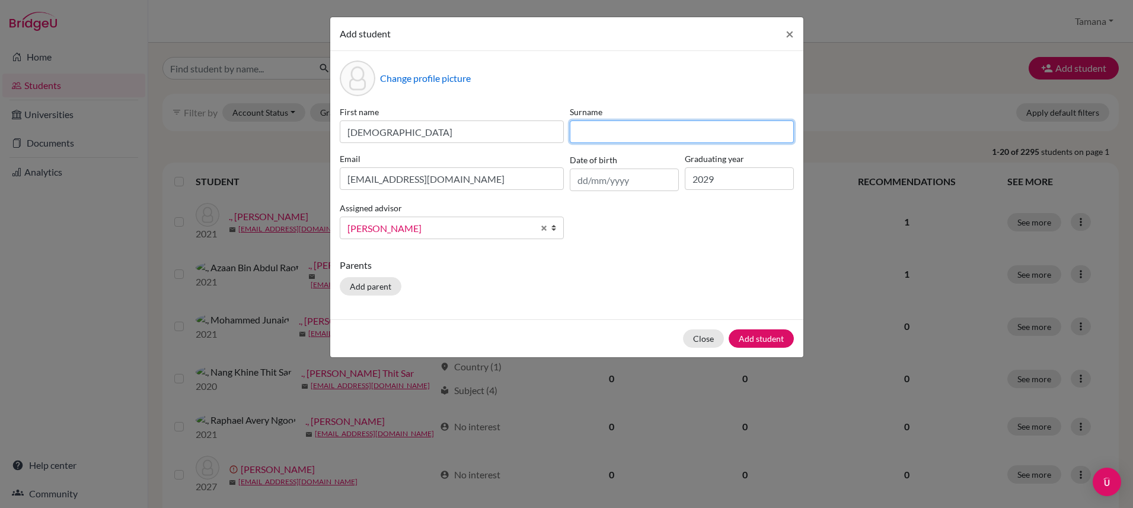
click at [605, 136] on input at bounding box center [682, 131] width 224 height 23
paste input "Sooraj"
type input "Sooraj"
click at [620, 285] on div "Parents Add parent" at bounding box center [567, 279] width 454 height 42
click at [760, 339] on button "Add student" at bounding box center [761, 338] width 65 height 18
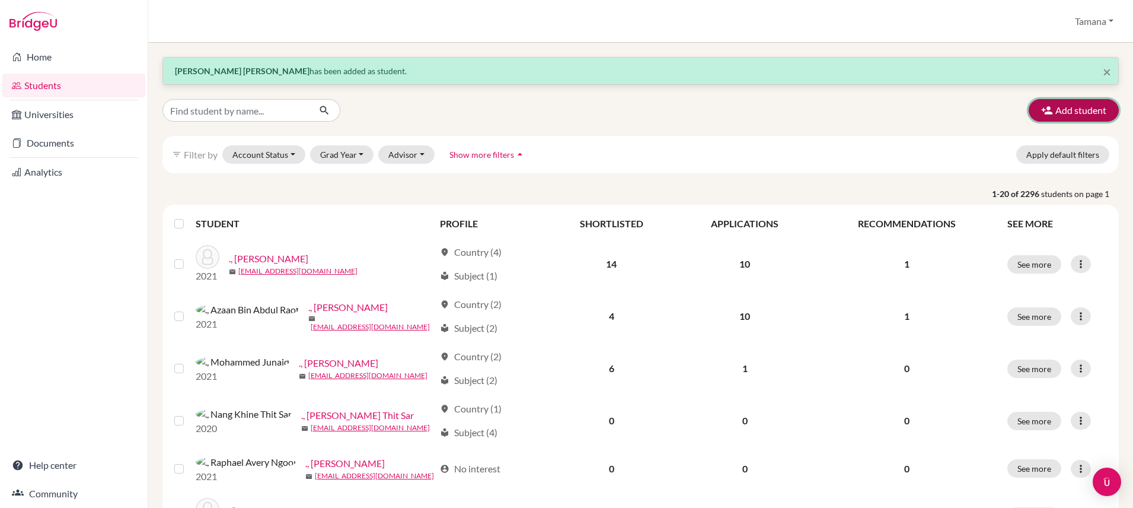
click at [1087, 113] on button "Add student" at bounding box center [1074, 110] width 90 height 23
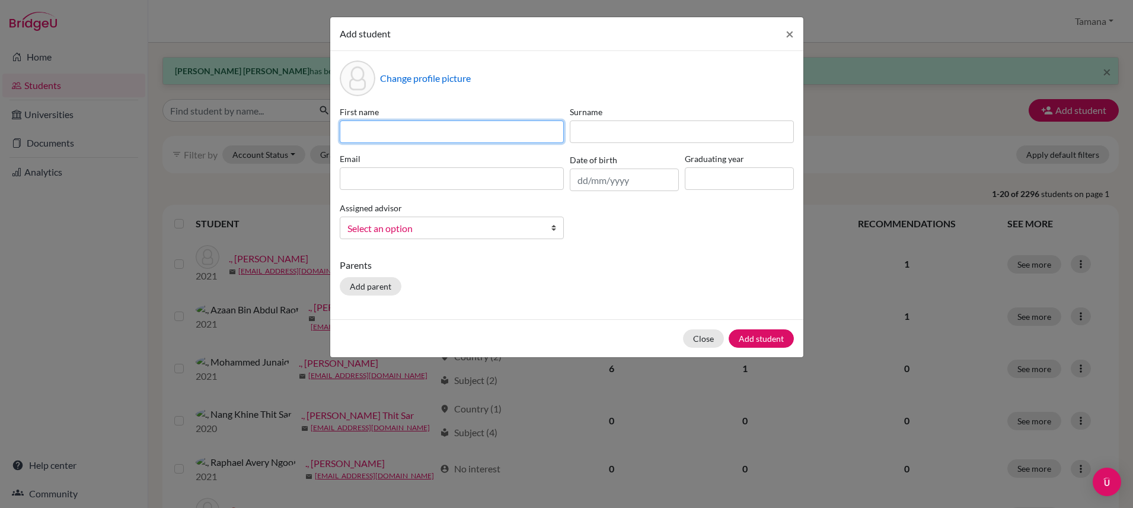
click at [428, 129] on input at bounding box center [452, 131] width 224 height 23
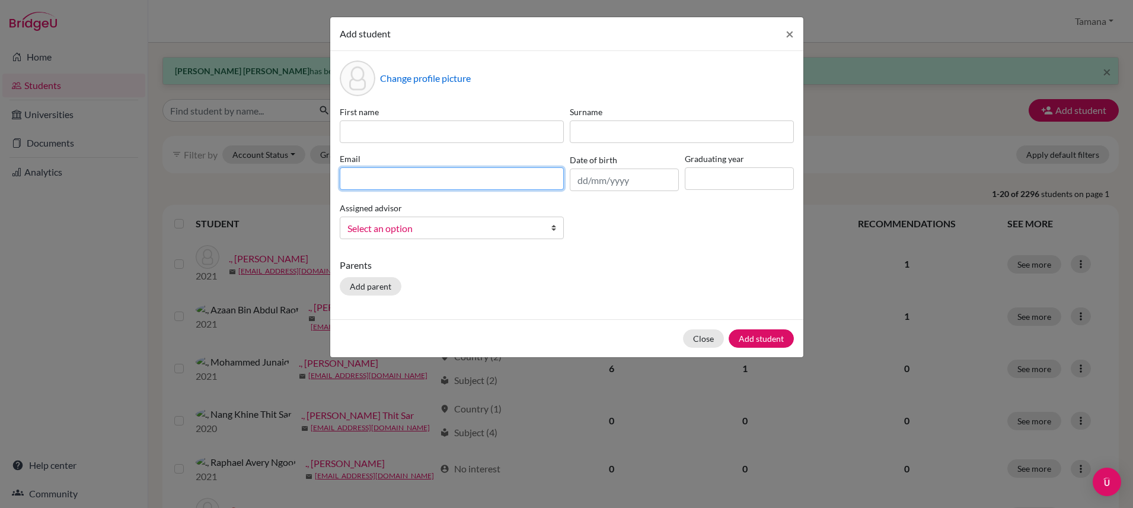
click at [536, 177] on div "Email" at bounding box center [452, 171] width 230 height 39
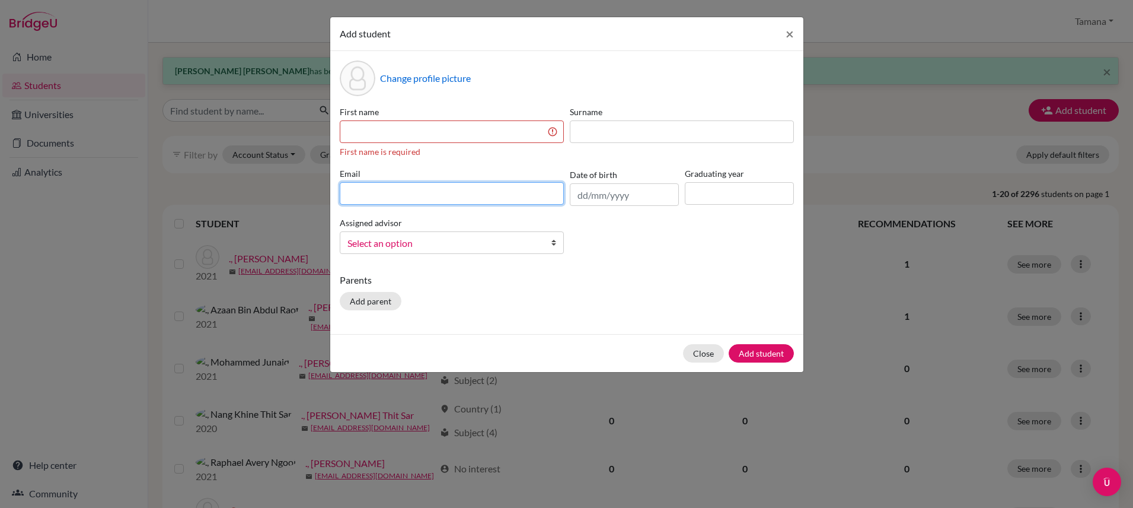
paste input "[EMAIL_ADDRESS][DOMAIN_NAME]"
type input "[EMAIL_ADDRESS][DOMAIN_NAME]"
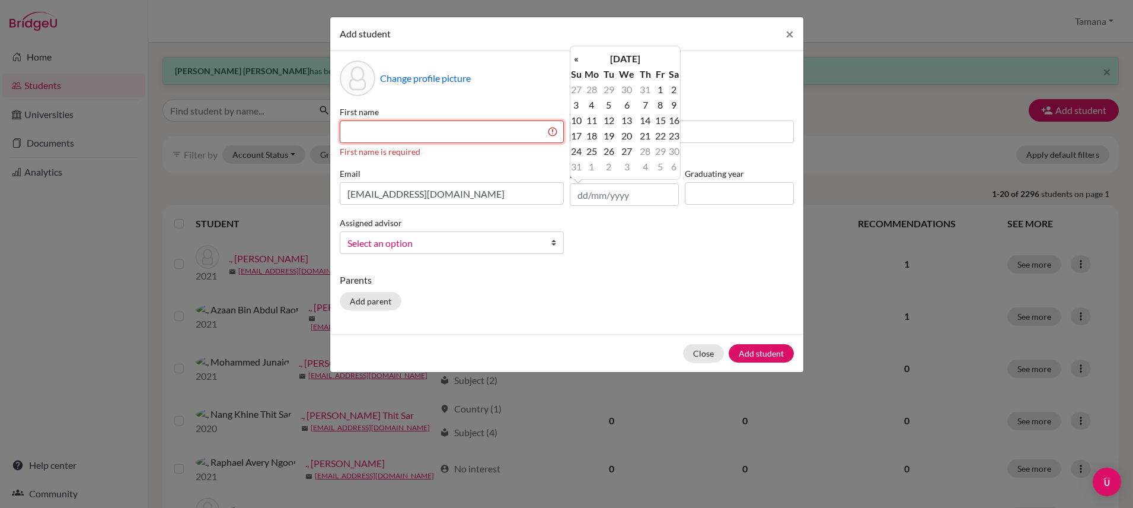
click at [436, 133] on input at bounding box center [452, 131] width 224 height 23
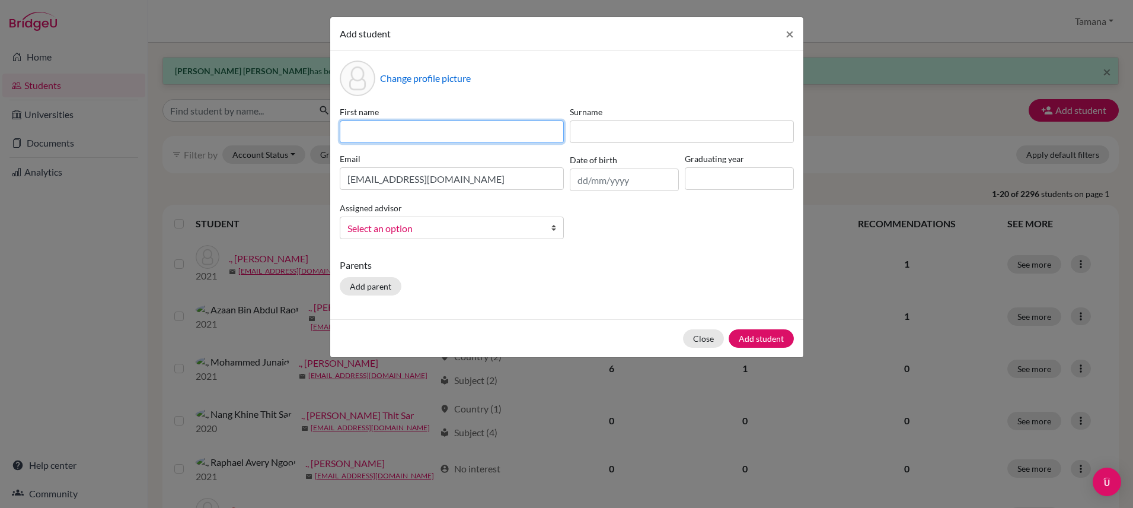
paste input "[PERSON_NAME] [PERSON_NAME]"
click at [382, 130] on input "[PERSON_NAME] [PERSON_NAME]" at bounding box center [452, 131] width 224 height 23
click at [386, 130] on input "[PERSON_NAME] [PERSON_NAME]" at bounding box center [452, 131] width 224 height 23
click at [386, 131] on input "[PERSON_NAME] [PERSON_NAME]" at bounding box center [452, 131] width 224 height 23
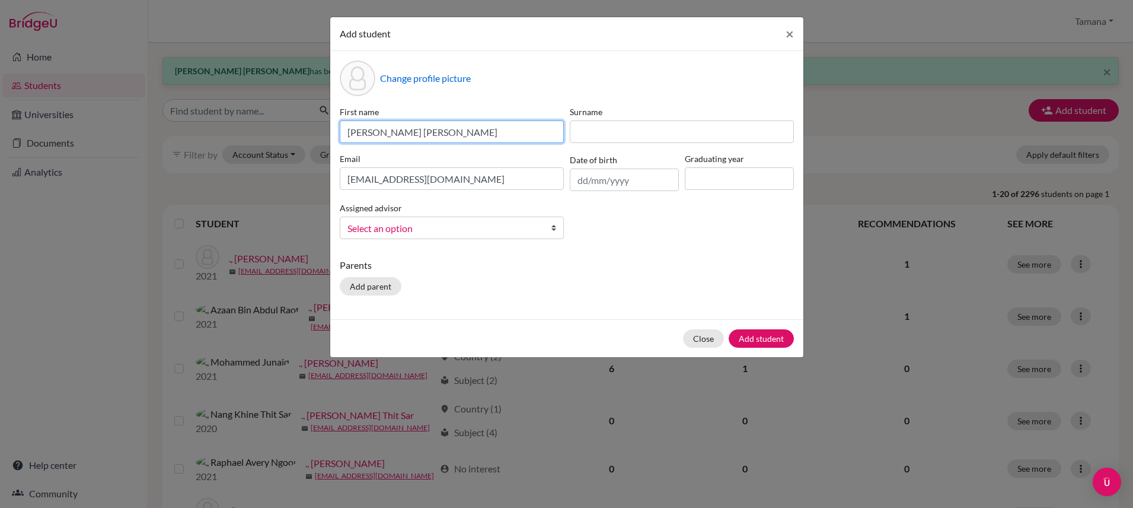
click at [386, 131] on input "[PERSON_NAME] [PERSON_NAME]" at bounding box center [452, 131] width 224 height 23
click at [376, 132] on input "[PERSON_NAME] [PERSON_NAME]" at bounding box center [452, 131] width 224 height 23
click at [398, 134] on input "[PERSON_NAME] [PERSON_NAME]" at bounding box center [452, 131] width 224 height 23
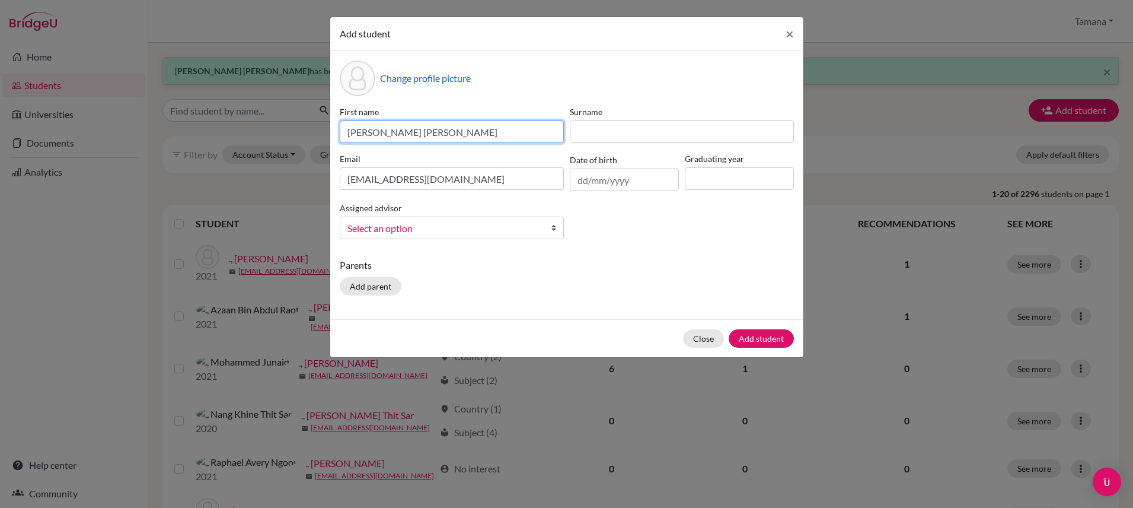
click at [398, 134] on input "[PERSON_NAME] [PERSON_NAME]" at bounding box center [452, 131] width 224 height 23
type input "[PERSON_NAME]"
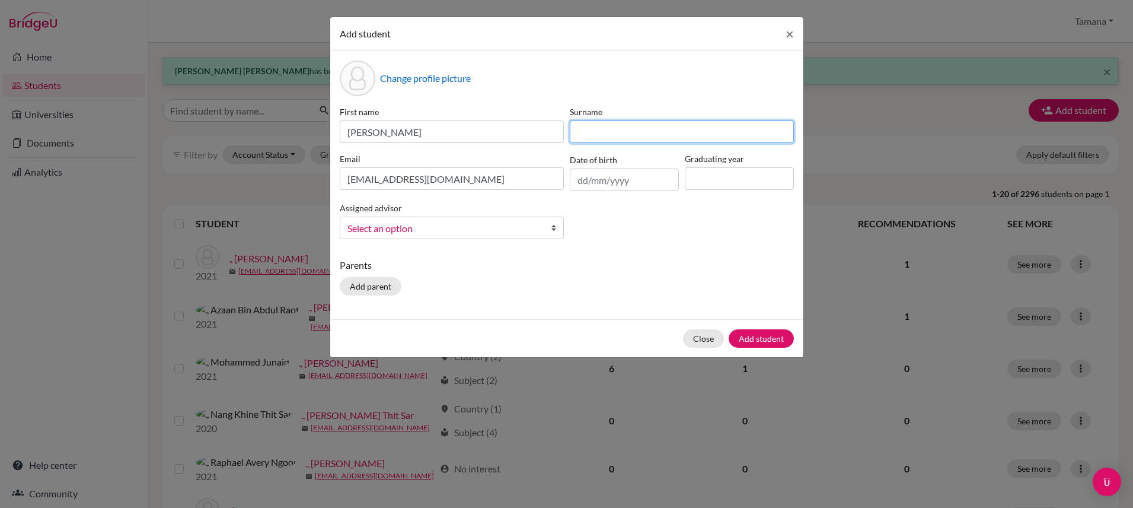
click at [655, 125] on input at bounding box center [682, 131] width 224 height 23
paste input "Dinesh"
type input "Dinesh"
drag, startPoint x: 712, startPoint y: 209, endPoint x: 716, endPoint y: 192, distance: 17.1
click at [713, 208] on div "First name [PERSON_NAME] Surname [PERSON_NAME] [EMAIL_ADDRESS][DOMAIN_NAME] Dat…" at bounding box center [567, 177] width 460 height 143
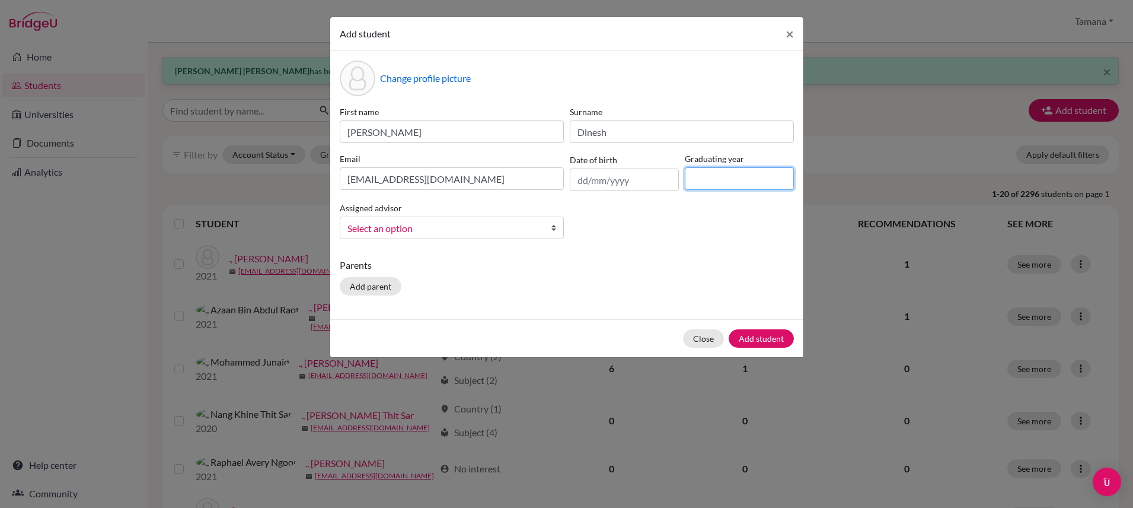
click at [718, 182] on input at bounding box center [739, 178] width 109 height 23
type input "2029"
drag, startPoint x: 504, startPoint y: 225, endPoint x: 505, endPoint y: 231, distance: 6.6
click at [504, 225] on span "Select an option" at bounding box center [444, 228] width 193 height 15
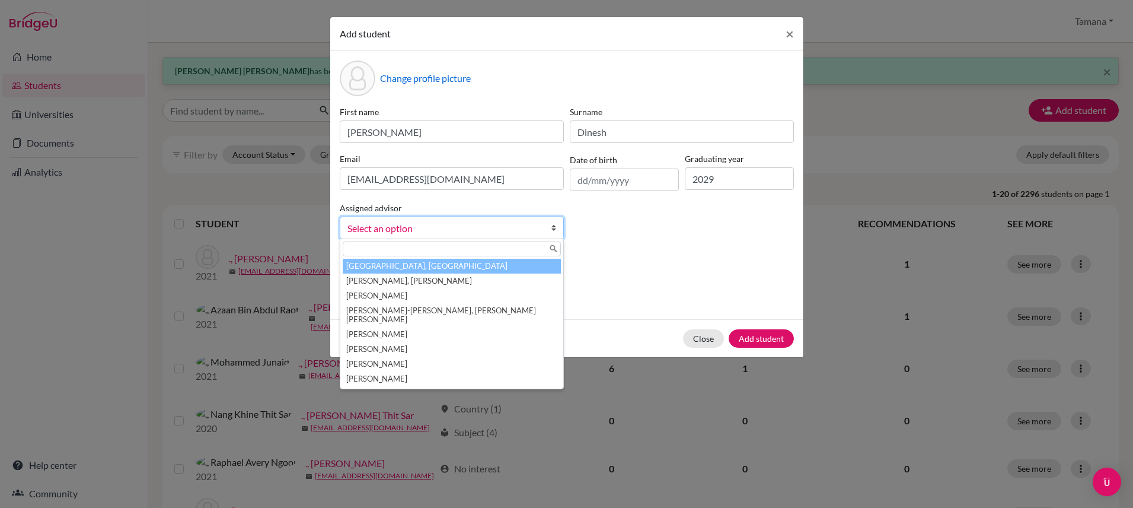
click at [504, 267] on li "[GEOGRAPHIC_DATA], [GEOGRAPHIC_DATA]" at bounding box center [452, 266] width 218 height 15
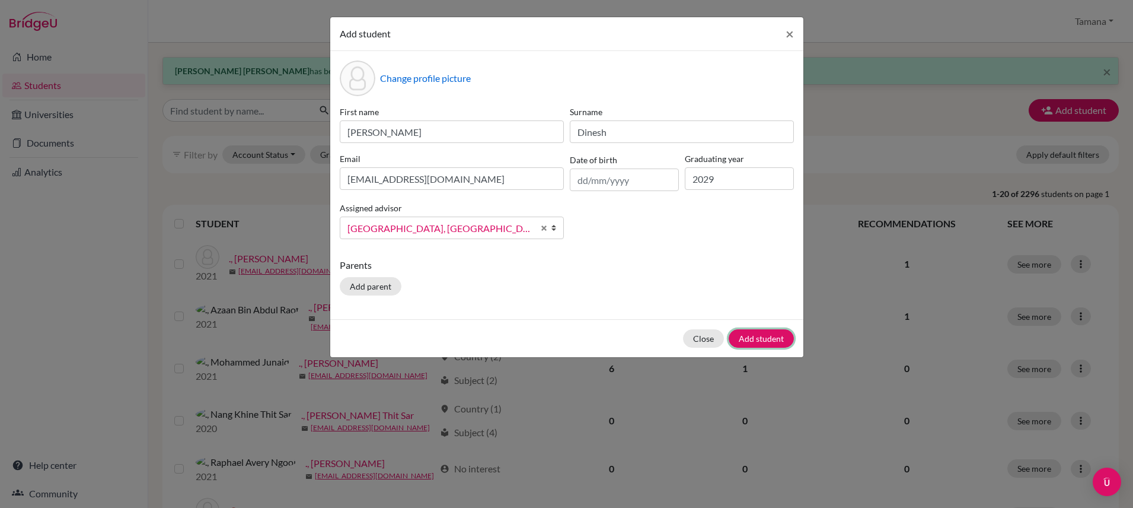
click at [760, 338] on button "Add student" at bounding box center [761, 338] width 65 height 18
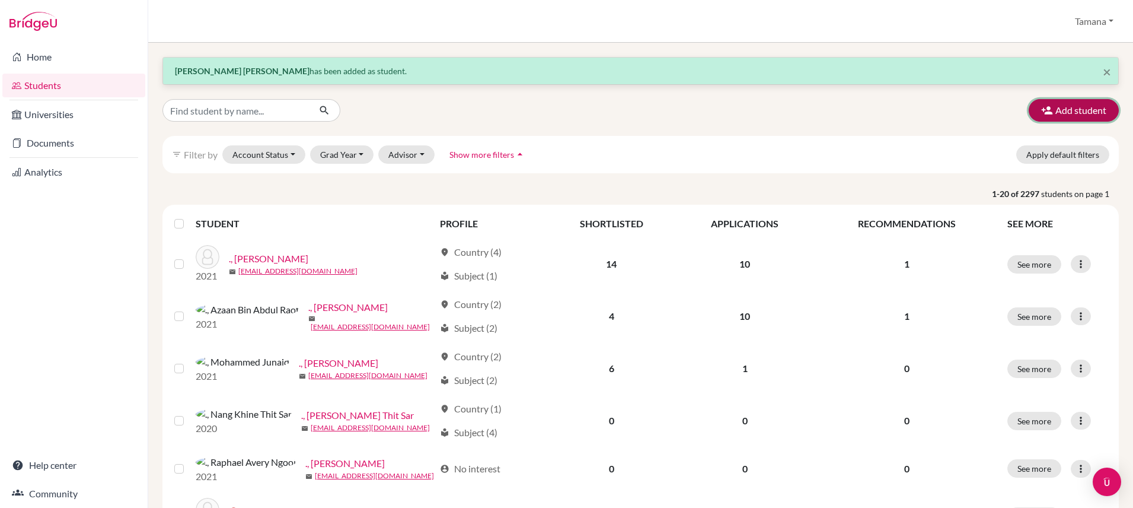
click at [1050, 113] on icon "button" at bounding box center [1047, 110] width 12 height 12
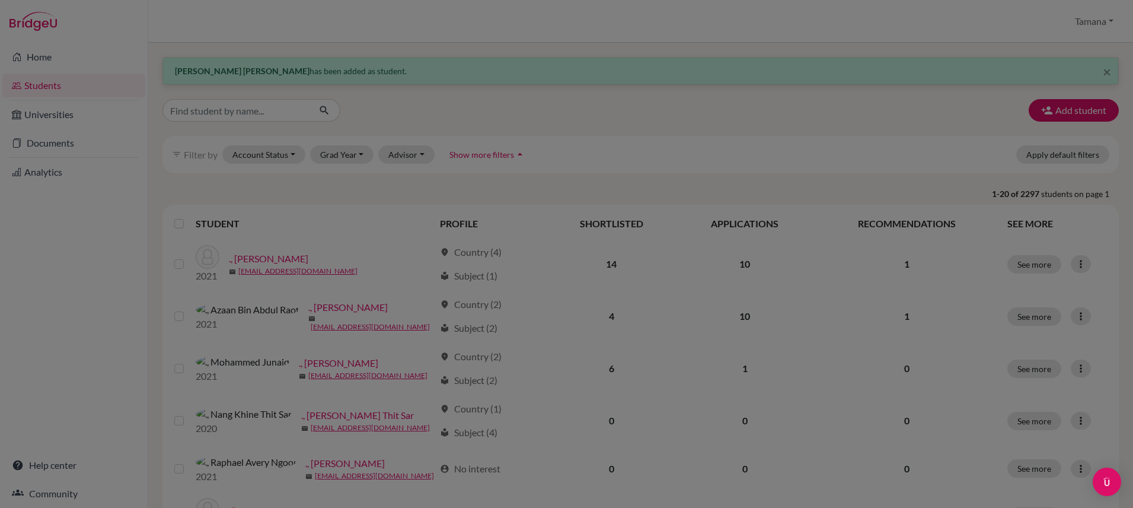
click at [1050, 113] on div at bounding box center [566, 254] width 1133 height 508
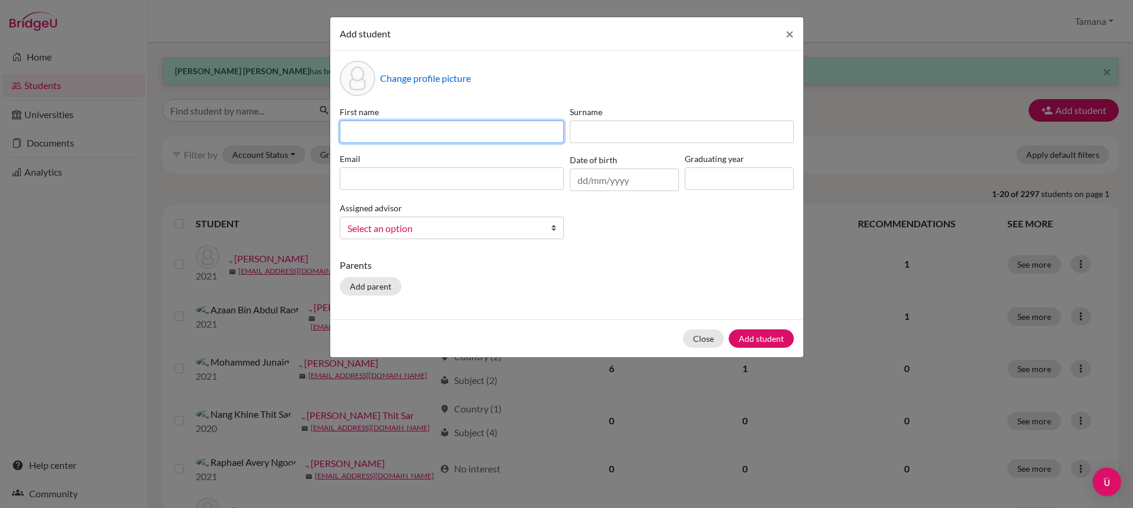
click at [393, 133] on input at bounding box center [452, 131] width 224 height 23
paste input "Dia Ranjit"
type input "Dia Ranjit"
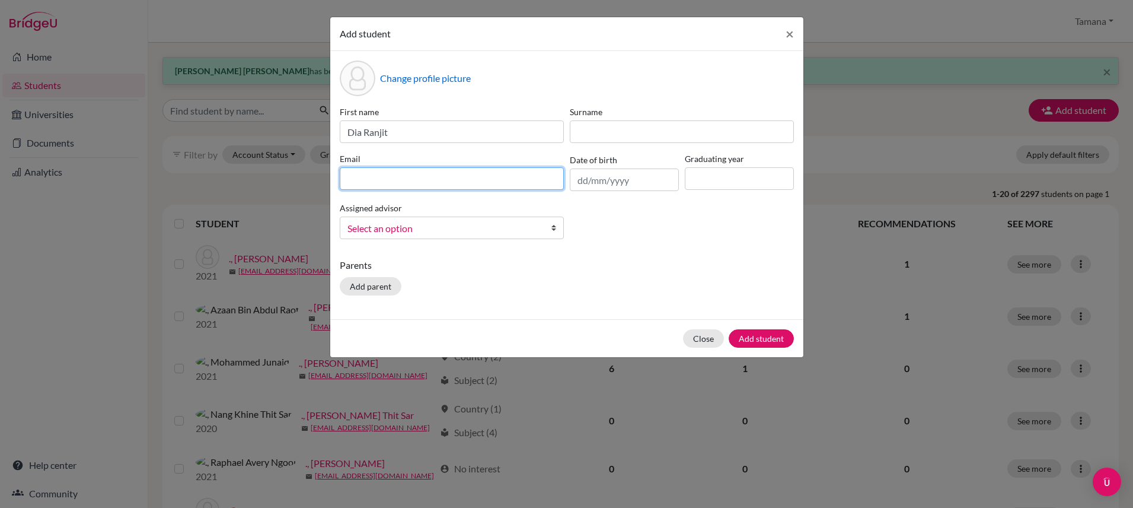
click at [547, 176] on body "Home Students Universities Documents Analytics Help center Community Students o…" at bounding box center [566, 254] width 1133 height 508
paste input "[EMAIL_ADDRESS][DOMAIN_NAME]"
type input "[EMAIL_ADDRESS][DOMAIN_NAME]"
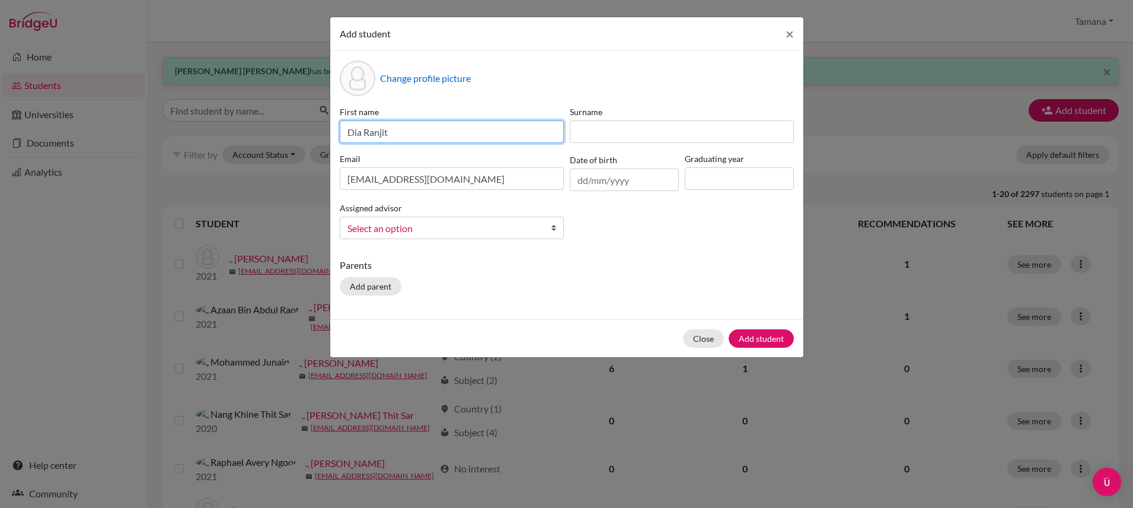
click at [377, 133] on input "Dia Ranjit" at bounding box center [452, 131] width 224 height 23
type input "Dia"
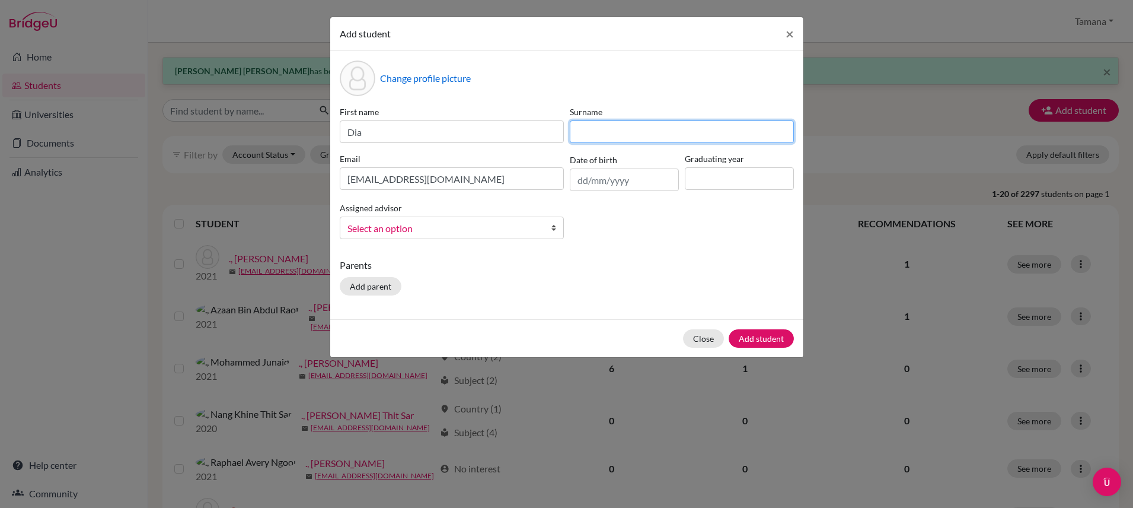
click at [625, 130] on input at bounding box center [682, 131] width 224 height 23
paste input "Ranjit"
type input "Ranjit"
click at [606, 233] on div "First name Dia Surname [PERSON_NAME] Email [EMAIL_ADDRESS][DOMAIN_NAME] Date of…" at bounding box center [567, 177] width 460 height 143
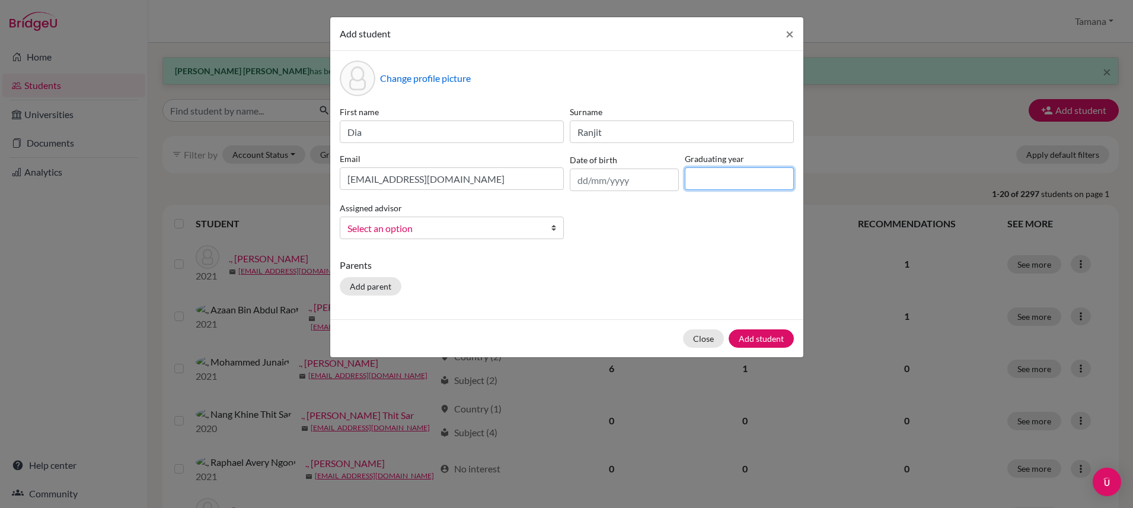
click at [712, 178] on input at bounding box center [739, 178] width 109 height 23
type input "1"
type input "2029"
click at [404, 228] on span "Select an option" at bounding box center [444, 228] width 193 height 15
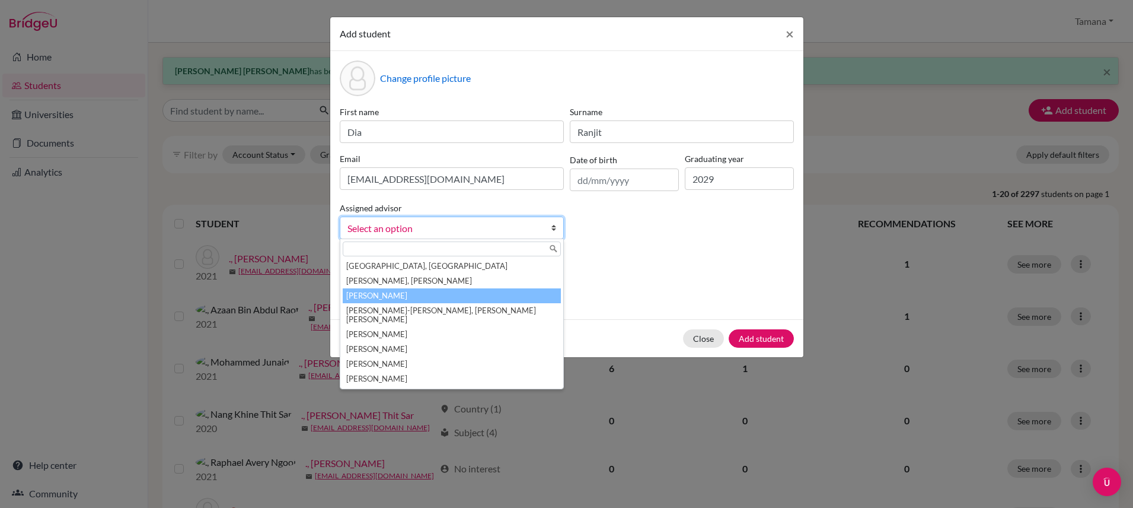
click at [400, 301] on li "[PERSON_NAME]" at bounding box center [452, 295] width 218 height 15
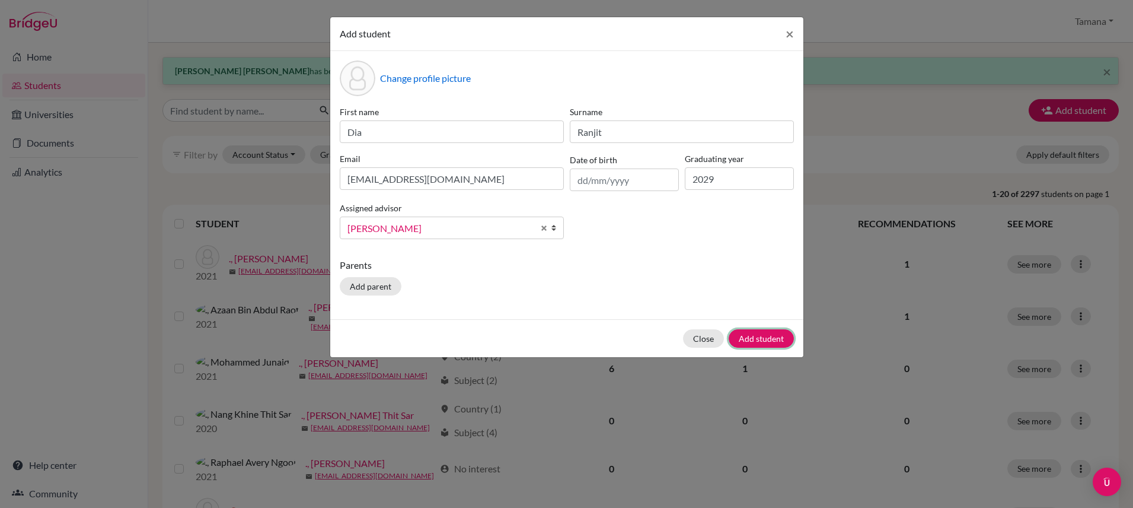
click at [746, 337] on button "Add student" at bounding box center [761, 338] width 65 height 18
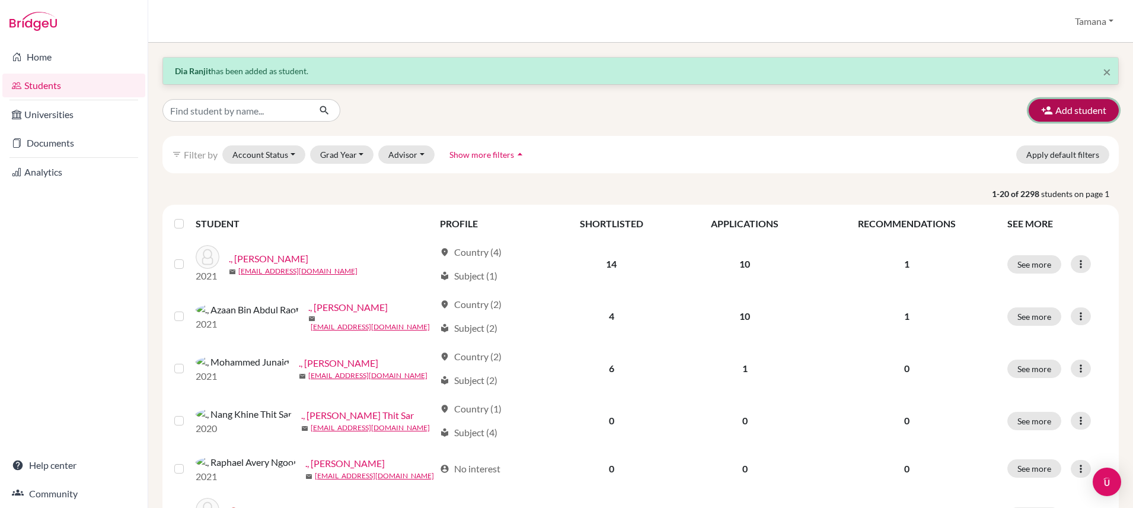
click at [1066, 110] on button "Add student" at bounding box center [1074, 110] width 90 height 23
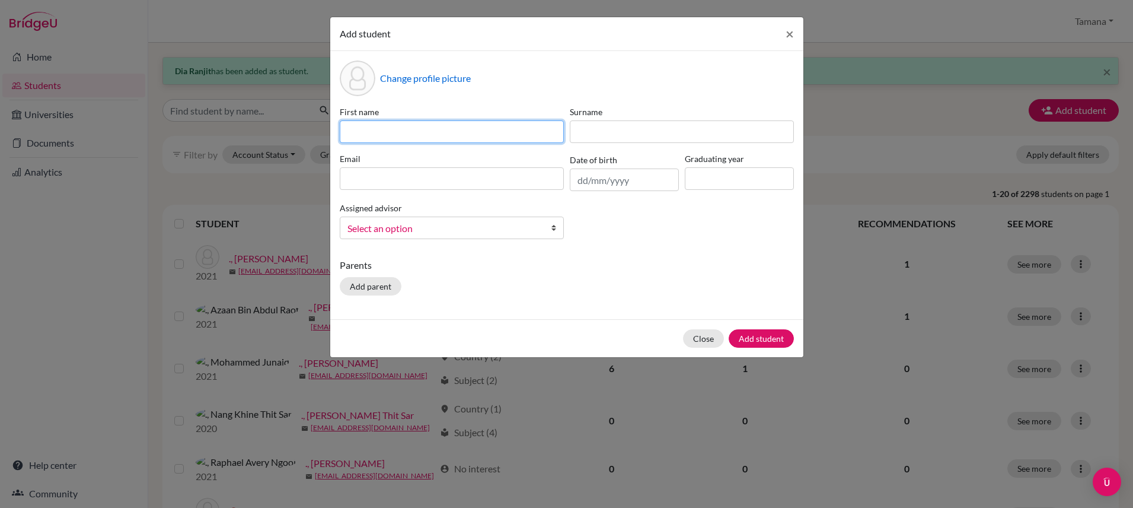
click at [420, 128] on input at bounding box center [452, 131] width 224 height 23
paste input "[EMAIL_ADDRESS][DOMAIN_NAME]"
type input "[EMAIL_ADDRESS][DOMAIN_NAME]"
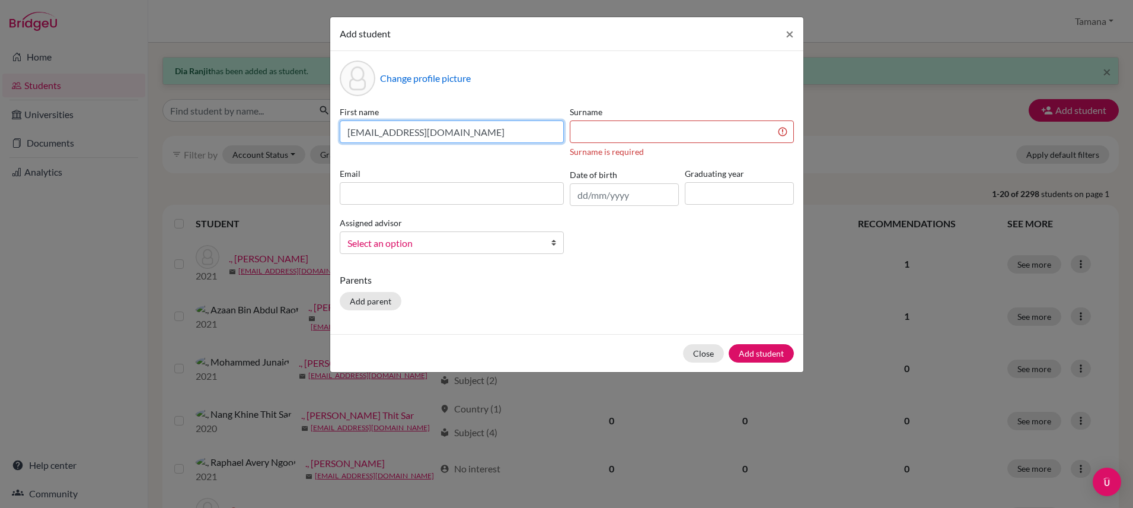
drag, startPoint x: 440, startPoint y: 133, endPoint x: 335, endPoint y: 132, distance: 105.0
click at [335, 132] on div "Change profile picture First name [EMAIL_ADDRESS][DOMAIN_NAME] Surname Surname …" at bounding box center [566, 192] width 473 height 283
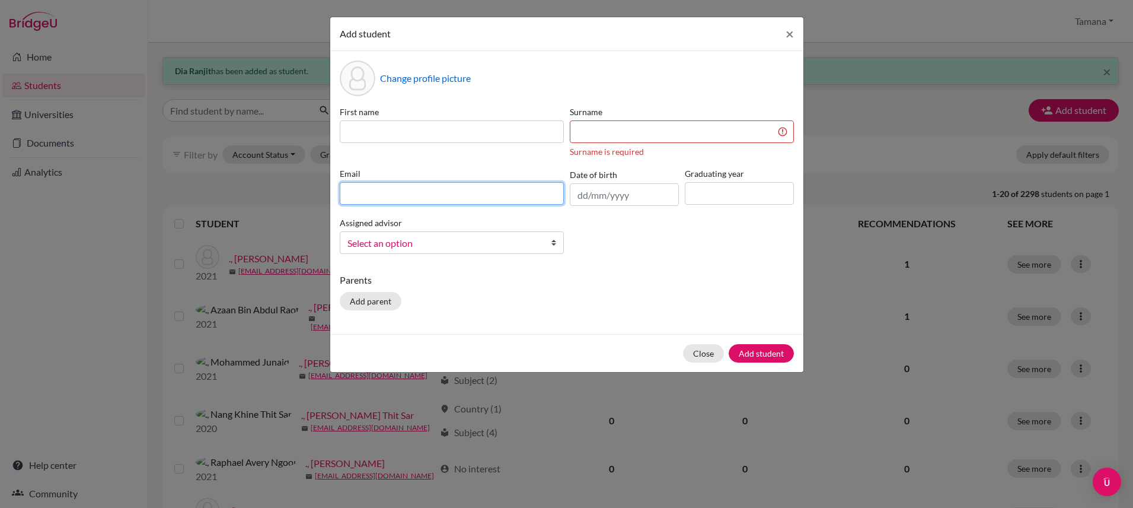
click at [370, 190] on input at bounding box center [452, 193] width 224 height 23
paste input "[EMAIL_ADDRESS][DOMAIN_NAME]"
type input "[EMAIL_ADDRESS][DOMAIN_NAME]"
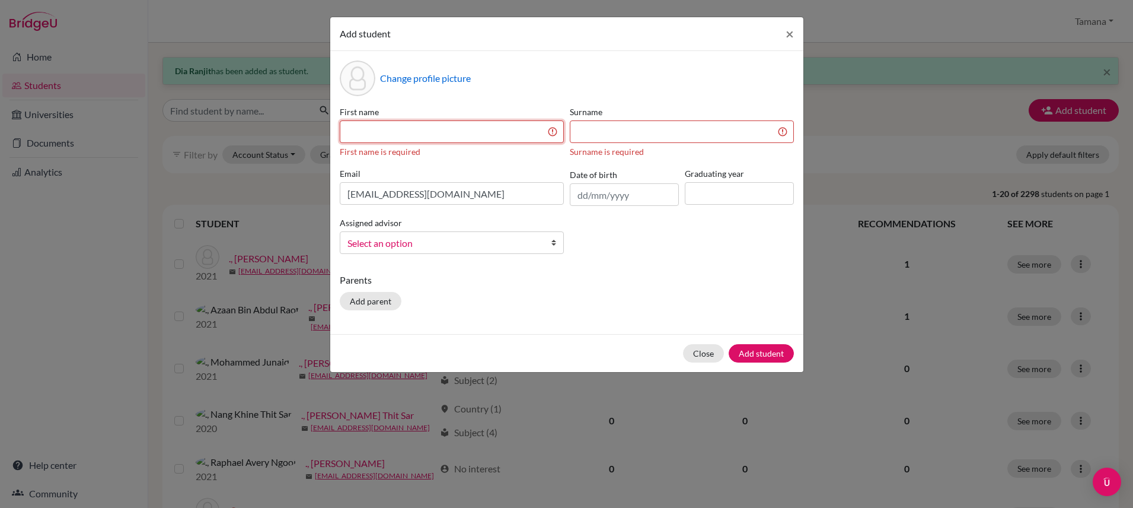
click at [374, 135] on input at bounding box center [452, 131] width 224 height 23
click at [388, 126] on input at bounding box center [452, 131] width 224 height 23
paste input "[EMAIL_ADDRESS][DOMAIN_NAME]"
click at [397, 130] on input "[EMAIL_ADDRESS][DOMAIN_NAME]" at bounding box center [452, 131] width 224 height 23
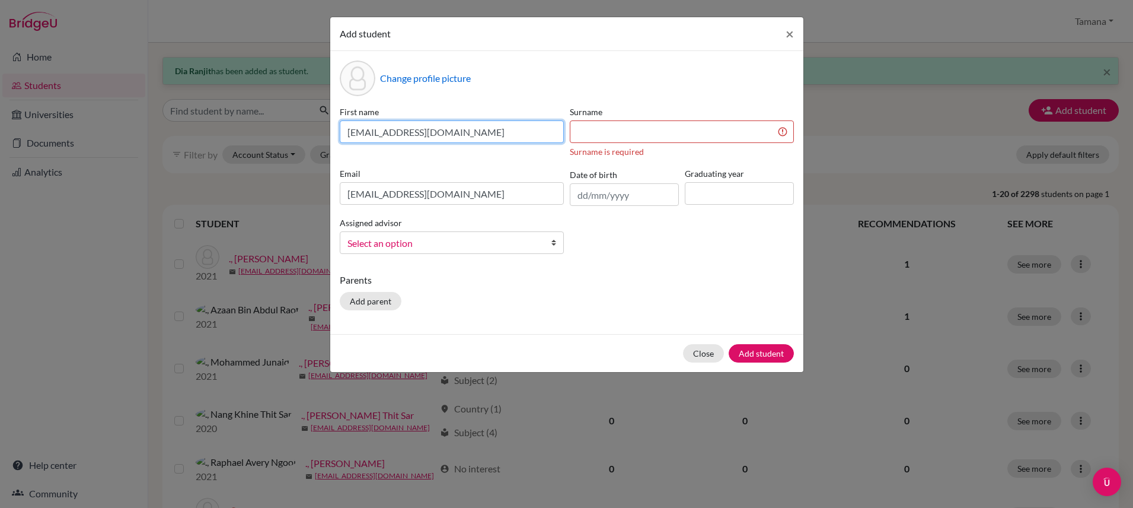
click at [397, 130] on input "[EMAIL_ADDRESS][DOMAIN_NAME]" at bounding box center [452, 131] width 224 height 23
paste input "[PERSON_NAME] Fikri"
type input "[PERSON_NAME] Fikri"
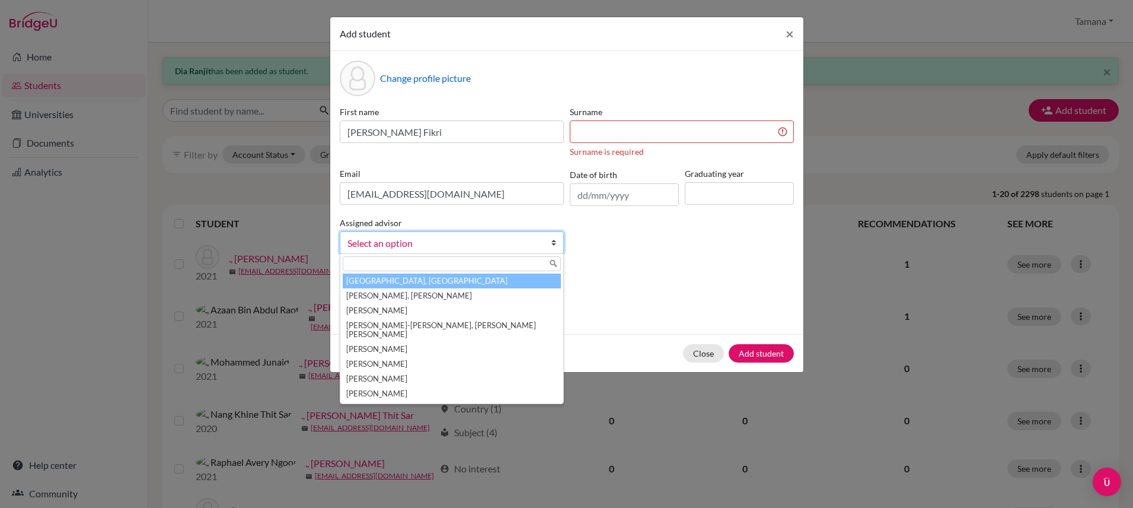
click at [457, 231] on link "Select an option" at bounding box center [452, 242] width 224 height 23
click at [424, 284] on li "[GEOGRAPHIC_DATA], [GEOGRAPHIC_DATA]" at bounding box center [452, 280] width 218 height 15
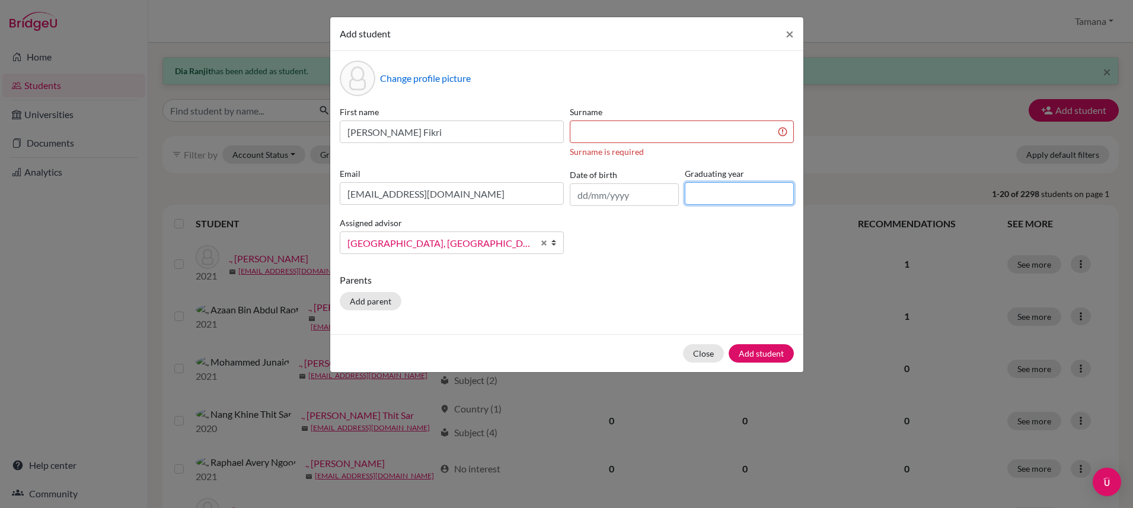
click at [735, 193] on input at bounding box center [739, 193] width 109 height 23
type input "2029"
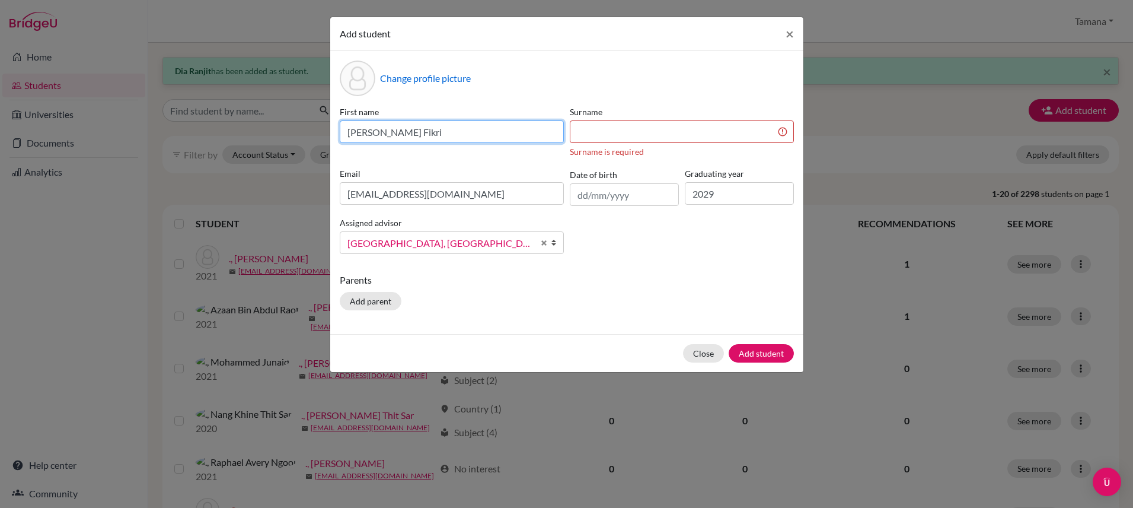
click at [416, 136] on input "[PERSON_NAME] Fikri" at bounding box center [452, 131] width 224 height 23
drag, startPoint x: 388, startPoint y: 132, endPoint x: 440, endPoint y: 133, distance: 51.6
click at [440, 133] on input "[PERSON_NAME] Fikri" at bounding box center [452, 131] width 224 height 23
type input "[PERSON_NAME]"
click at [594, 131] on input at bounding box center [682, 131] width 224 height 23
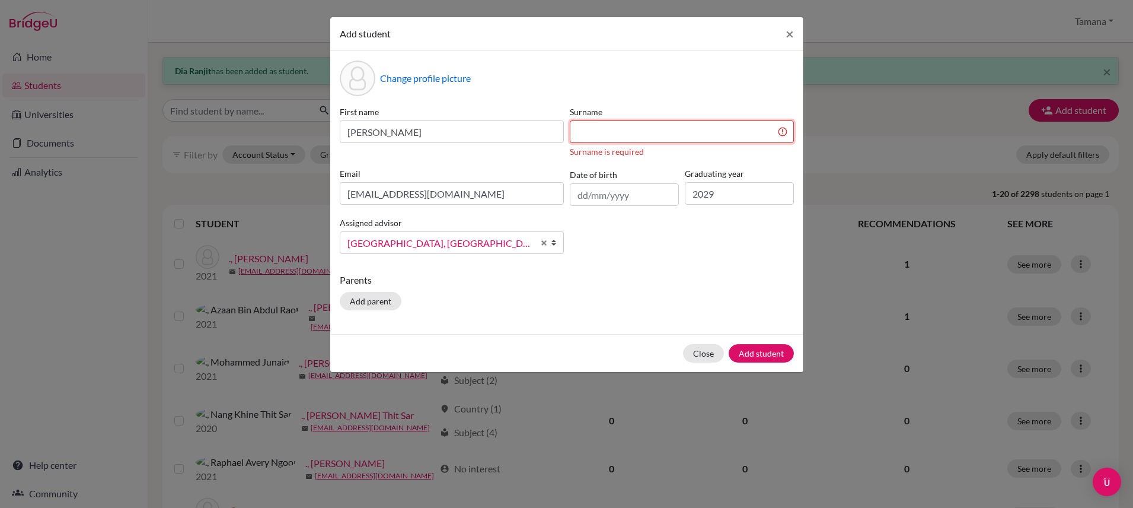
paste input "Rausan Fikri"
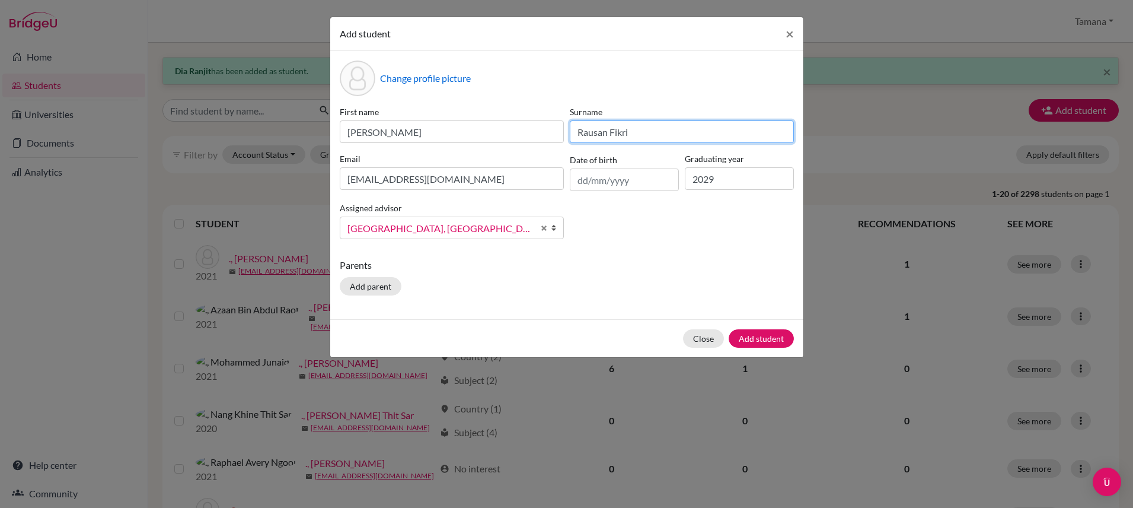
click at [591, 133] on input "Rausan Fikri" at bounding box center [682, 131] width 224 height 23
type input "Rausan Fikri"
click at [590, 255] on div "Change profile picture First name [PERSON_NAME] [PERSON_NAME] Email [EMAIL_ADDR…" at bounding box center [566, 185] width 473 height 268
click at [753, 330] on button "Add student" at bounding box center [761, 338] width 65 height 18
